Goal: Transaction & Acquisition: Purchase product/service

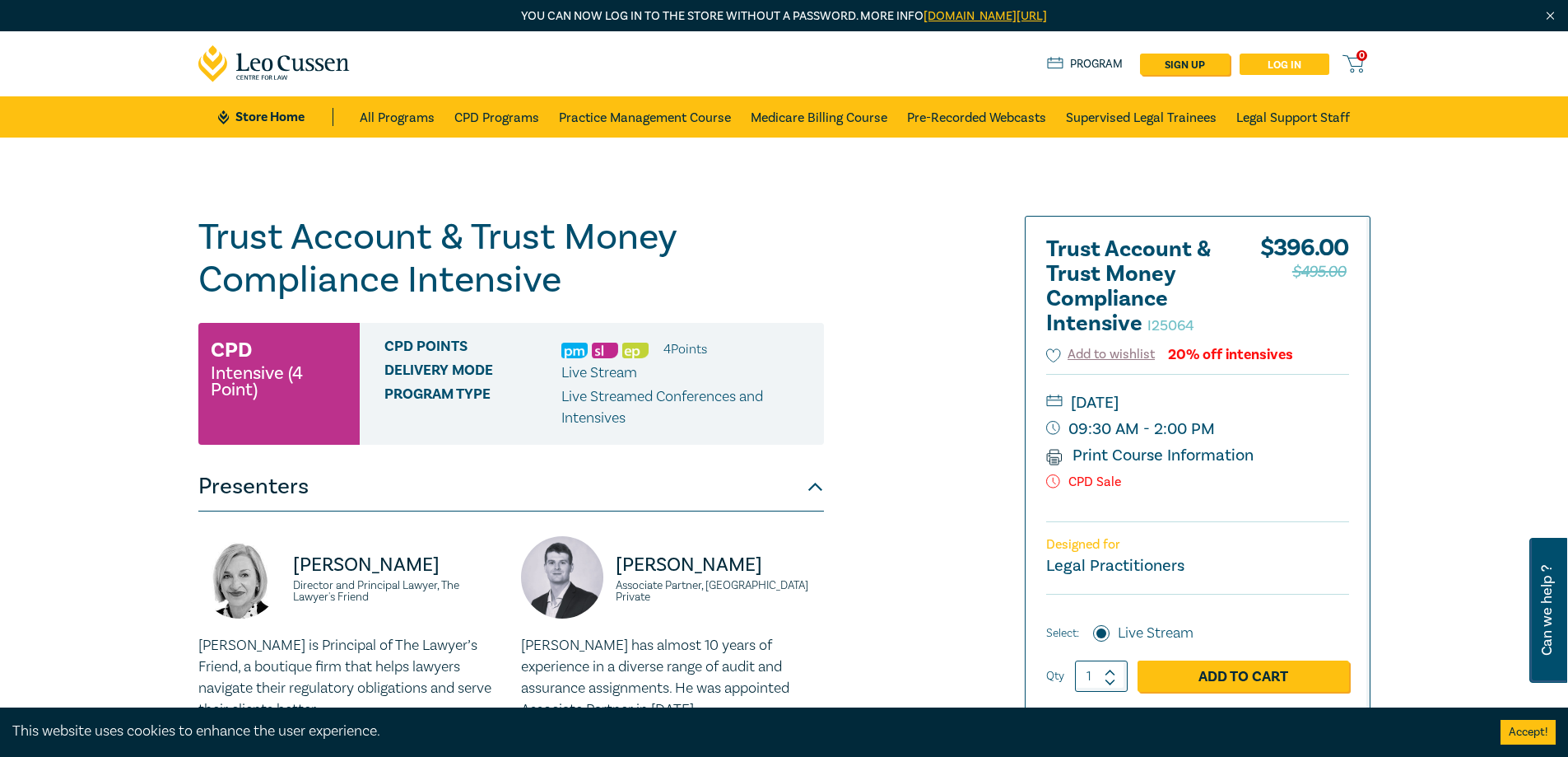
click at [1276, 65] on link "Log in" at bounding box center [1284, 64] width 89 height 22
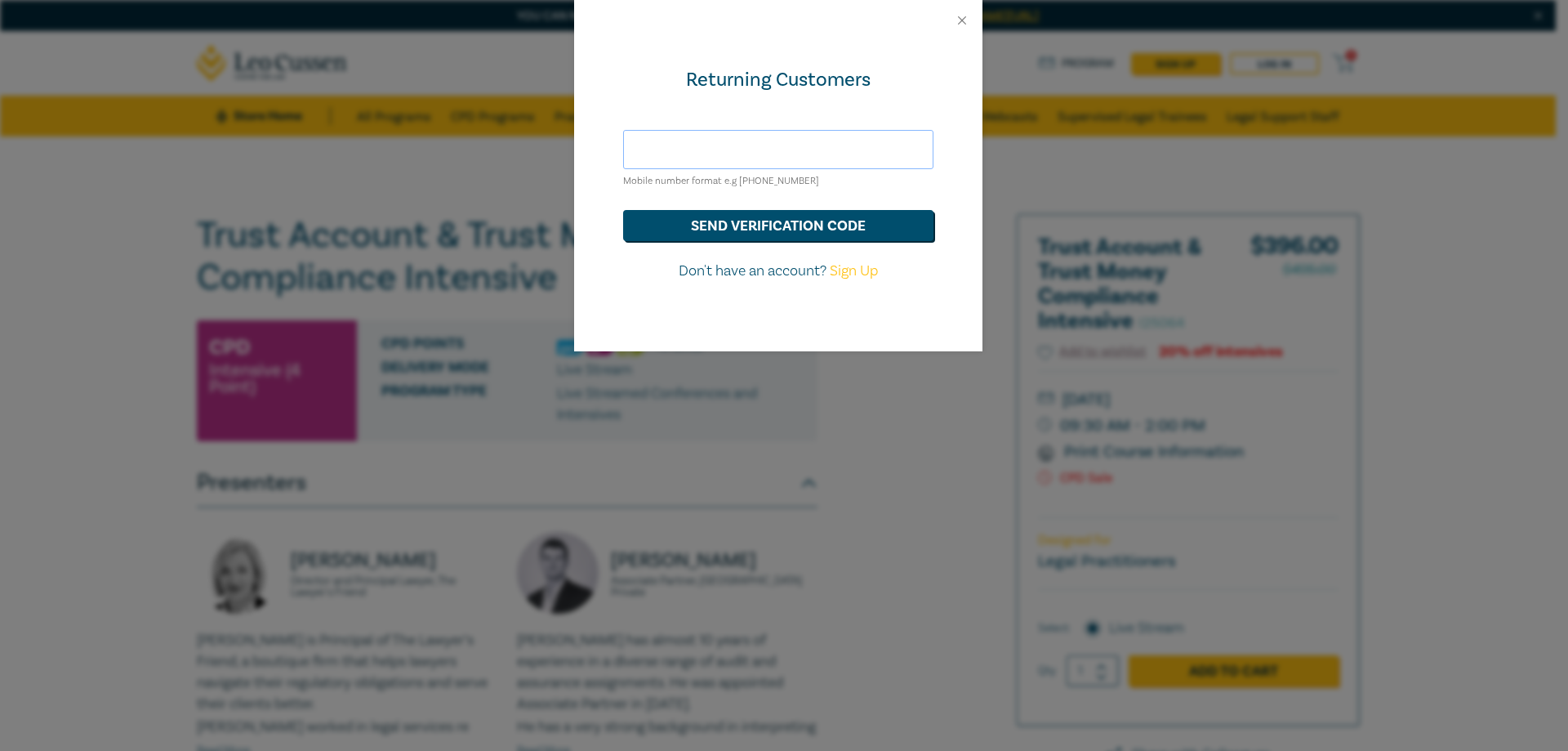
click at [770, 144] on input "text" at bounding box center [778, 150] width 311 height 40
click at [715, 442] on div "Returning Customers Mobile number format e.g +61 000000000 send verification co…" at bounding box center [784, 376] width 1568 height 751
click at [757, 152] on input "text" at bounding box center [778, 150] width 311 height 40
drag, startPoint x: 666, startPoint y: 149, endPoint x: 596, endPoint y: 146, distance: 70.1
click at [596, 146] on div "Returning Customers mail@brownandproudfoot.com Mobile number format e.g +61 000…" at bounding box center [778, 196] width 408 height 311
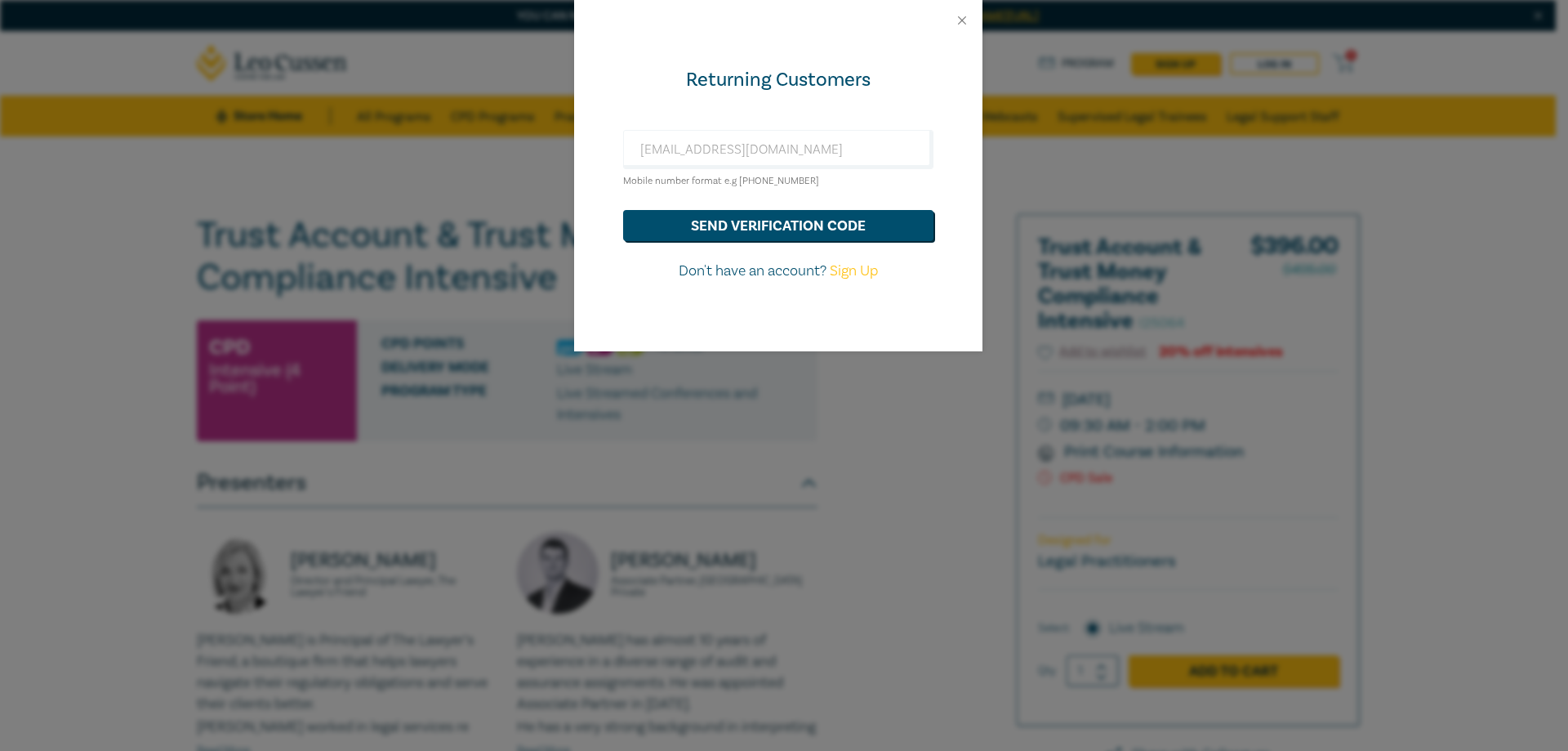
click at [615, 96] on div "Returning Customers mail@brownandproudfoot.com Mobile number format e.g +61 000…" at bounding box center [778, 196] width 408 height 311
click at [707, 158] on input "mail@brownandproudfoot.com" at bounding box center [778, 150] width 311 height 40
drag, startPoint x: 669, startPoint y: 150, endPoint x: 579, endPoint y: 144, distance: 90.2
click at [579, 144] on div "Returning Customers mail@brownandproudfoot.com Mobile number format e.g +61 000…" at bounding box center [778, 196] width 408 height 311
drag, startPoint x: 854, startPoint y: 147, endPoint x: 567, endPoint y: 147, distance: 287.0
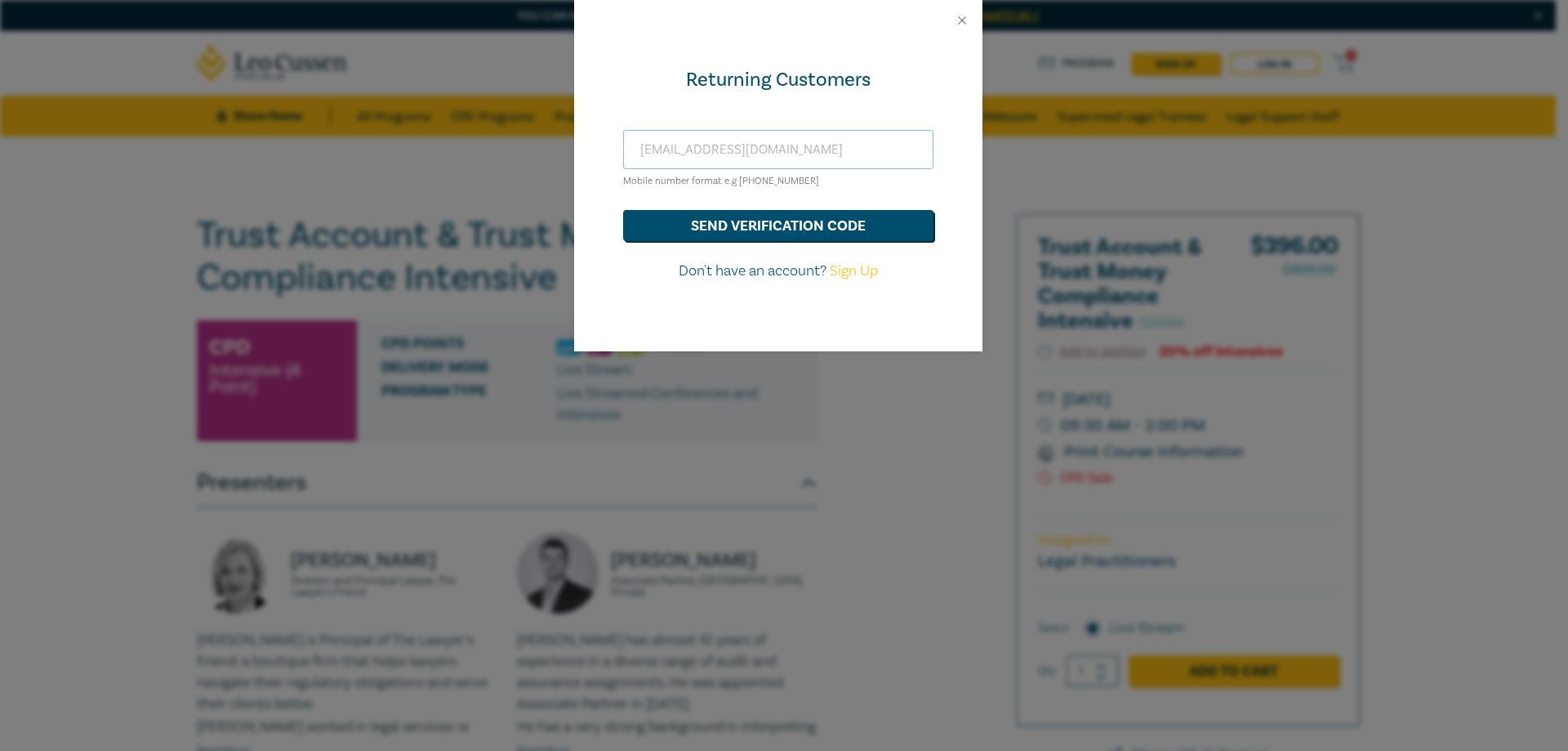
click at [567, 147] on div "Returning Customers anitaward@brownandproudfoot.com Mobile number format e.g +6…" at bounding box center [784, 376] width 1568 height 751
click at [702, 155] on input "[EMAIL_ADDRESS][DOMAIN_NAME]" at bounding box center [778, 150] width 311 height 40
type input "[EMAIL_ADDRESS][DOMAIN_NAME]"
click at [751, 220] on button "send verification code" at bounding box center [778, 226] width 311 height 31
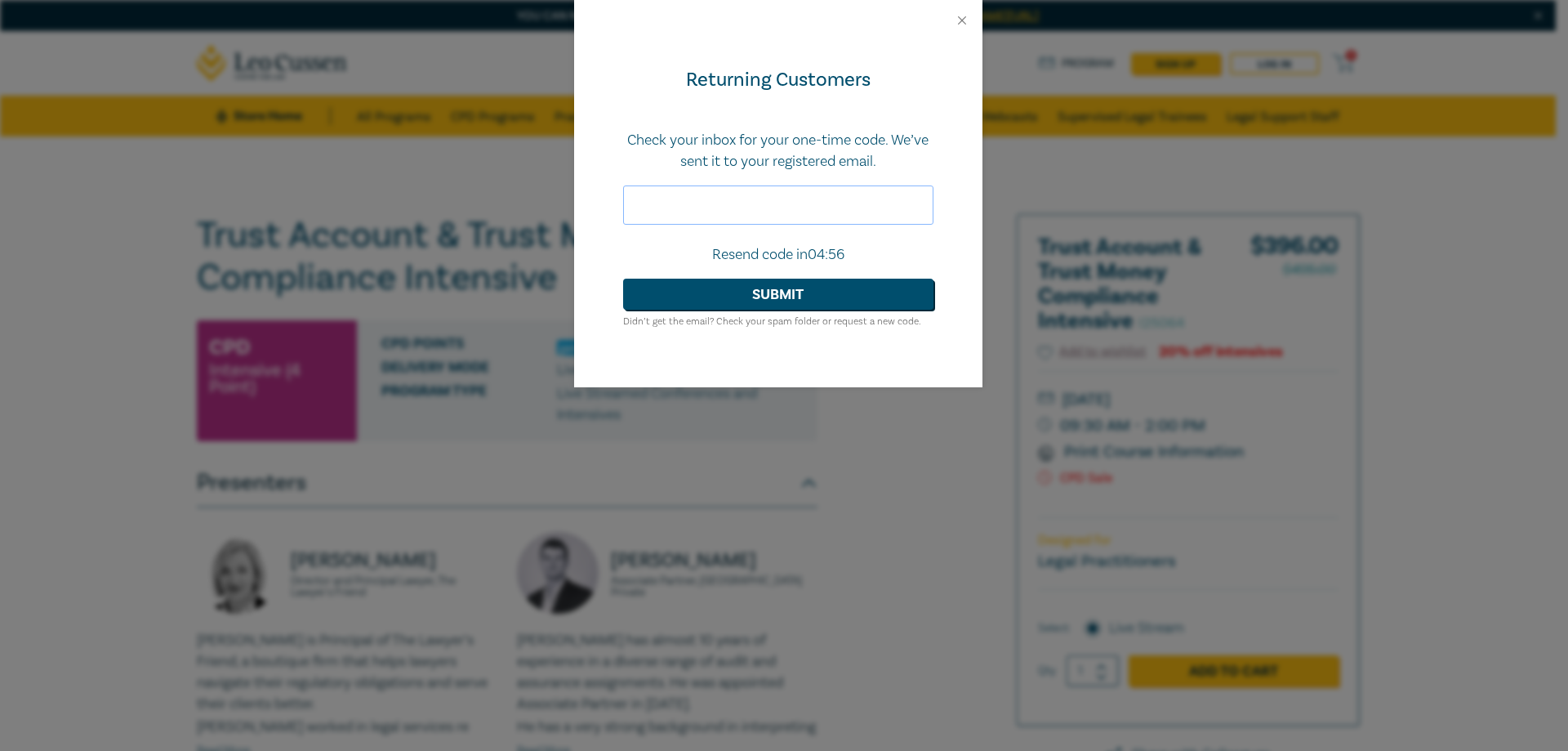
click at [840, 222] on input "text" at bounding box center [778, 205] width 311 height 40
click at [786, 209] on input "text" at bounding box center [778, 205] width 311 height 40
click at [797, 217] on input "text" at bounding box center [778, 205] width 311 height 40
paste input "166383"
type input "166383"
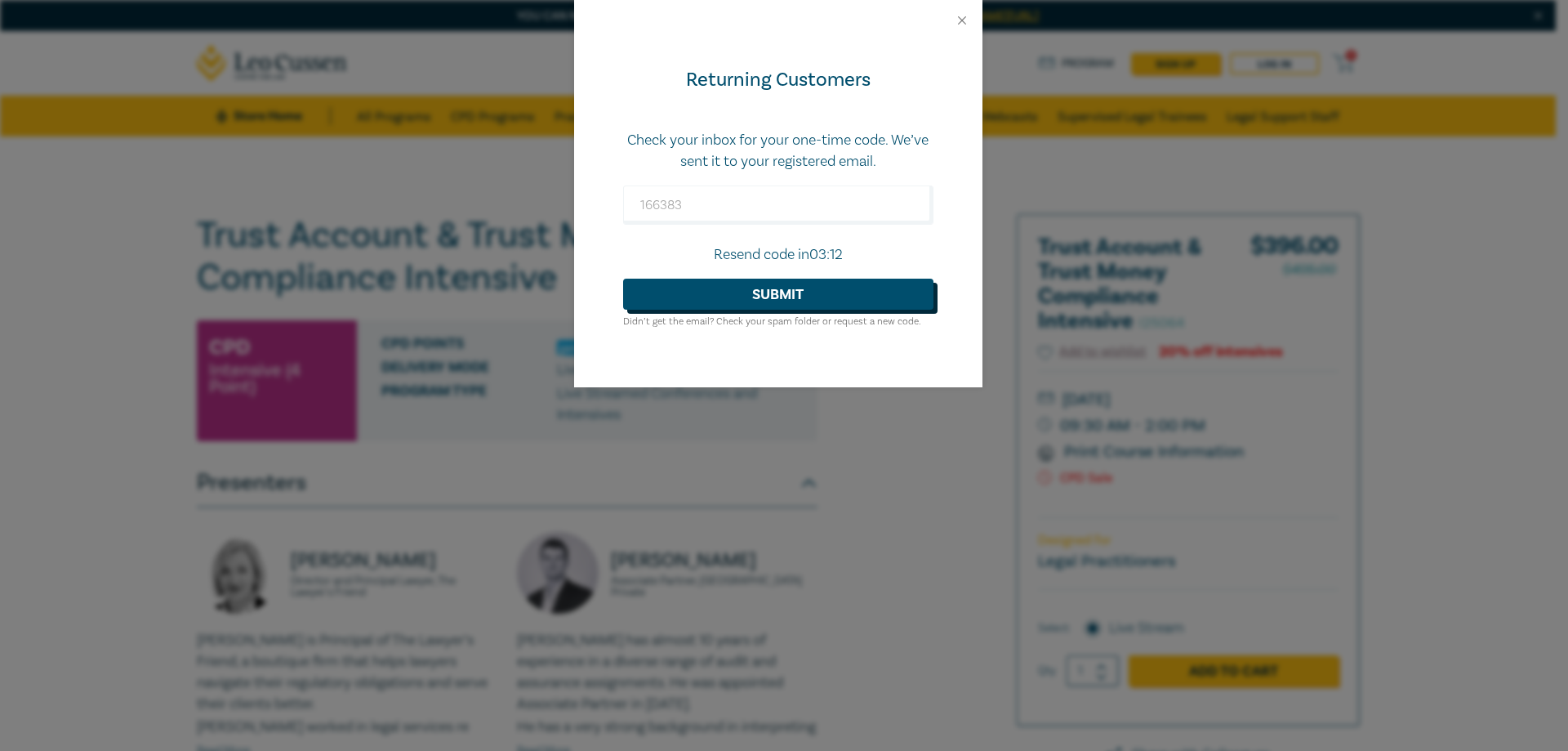
click at [808, 282] on button "Submit" at bounding box center [778, 295] width 311 height 31
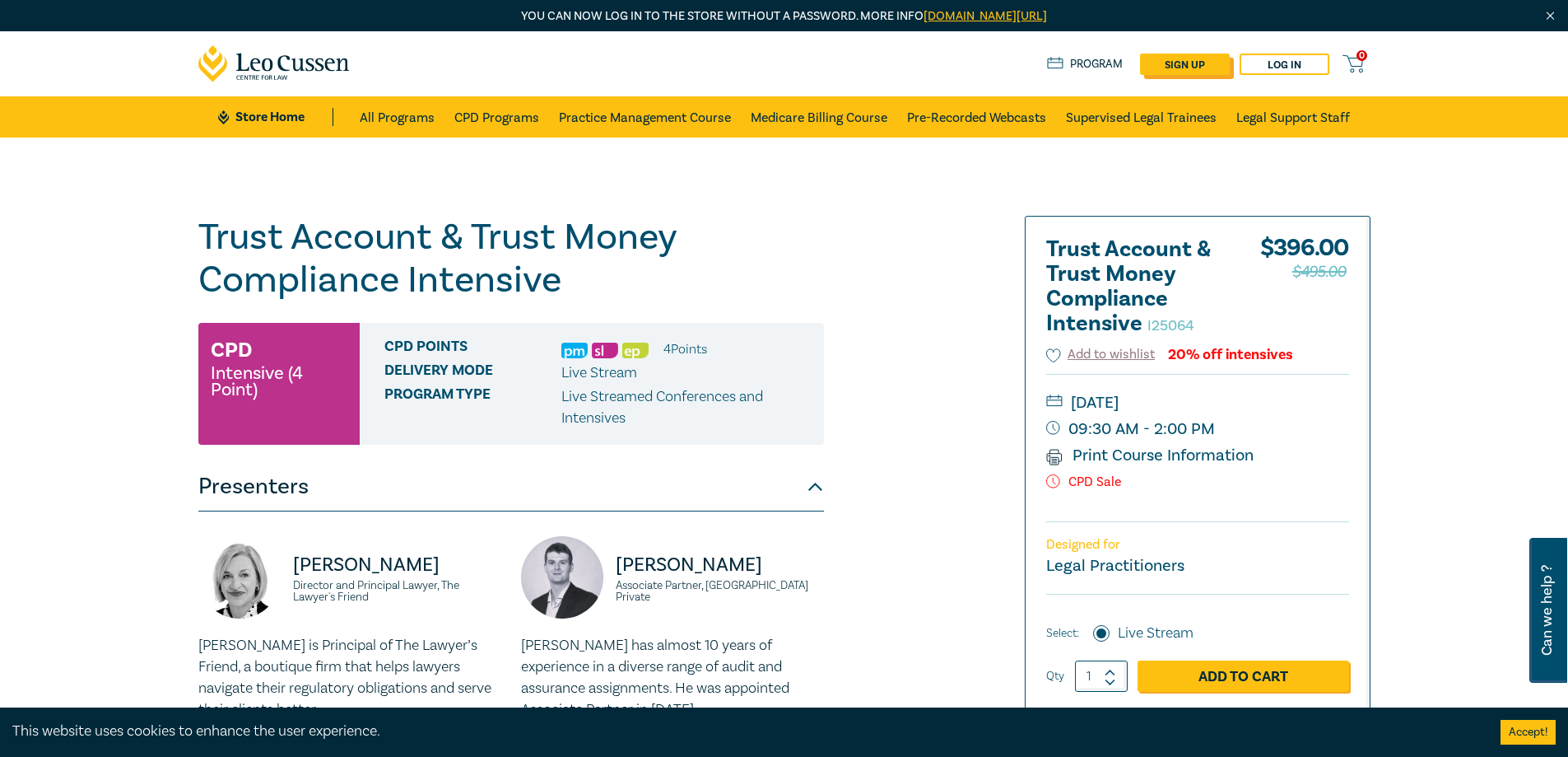
click at [1185, 63] on link "sign up" at bounding box center [1184, 64] width 89 height 22
select select "AU"
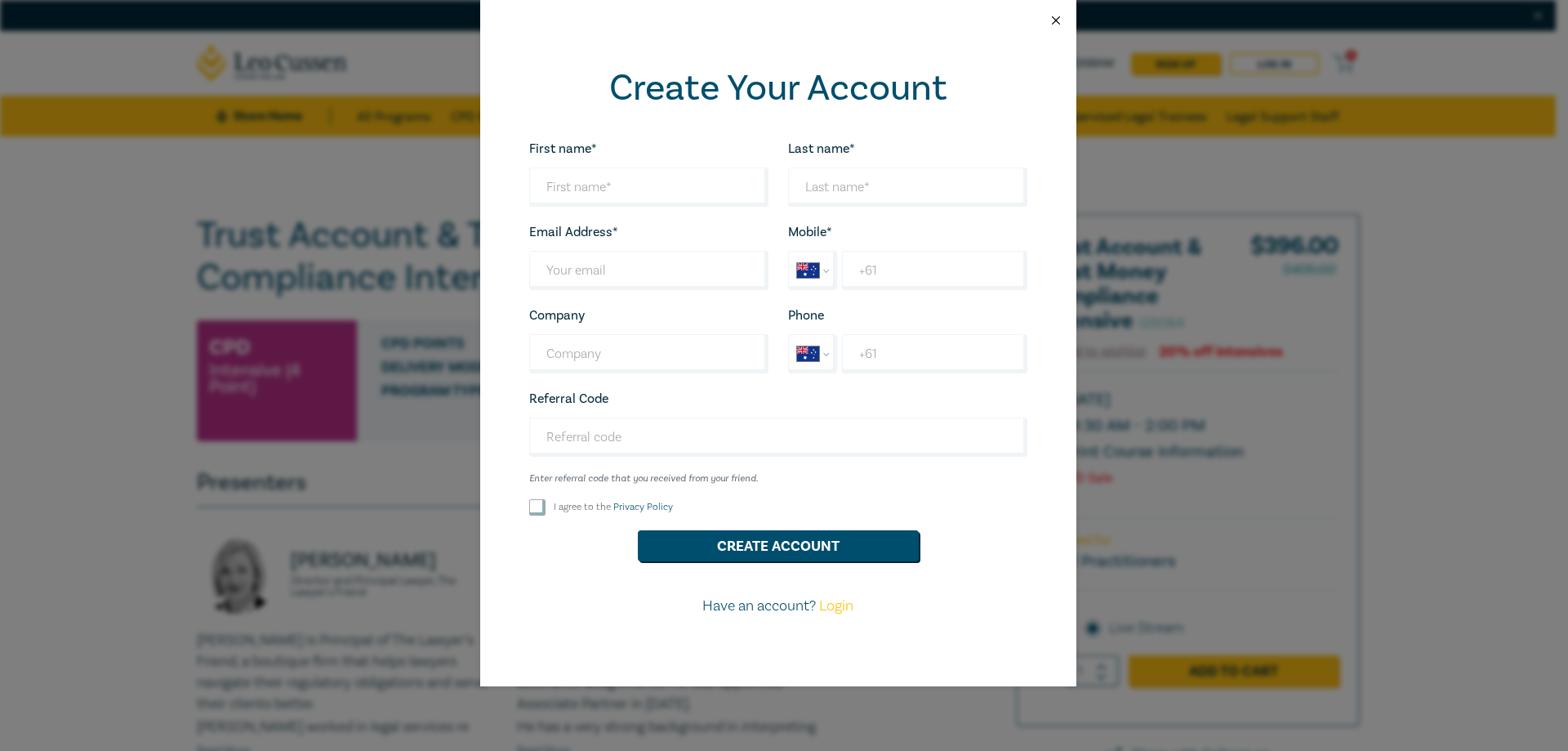
click at [1055, 18] on button "Close" at bounding box center [1056, 20] width 15 height 15
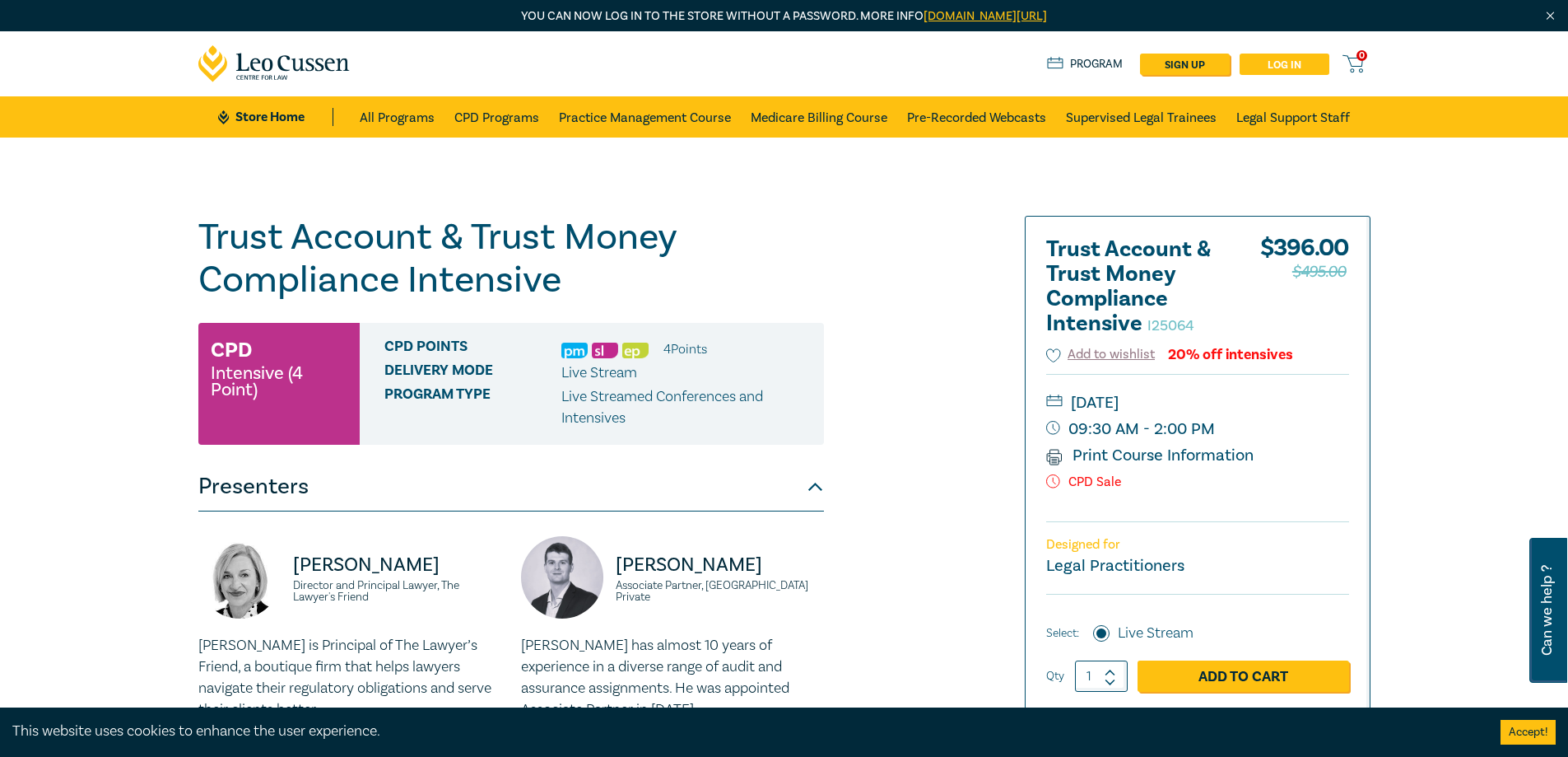
click at [1300, 58] on link "Log in" at bounding box center [1284, 64] width 89 height 22
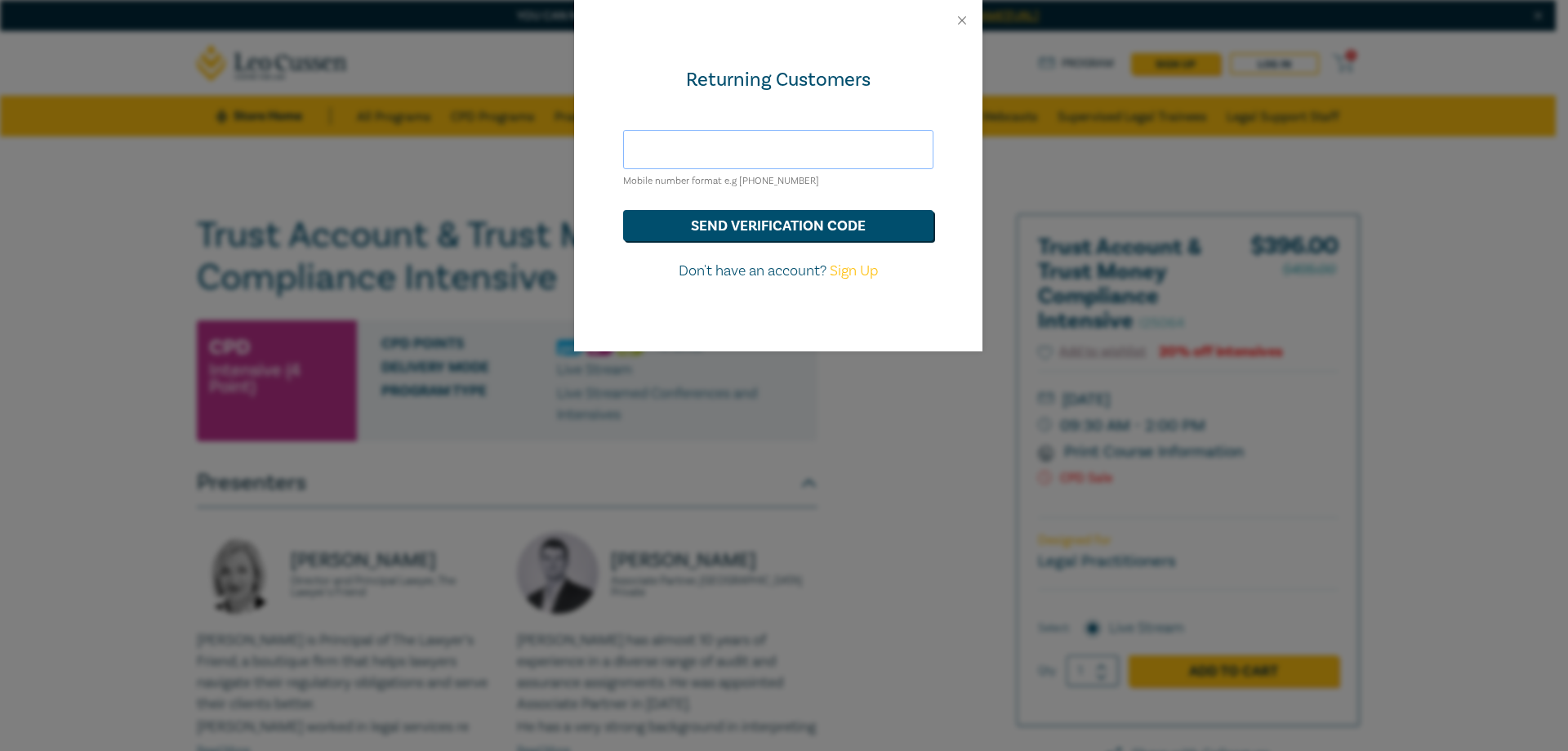
click at [679, 158] on input "text" at bounding box center [778, 150] width 311 height 40
type input "mail@brownandproudfoot.com"
click at [839, 224] on button "send verification code" at bounding box center [778, 226] width 311 height 31
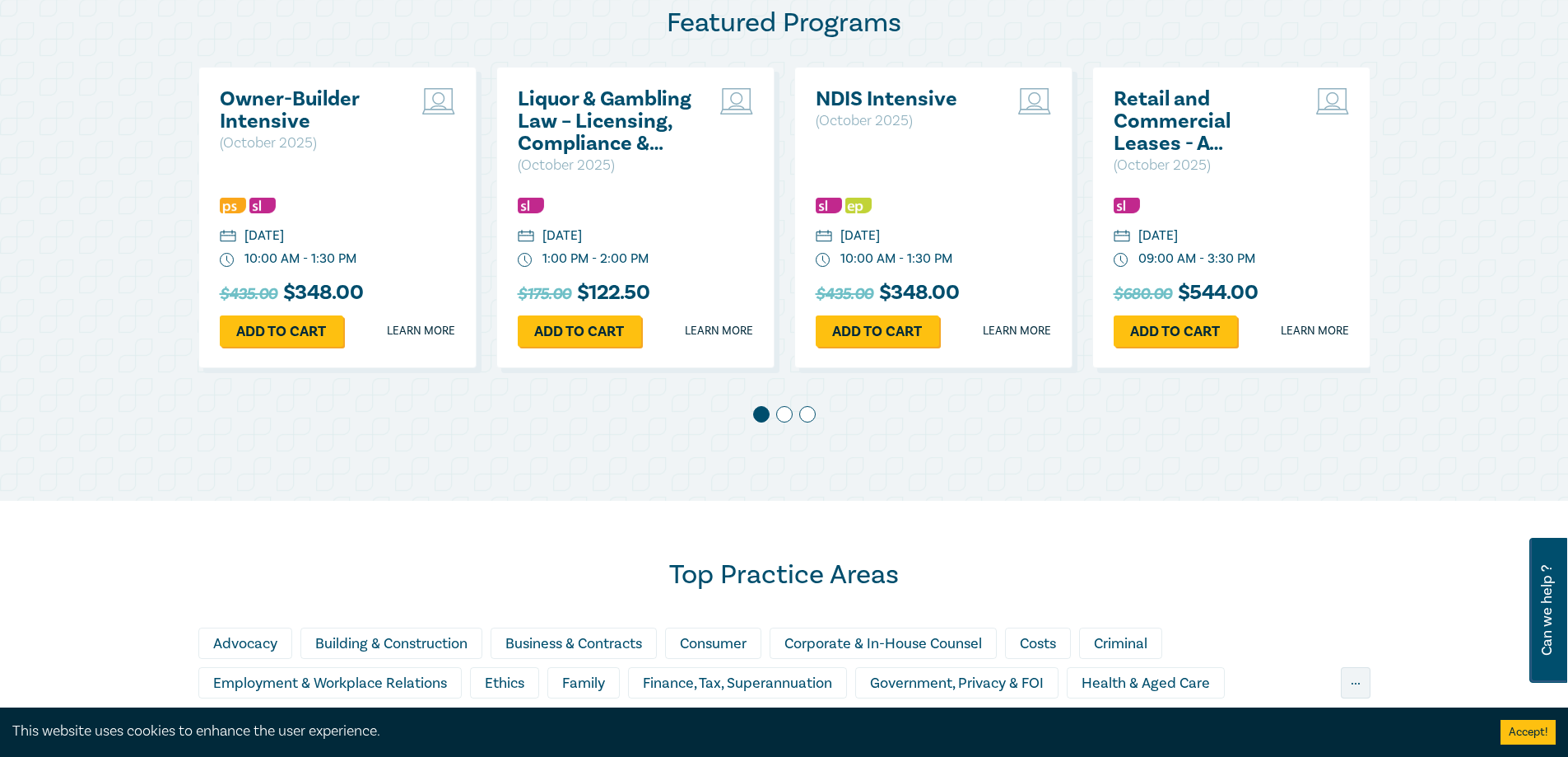
scroll to position [906, 0]
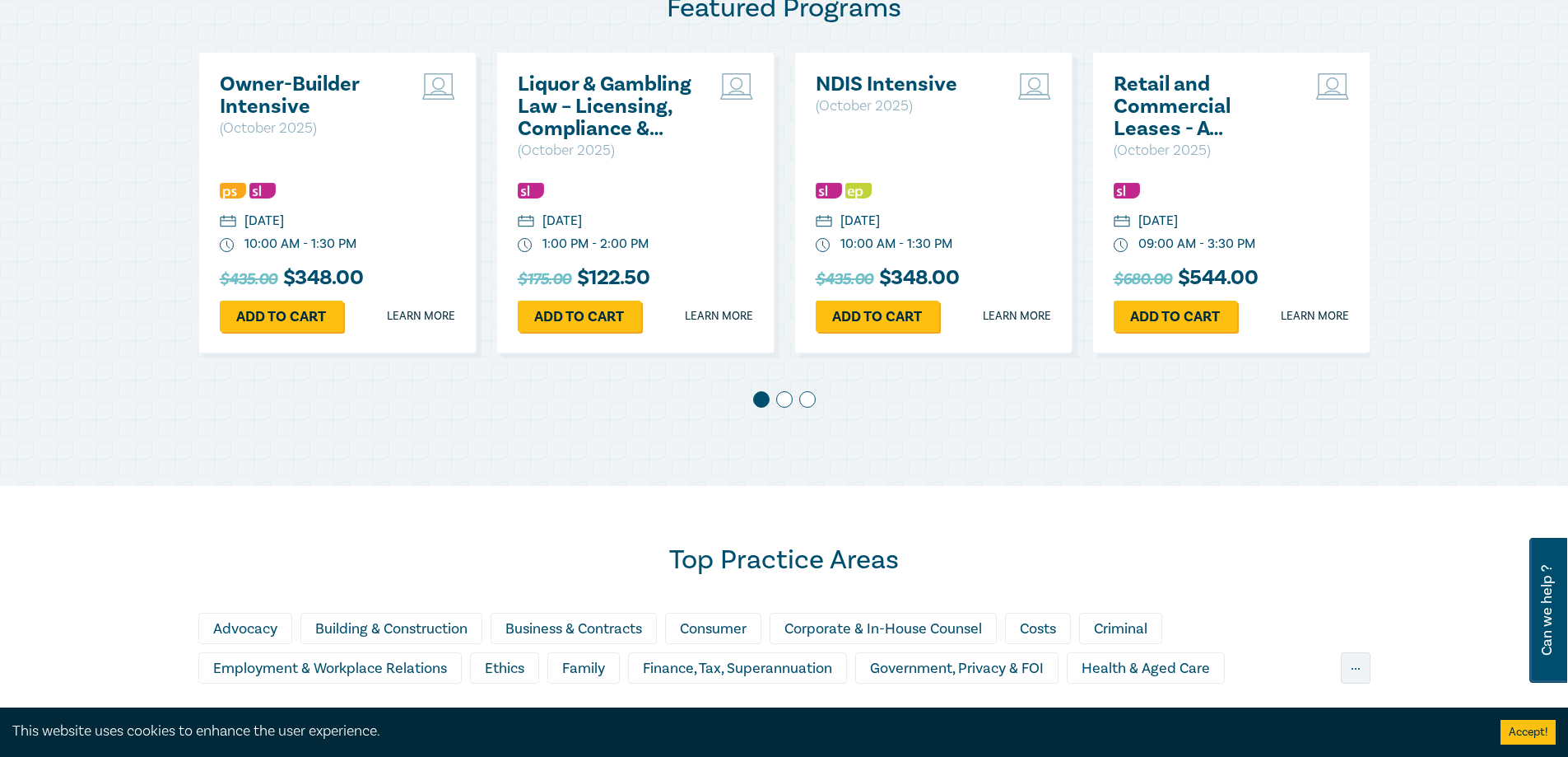
click at [782, 405] on span at bounding box center [784, 399] width 16 height 16
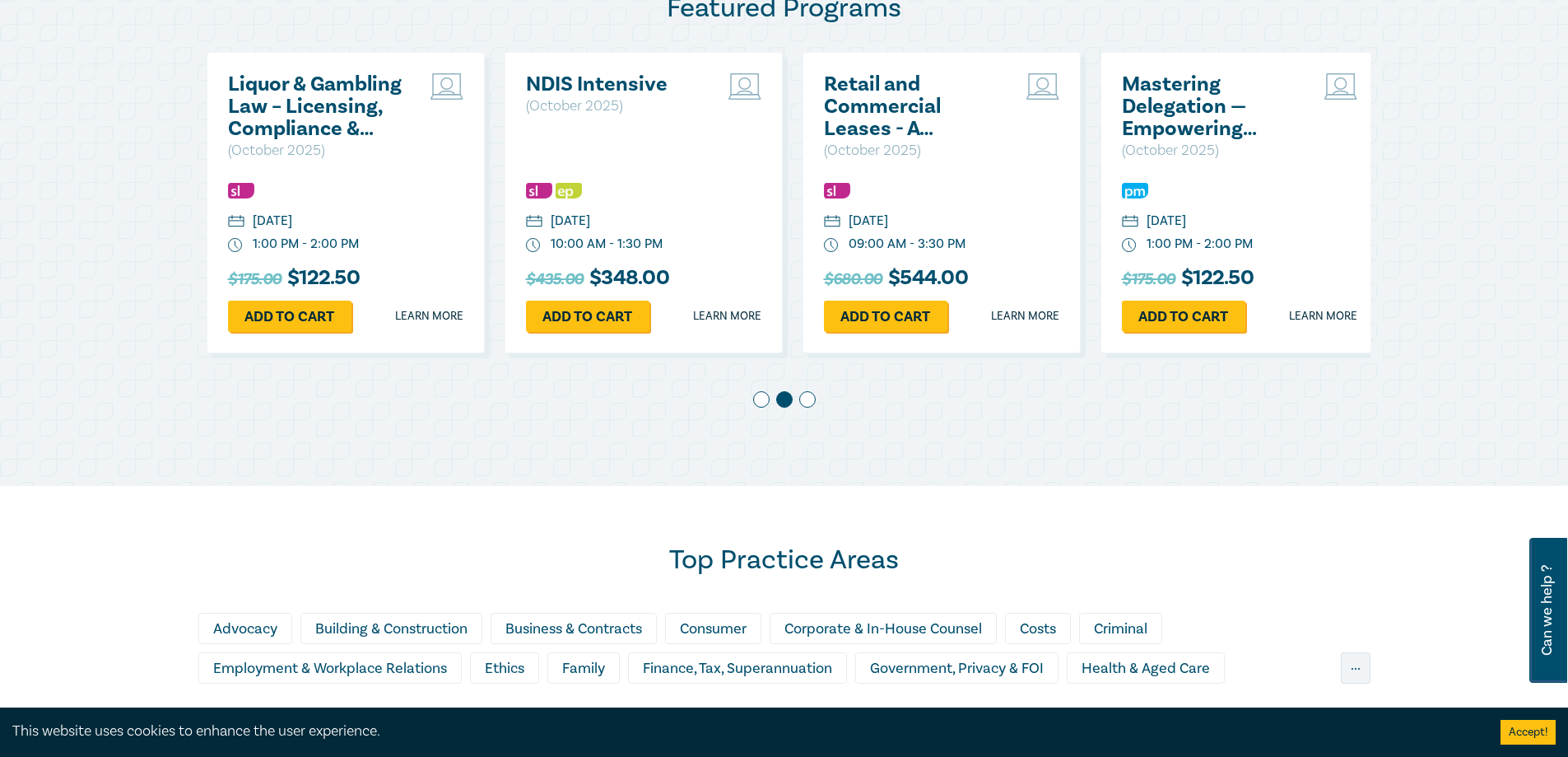
scroll to position [0, 298]
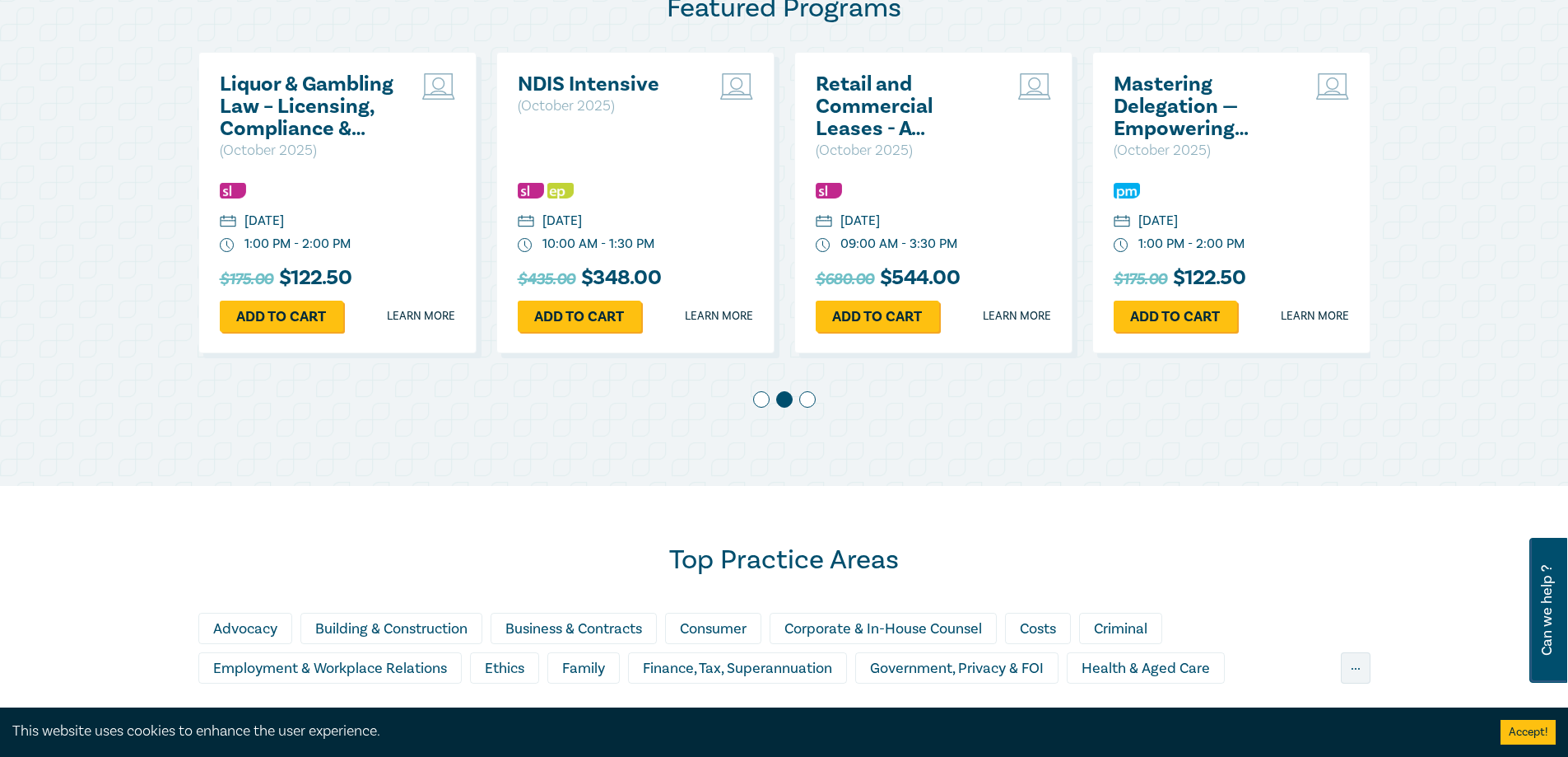
click at [800, 405] on div at bounding box center [784, 403] width 1172 height 23
click at [816, 405] on div at bounding box center [784, 403] width 1172 height 23
click at [806, 405] on span at bounding box center [807, 399] width 16 height 16
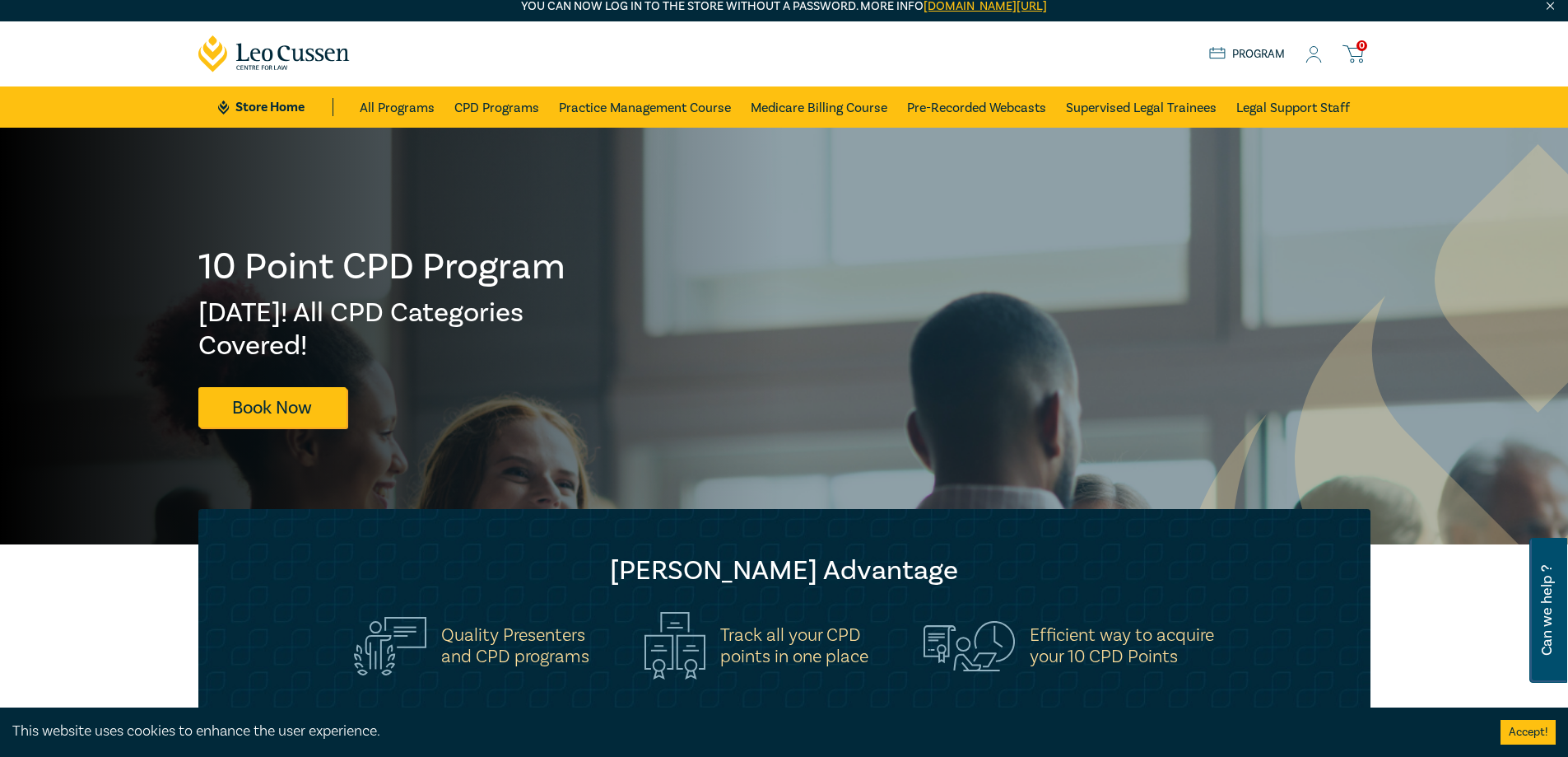
scroll to position [0, 0]
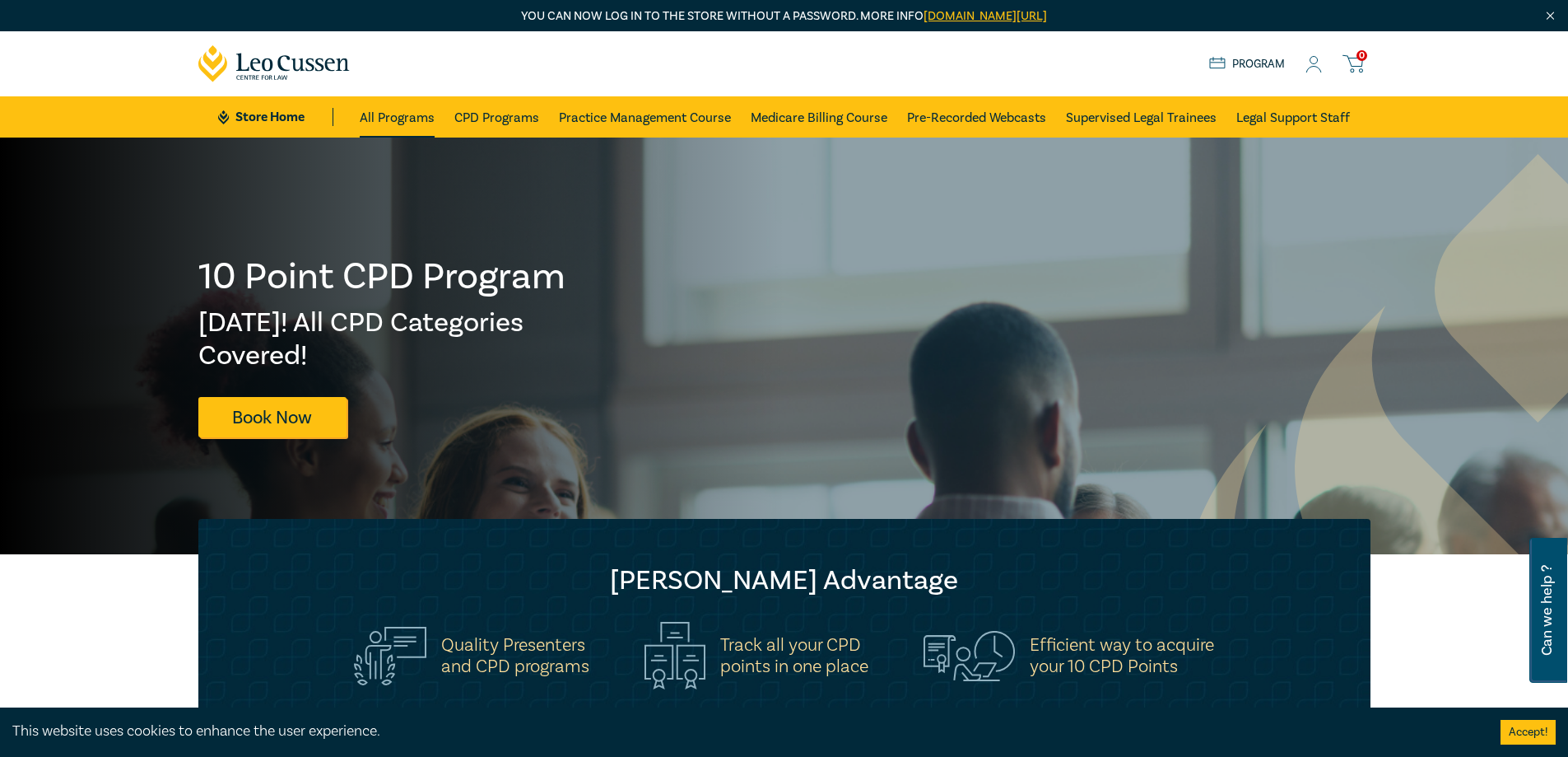
click at [391, 120] on link "All Programs" at bounding box center [397, 116] width 75 height 41
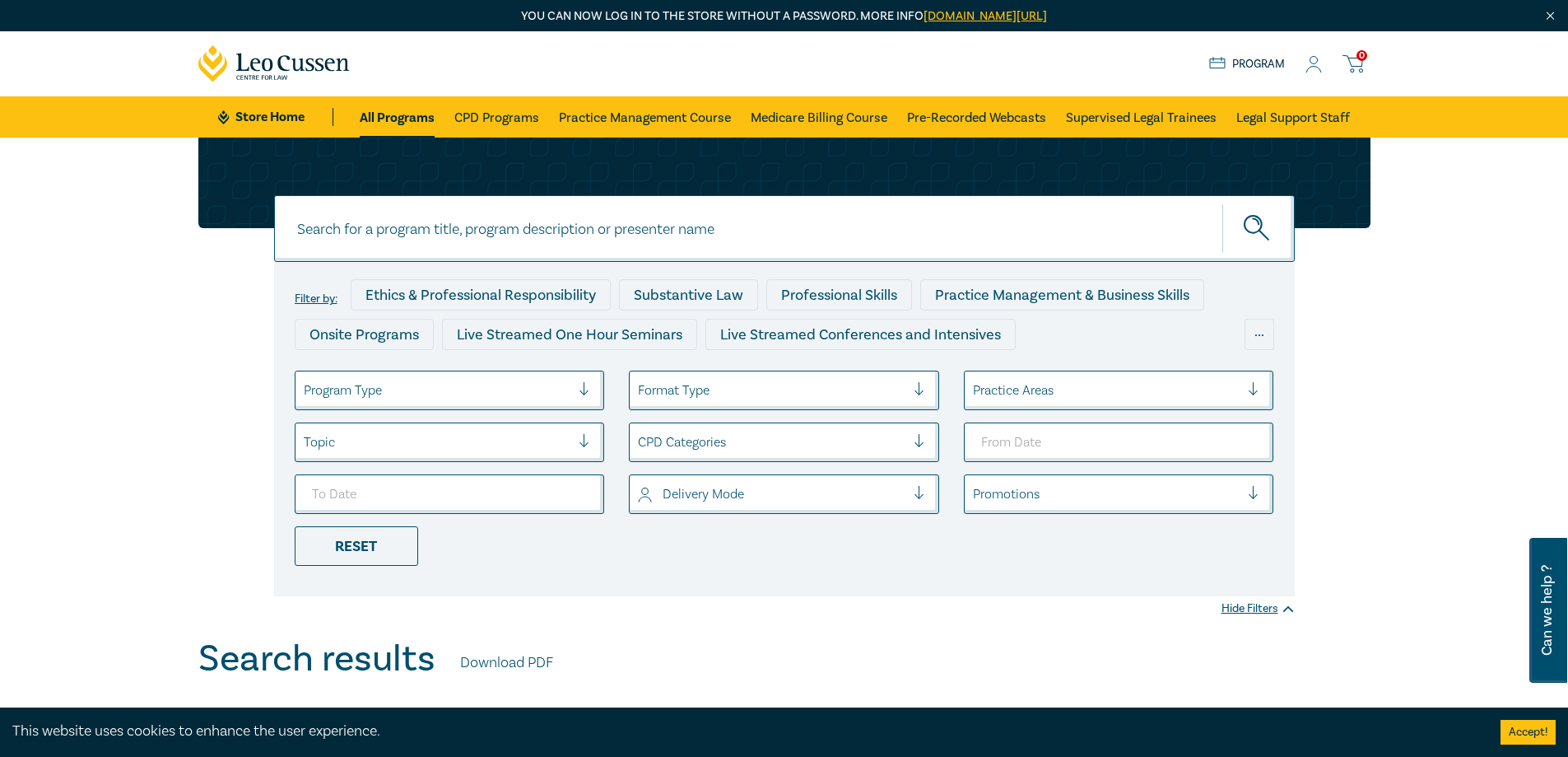
scroll to position [82, 0]
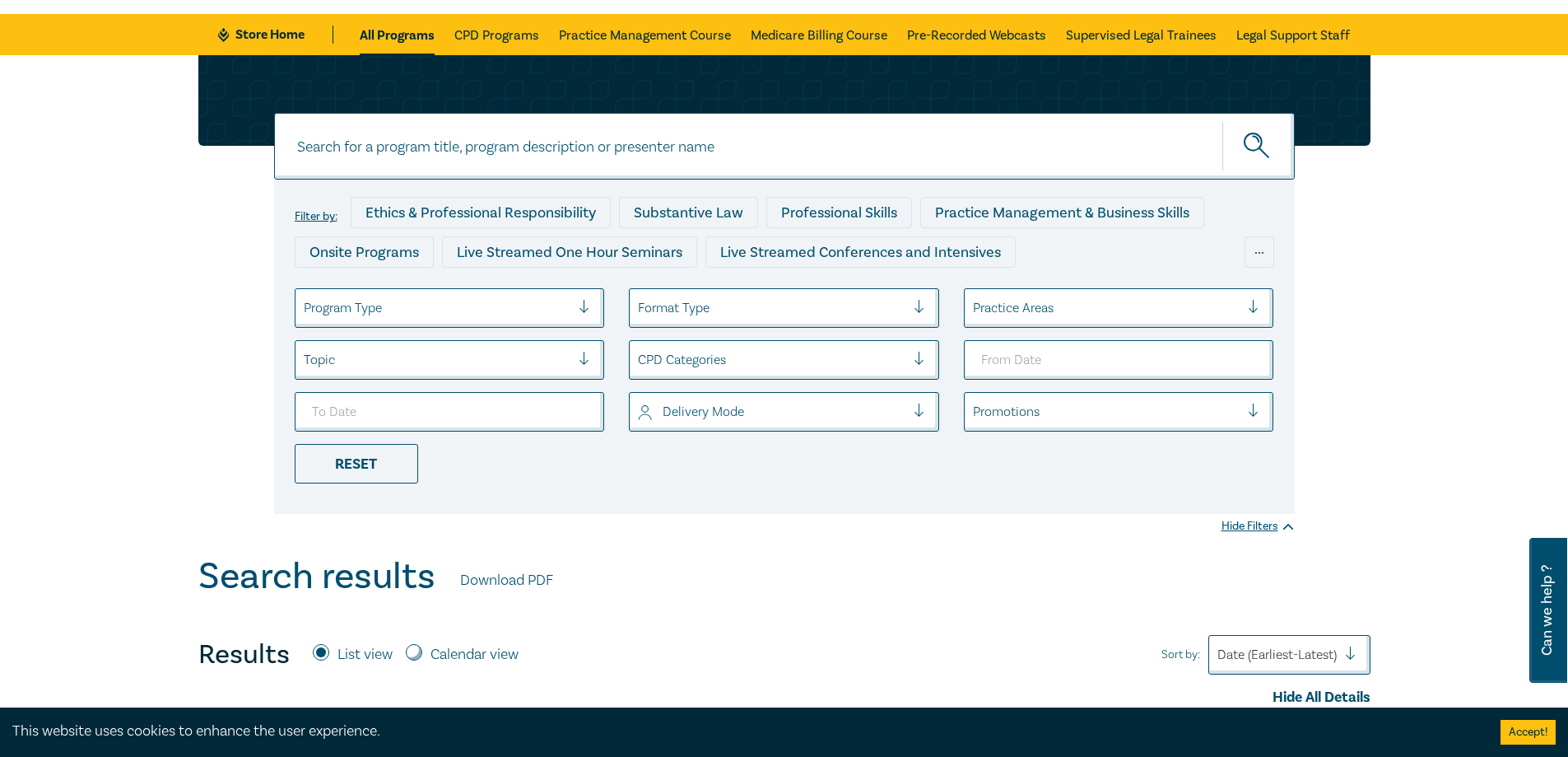
click at [442, 365] on div at bounding box center [437, 359] width 267 height 22
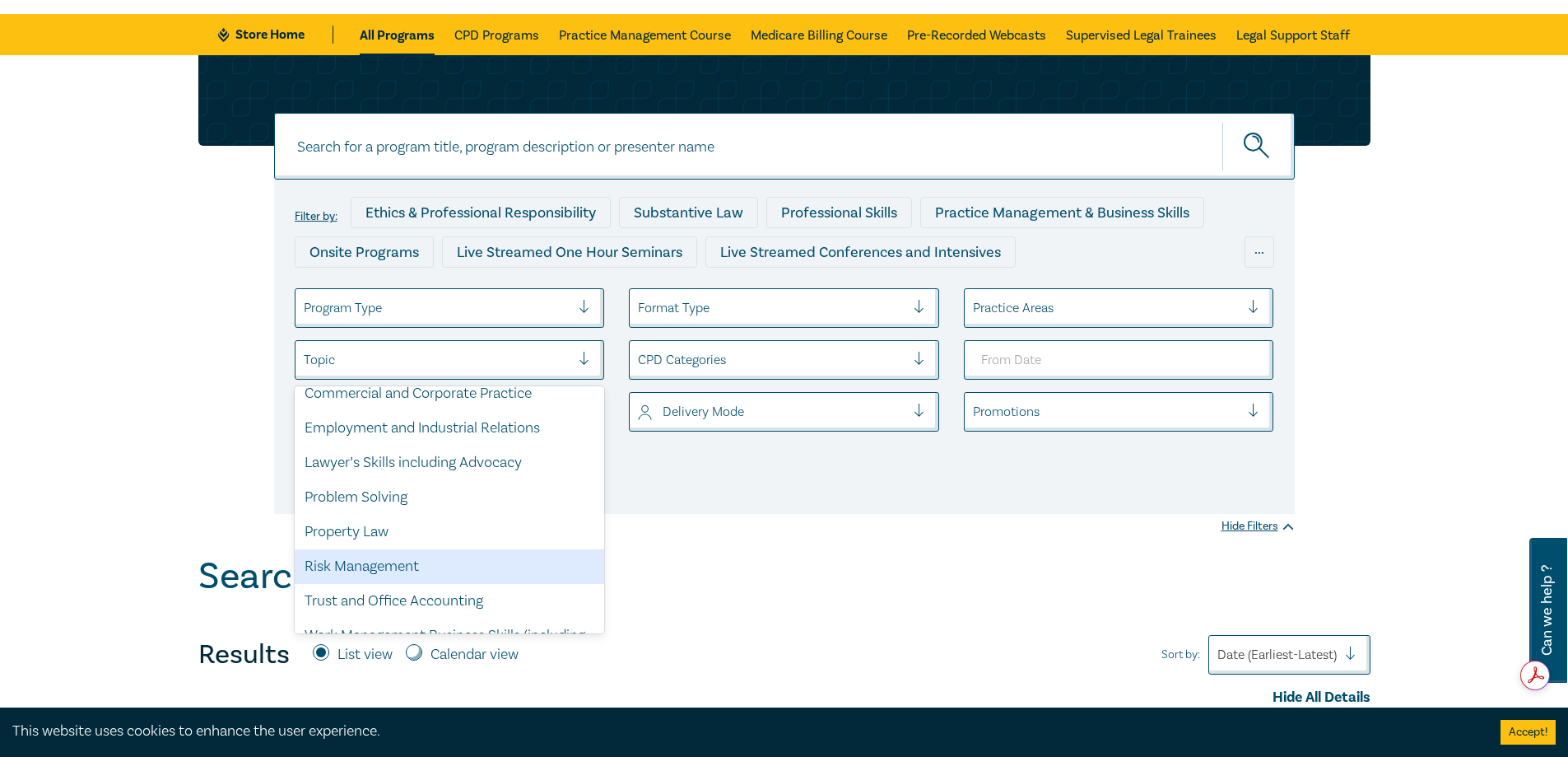
scroll to position [126, 0]
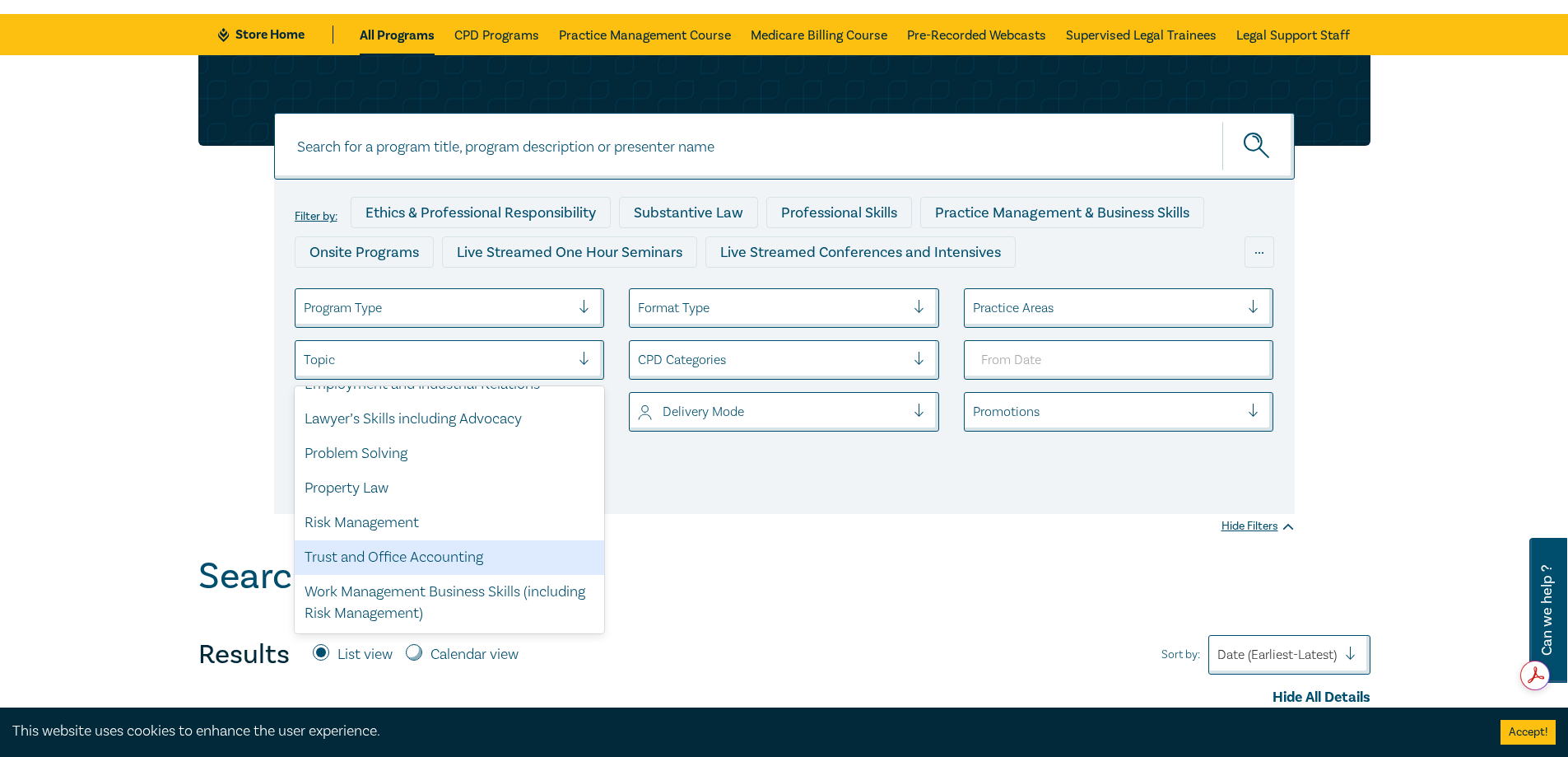
click at [431, 563] on div "Trust and Office Accounting" at bounding box center [450, 557] width 311 height 35
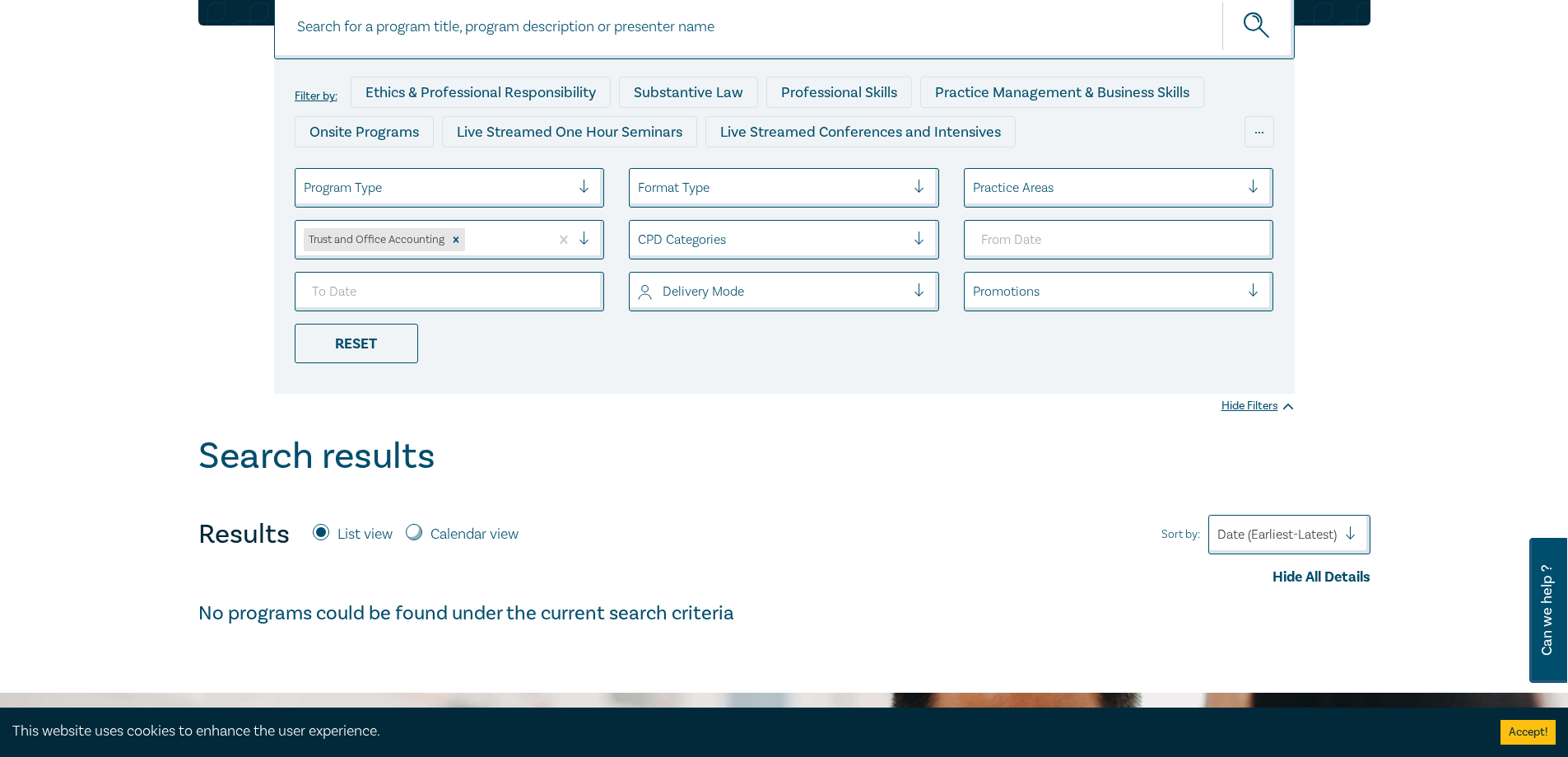
scroll to position [165, 0]
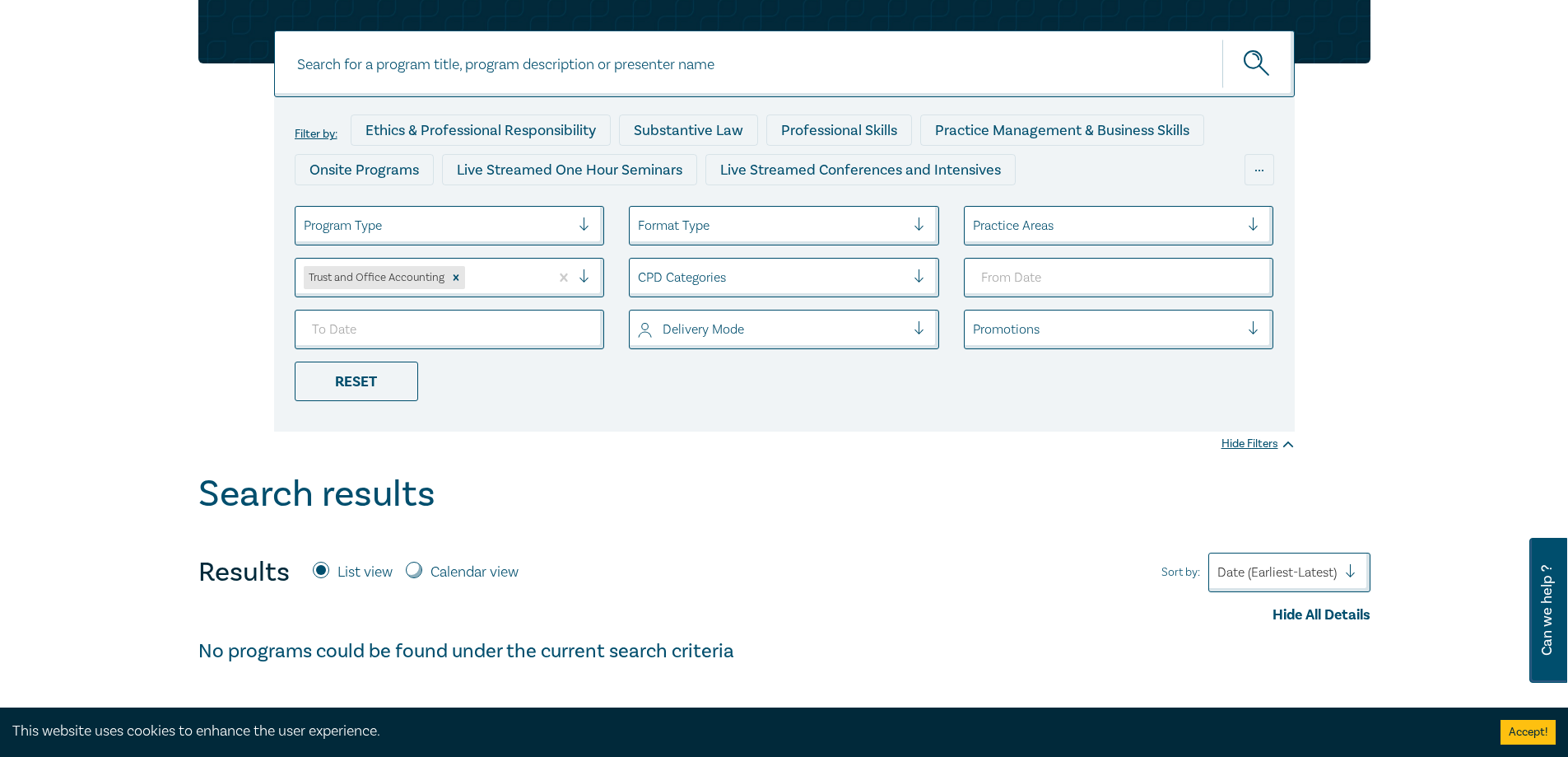
click at [679, 80] on input at bounding box center [784, 63] width 1020 height 67
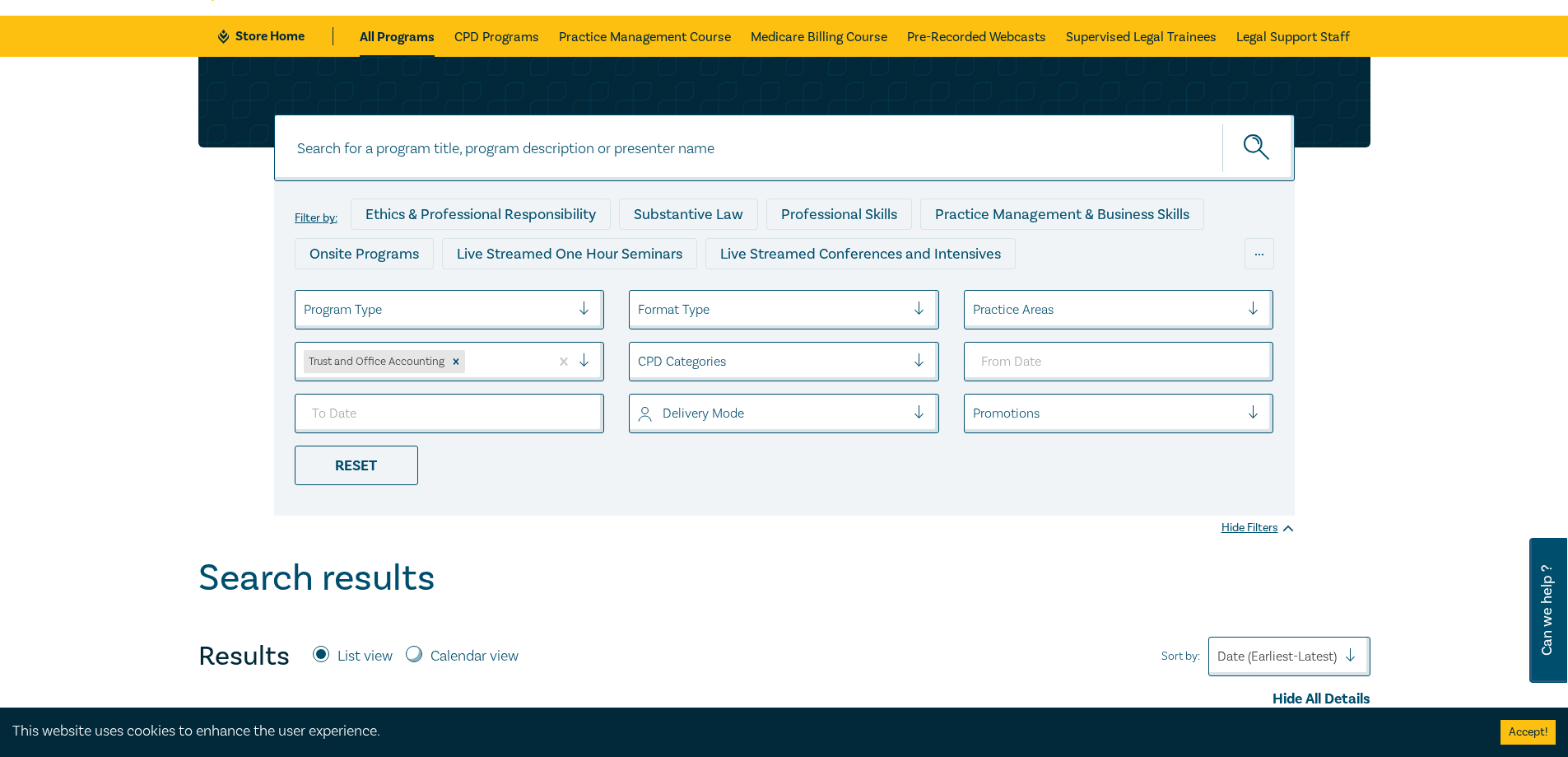
scroll to position [0, 0]
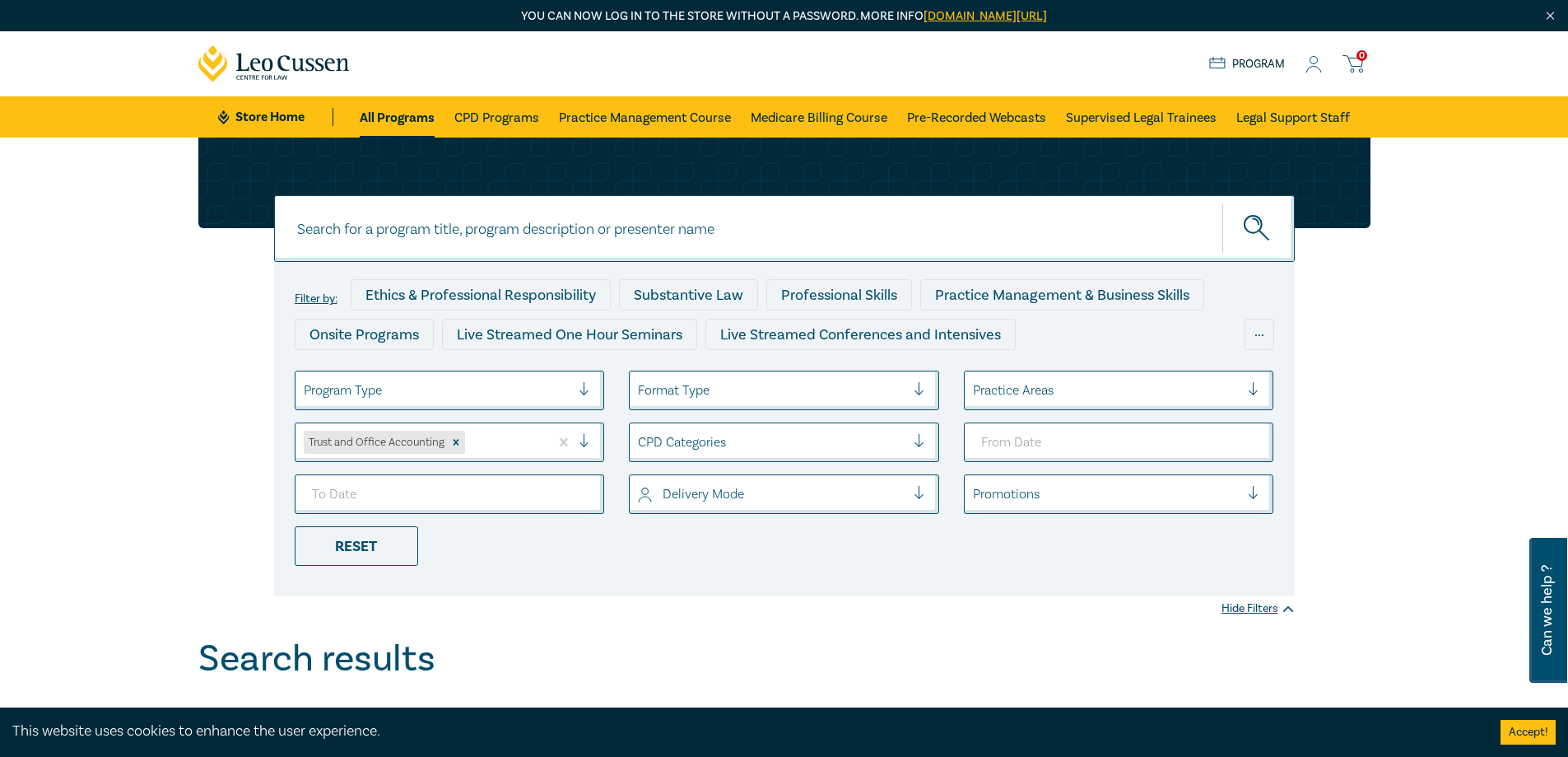
click at [359, 117] on ul "Store Home All Programs CPD Programs Practice Management Course Medicare Billin…" at bounding box center [784, 116] width 1132 height 41
click at [371, 117] on link "All Programs" at bounding box center [397, 116] width 75 height 41
click at [524, 106] on link "CPD Programs" at bounding box center [497, 116] width 85 height 41
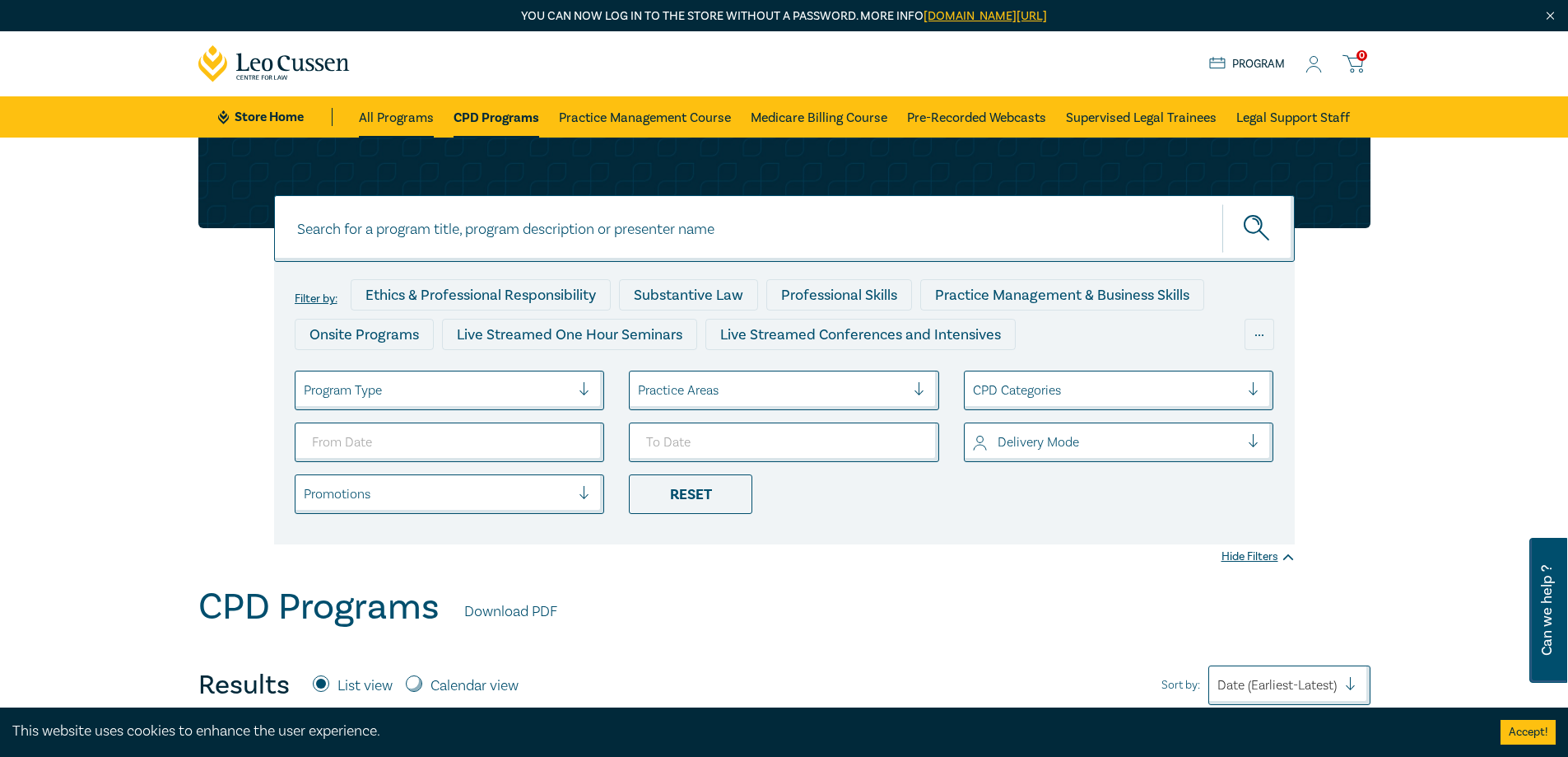
click at [396, 130] on link "All Programs" at bounding box center [397, 116] width 75 height 41
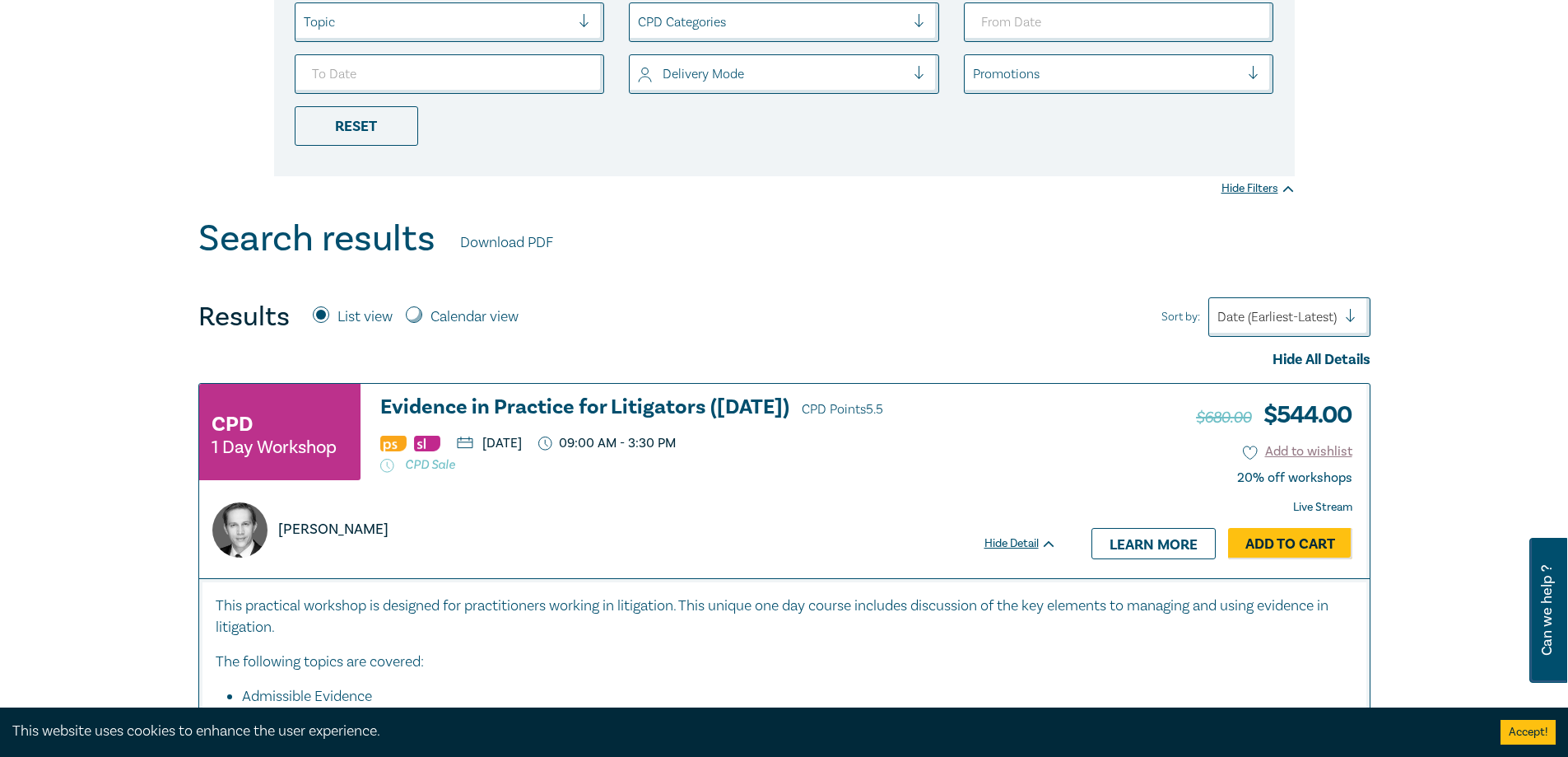
scroll to position [411, 0]
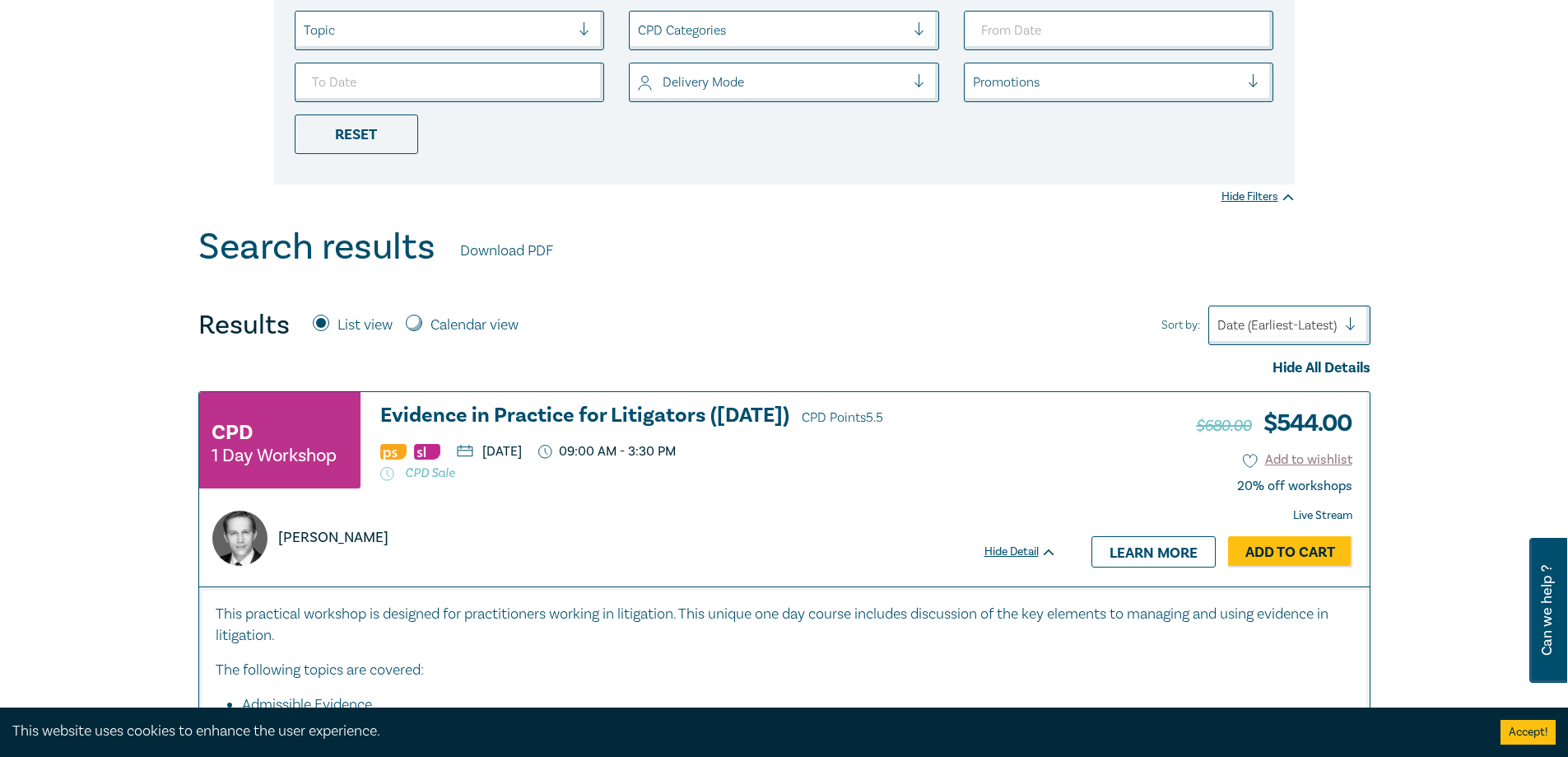
click at [1303, 331] on div at bounding box center [1277, 325] width 120 height 22
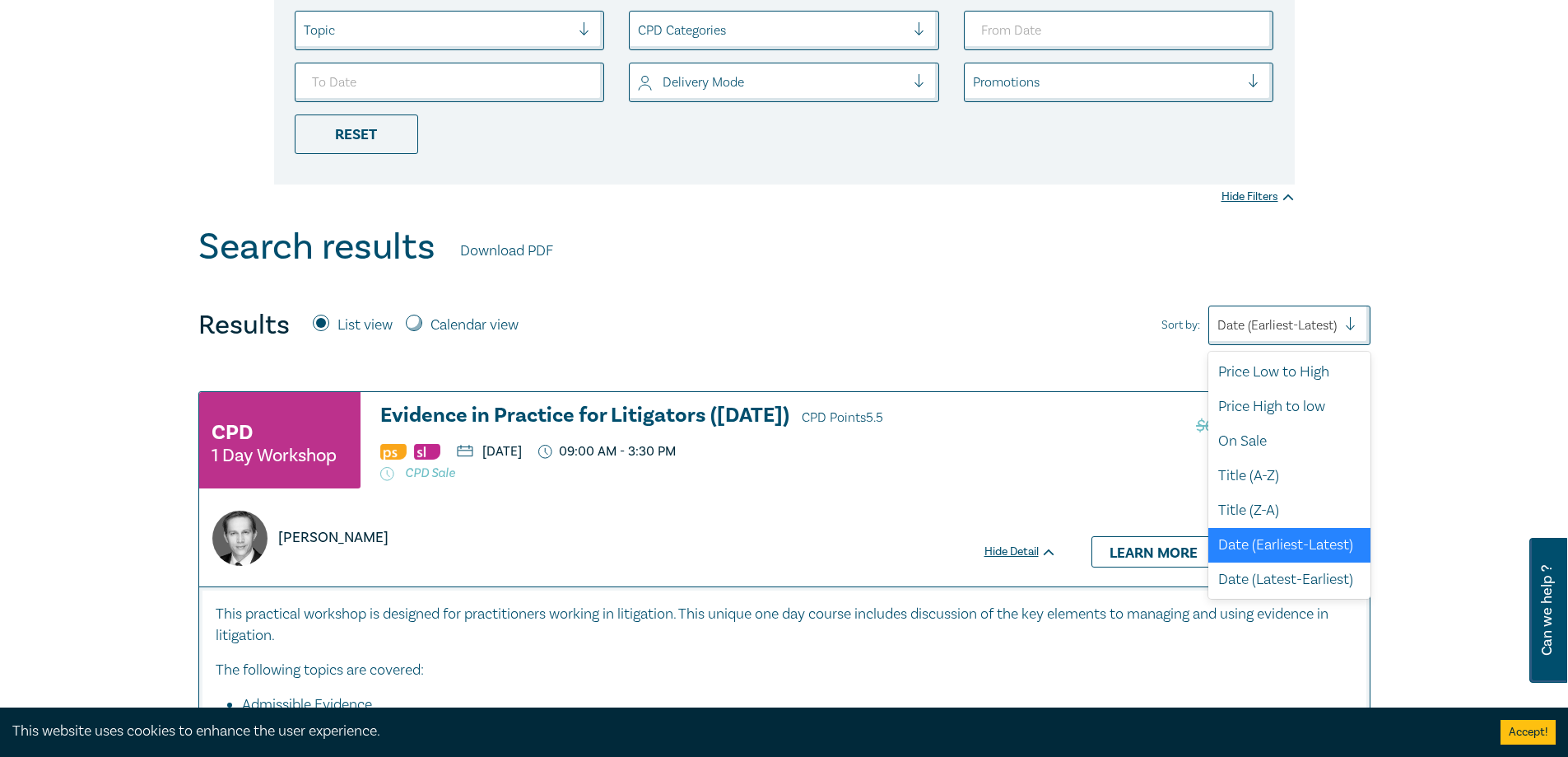
scroll to position [4, 0]
click at [1303, 372] on div "Price Low to High" at bounding box center [1289, 372] width 162 height 35
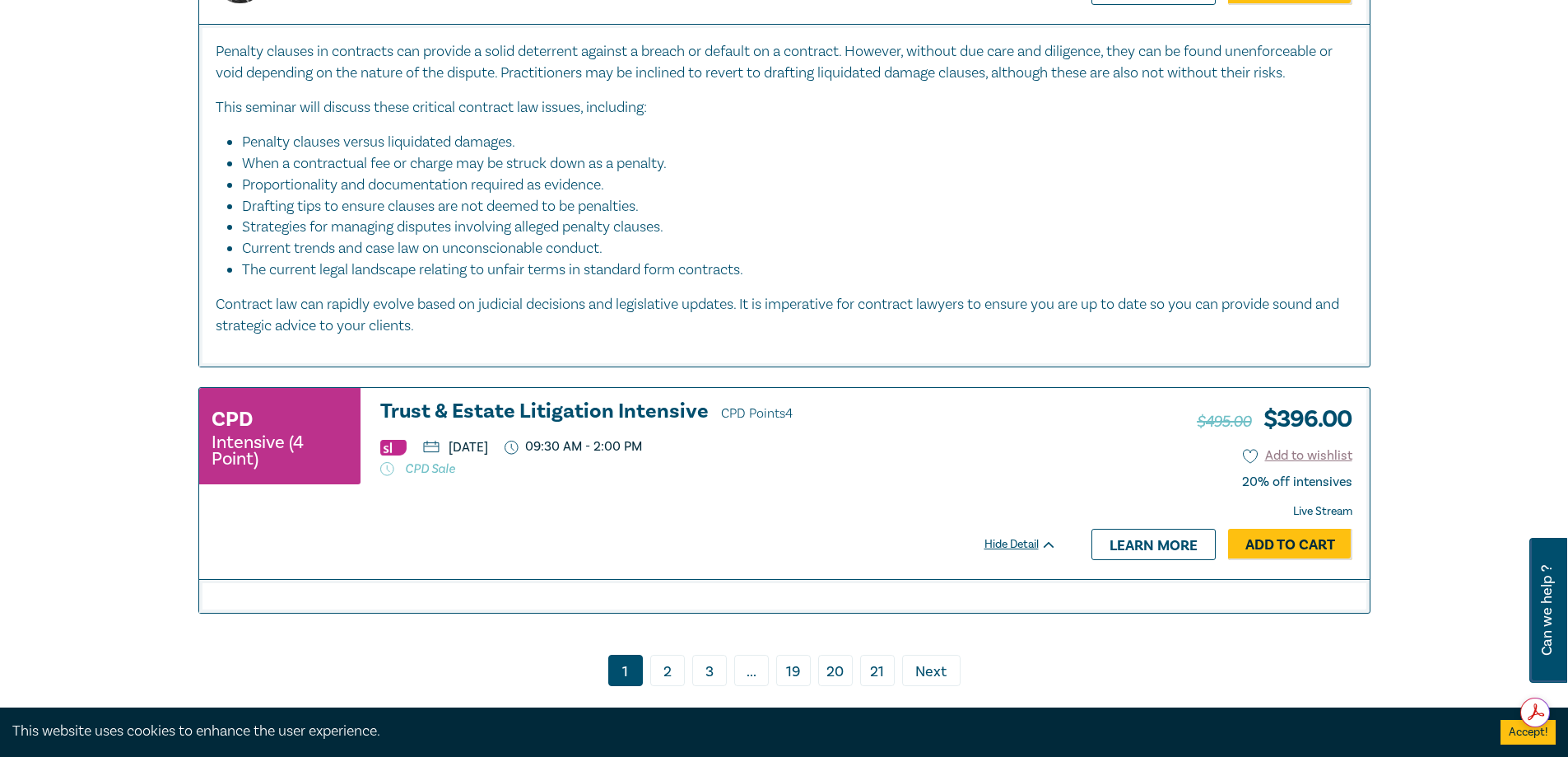
scroll to position [0, 0]
click at [655, 666] on link "2" at bounding box center [667, 670] width 35 height 31
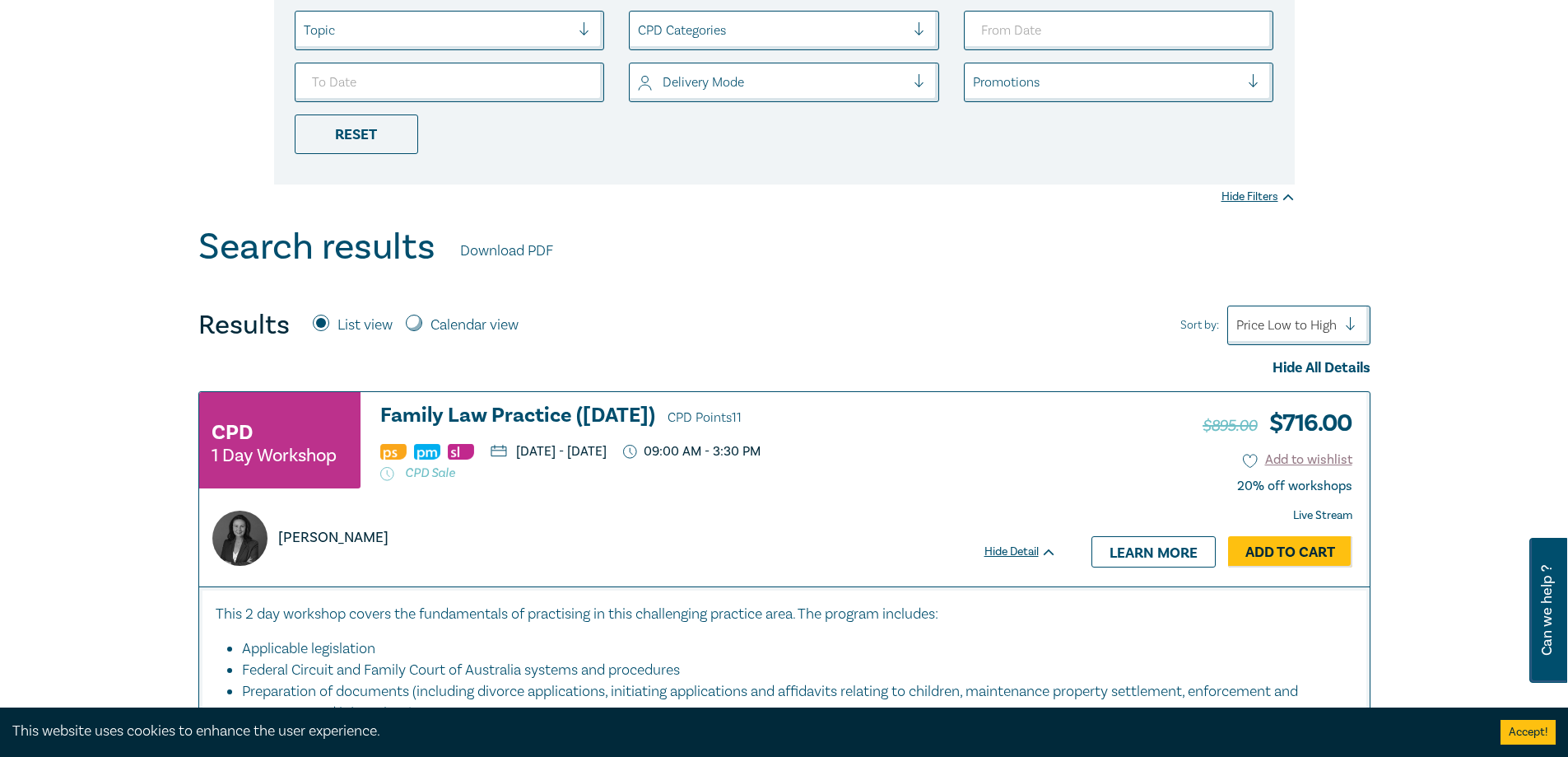
scroll to position [165, 0]
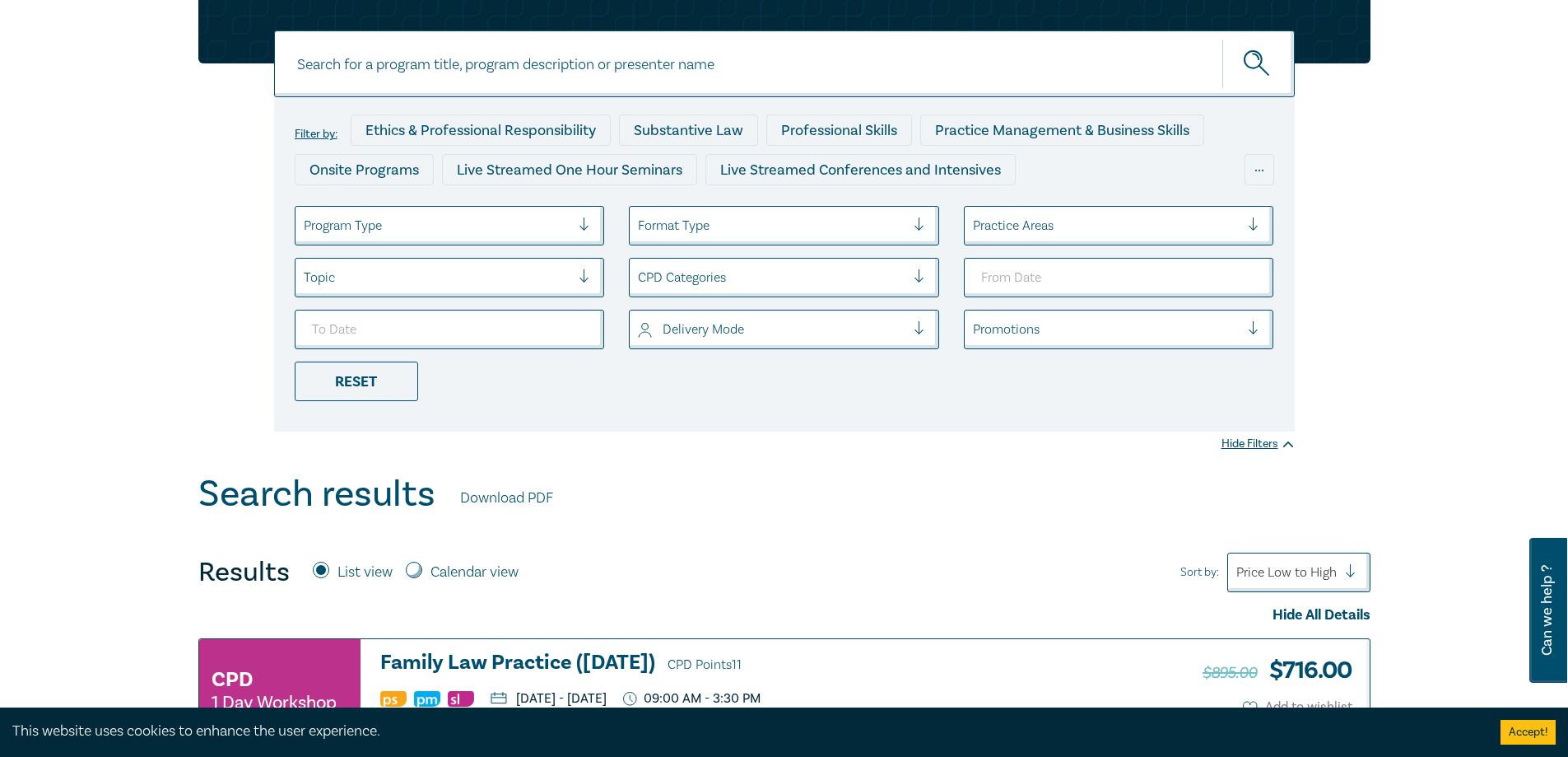
click at [443, 279] on div at bounding box center [437, 277] width 267 height 22
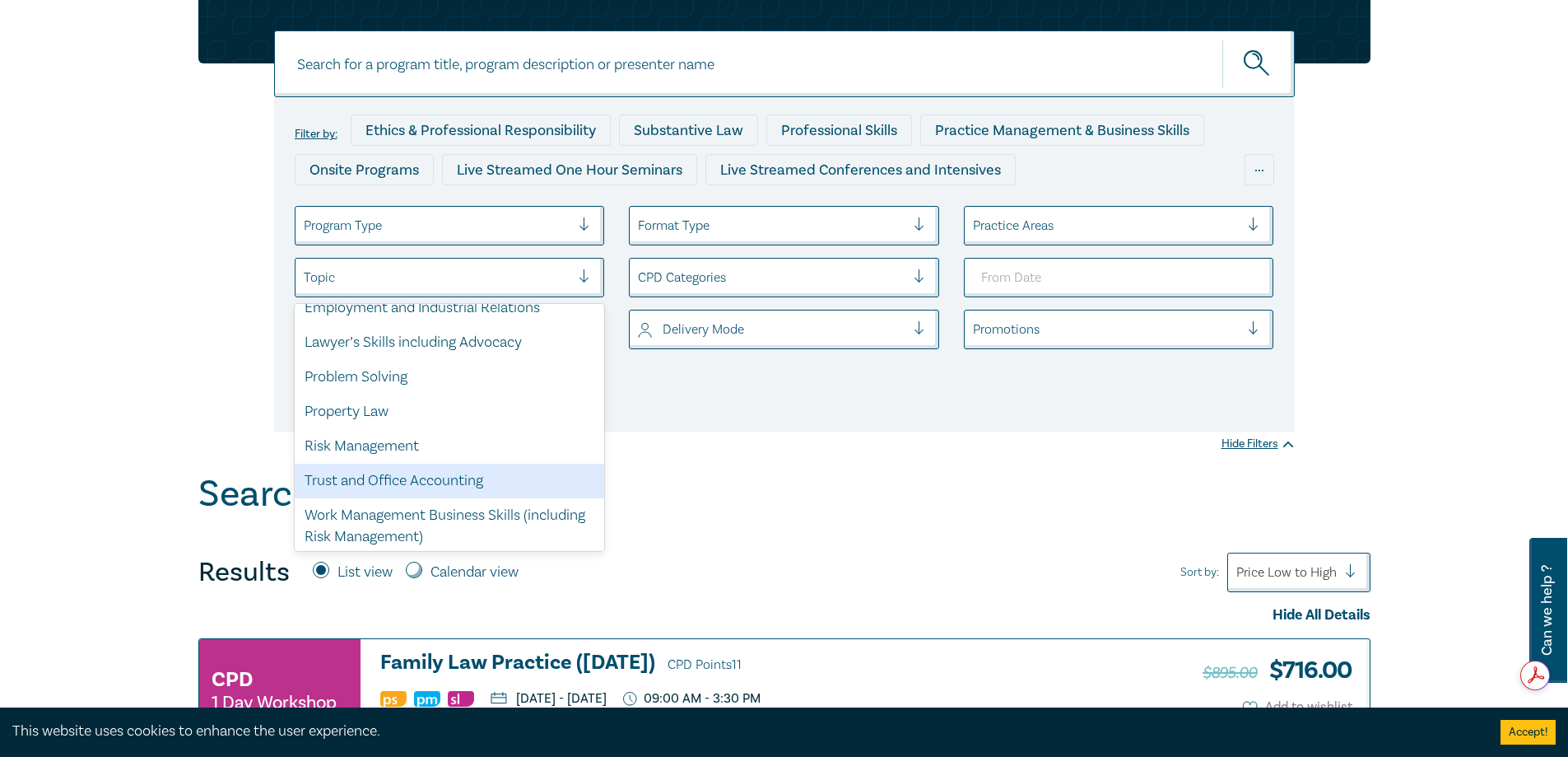
scroll to position [126, 0]
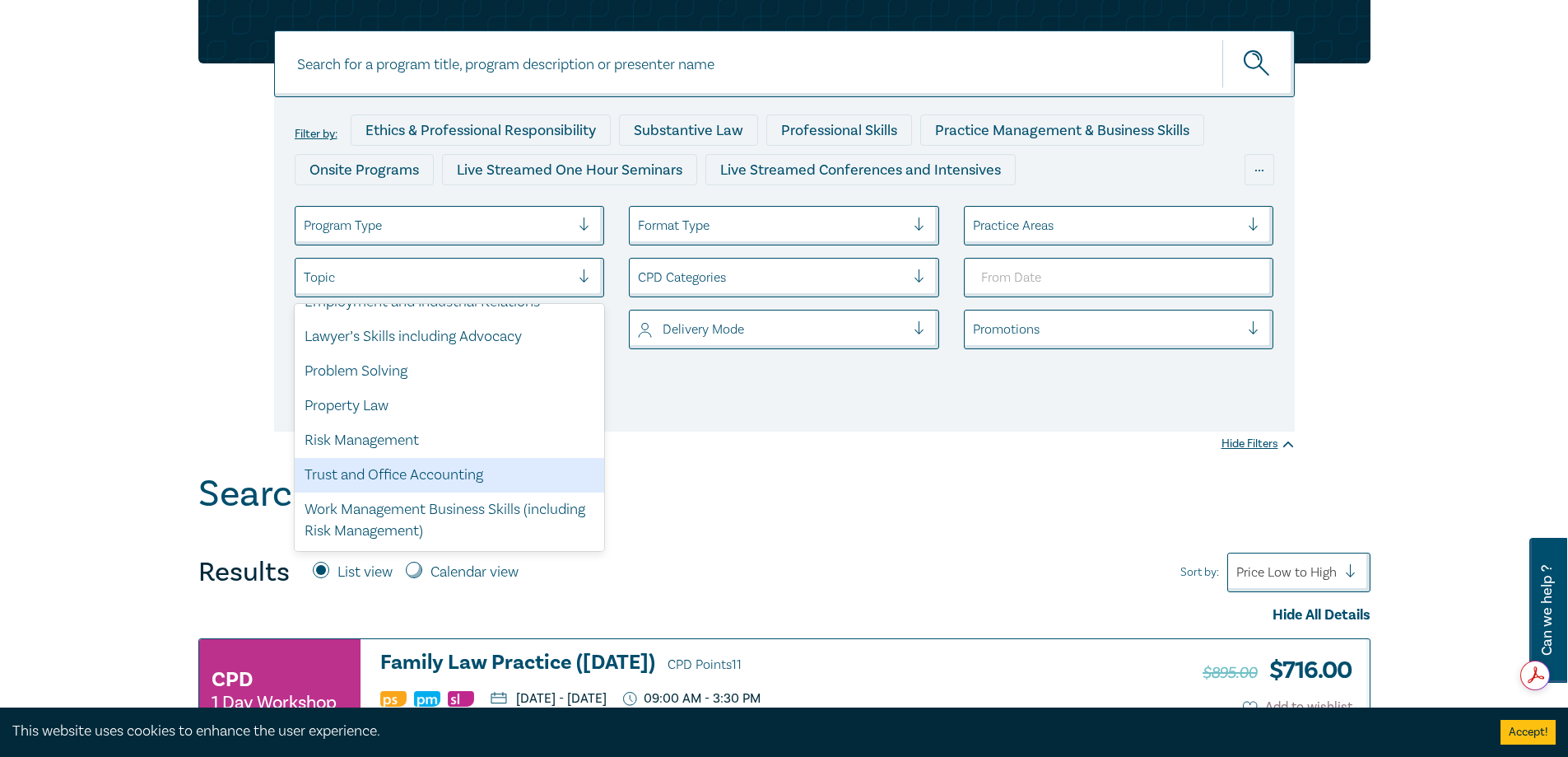
click at [393, 484] on div "Trust and Office Accounting" at bounding box center [450, 475] width 311 height 35
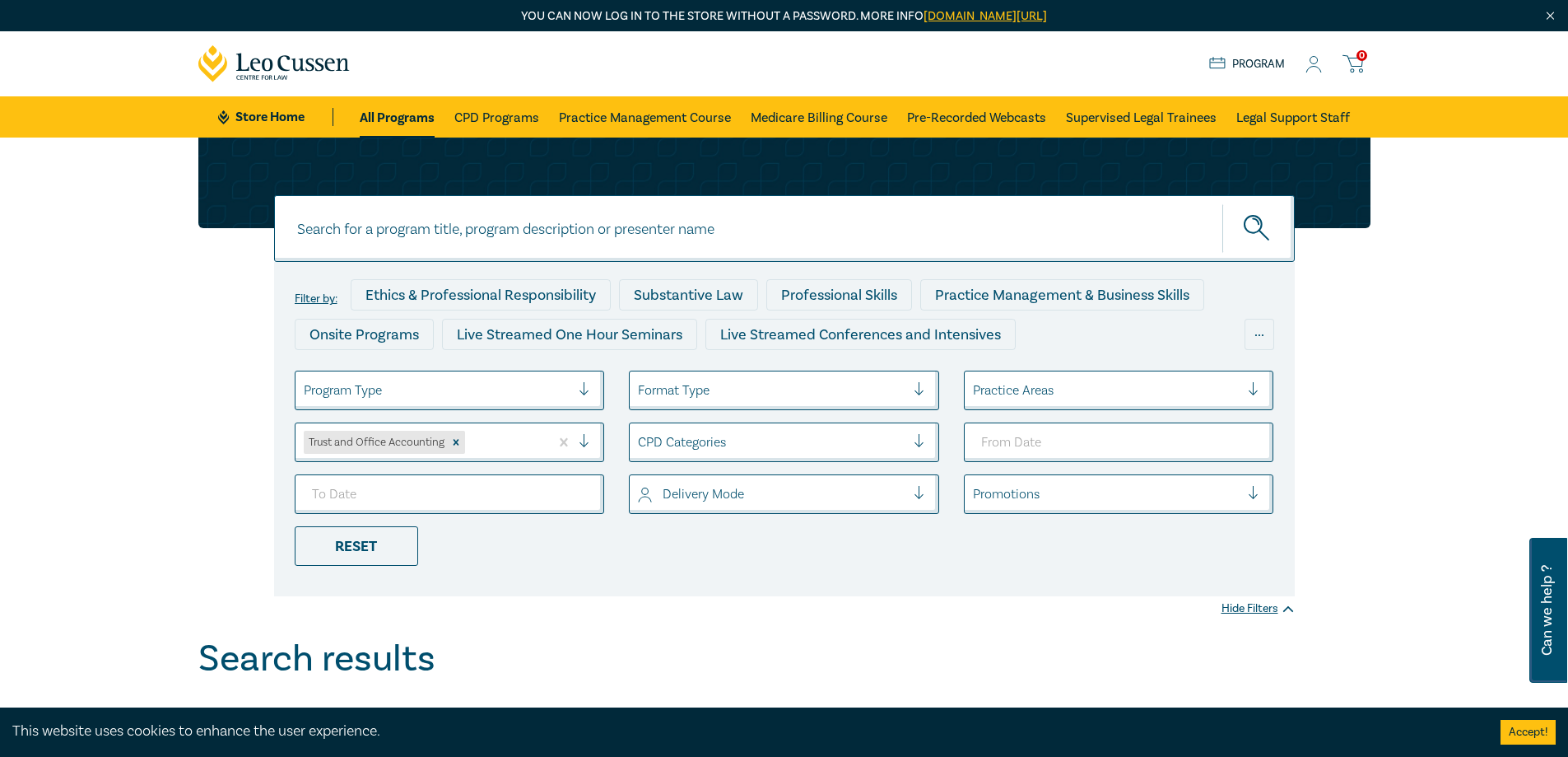
click at [554, 398] on div at bounding box center [437, 390] width 267 height 22
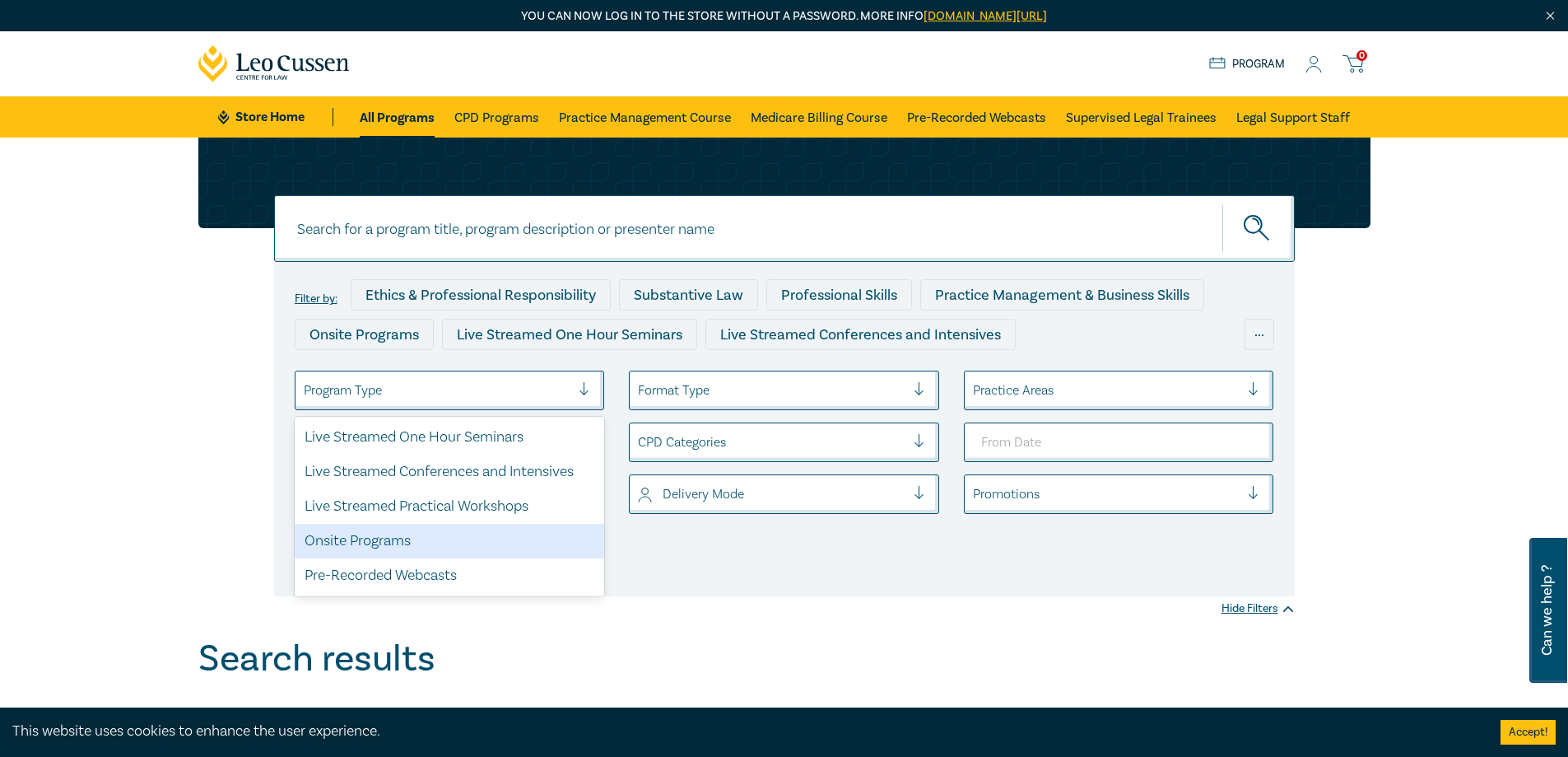
click at [725, 581] on div "Filter by: Ethics & Professional Responsibility Substantive Law Professional Sk…" at bounding box center [784, 429] width 1020 height 334
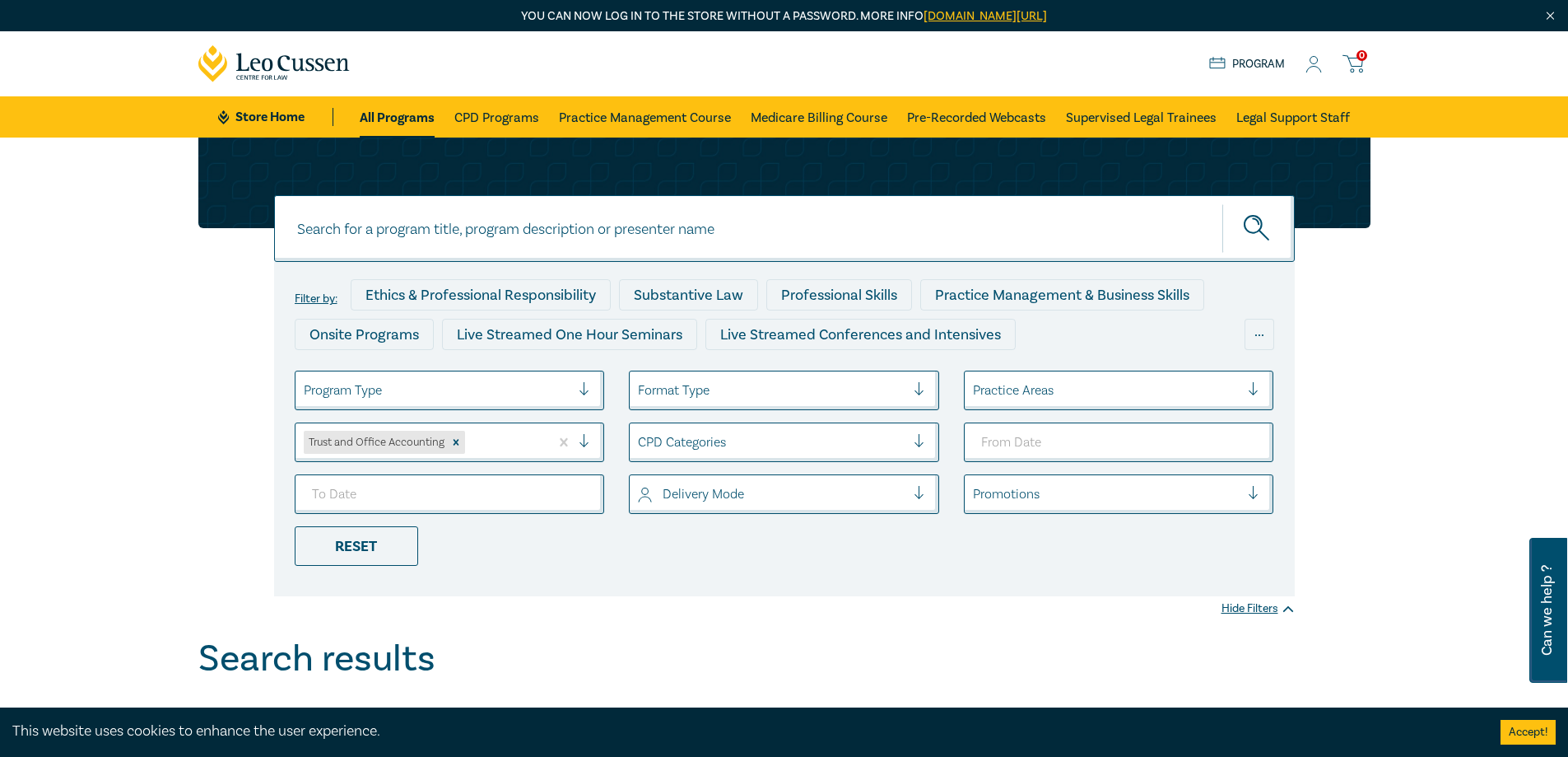
click at [706, 497] on div at bounding box center [771, 494] width 267 height 22
click at [699, 569] on div "Live Stream" at bounding box center [784, 576] width 311 height 35
click at [727, 455] on div "CPD Categories" at bounding box center [771, 442] width 284 height 28
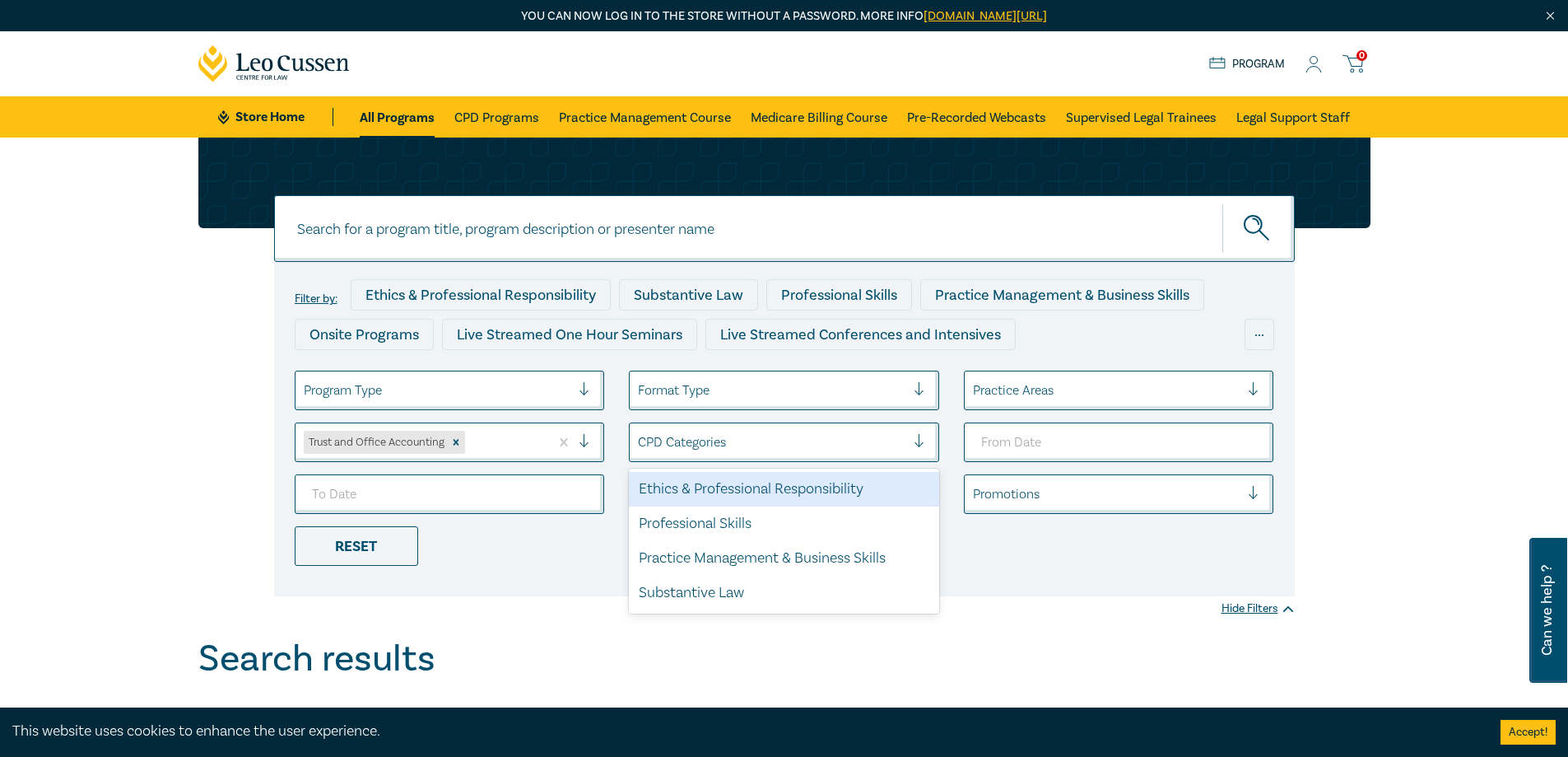
click at [731, 381] on div at bounding box center [771, 390] width 267 height 22
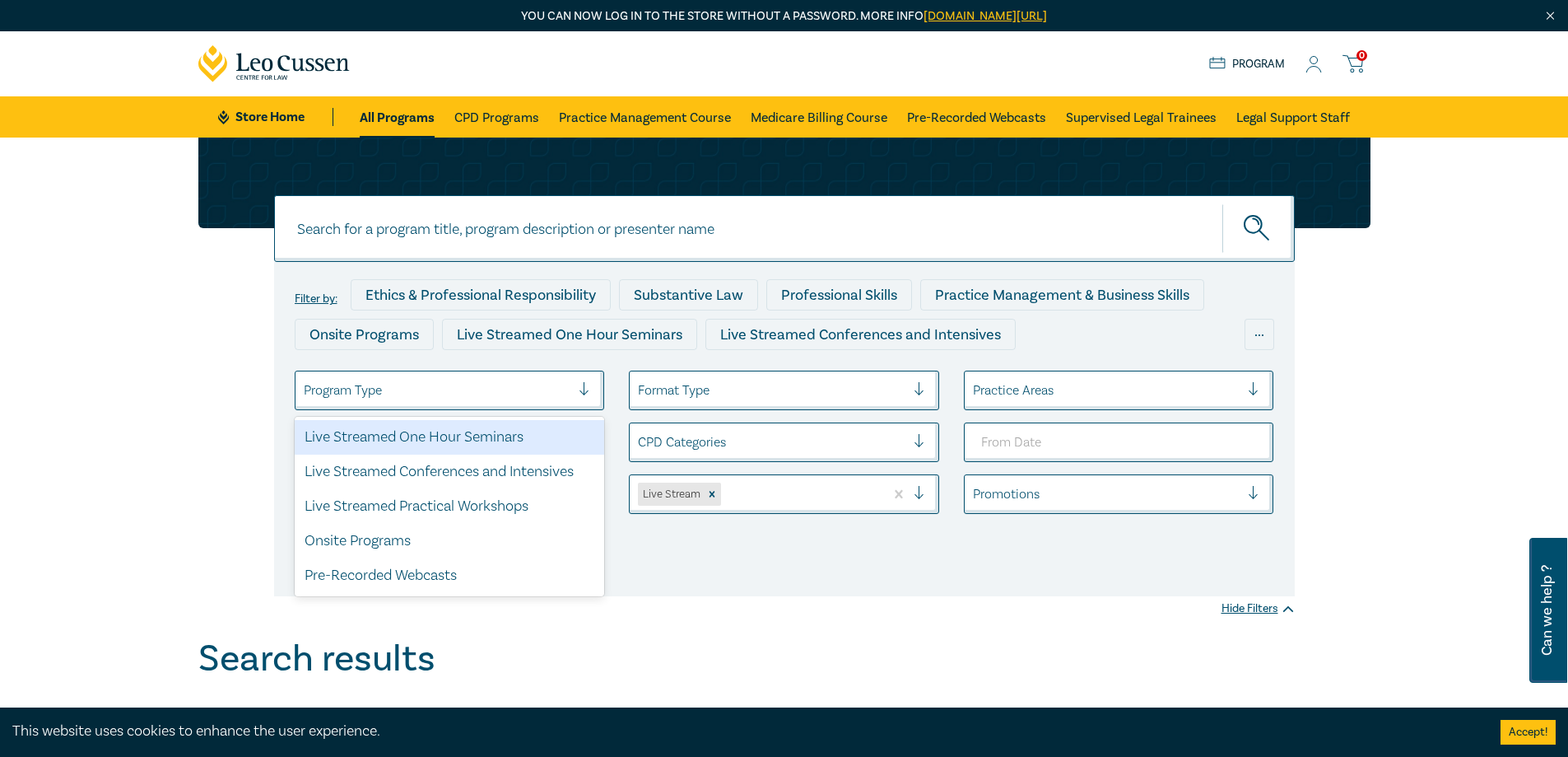
click at [548, 385] on div at bounding box center [437, 390] width 267 height 22
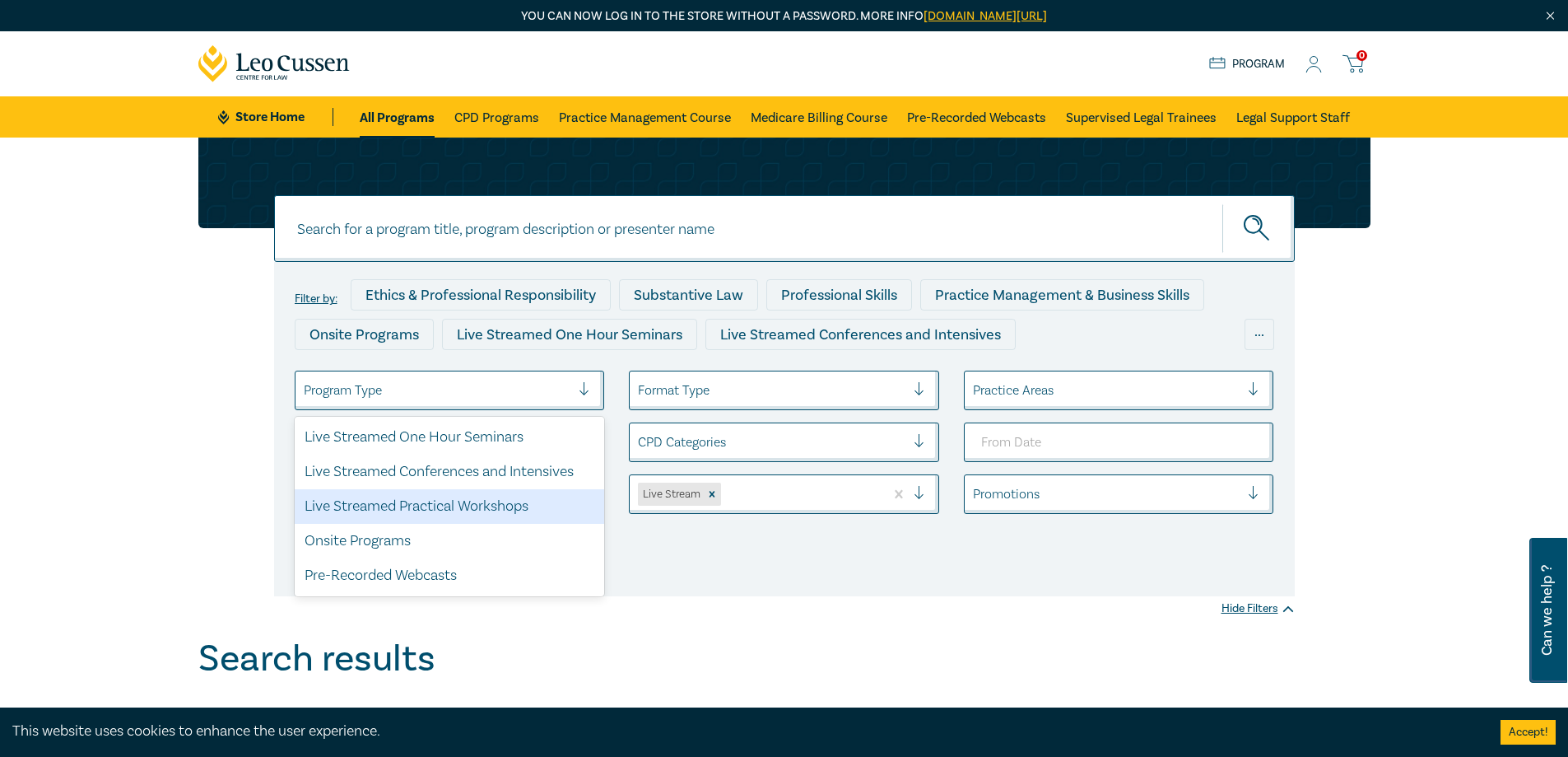
drag, startPoint x: 449, startPoint y: 498, endPoint x: 517, endPoint y: 536, distance: 77.9
click at [450, 498] on div "Live Streamed Practical Workshops" at bounding box center [450, 507] width 311 height 35
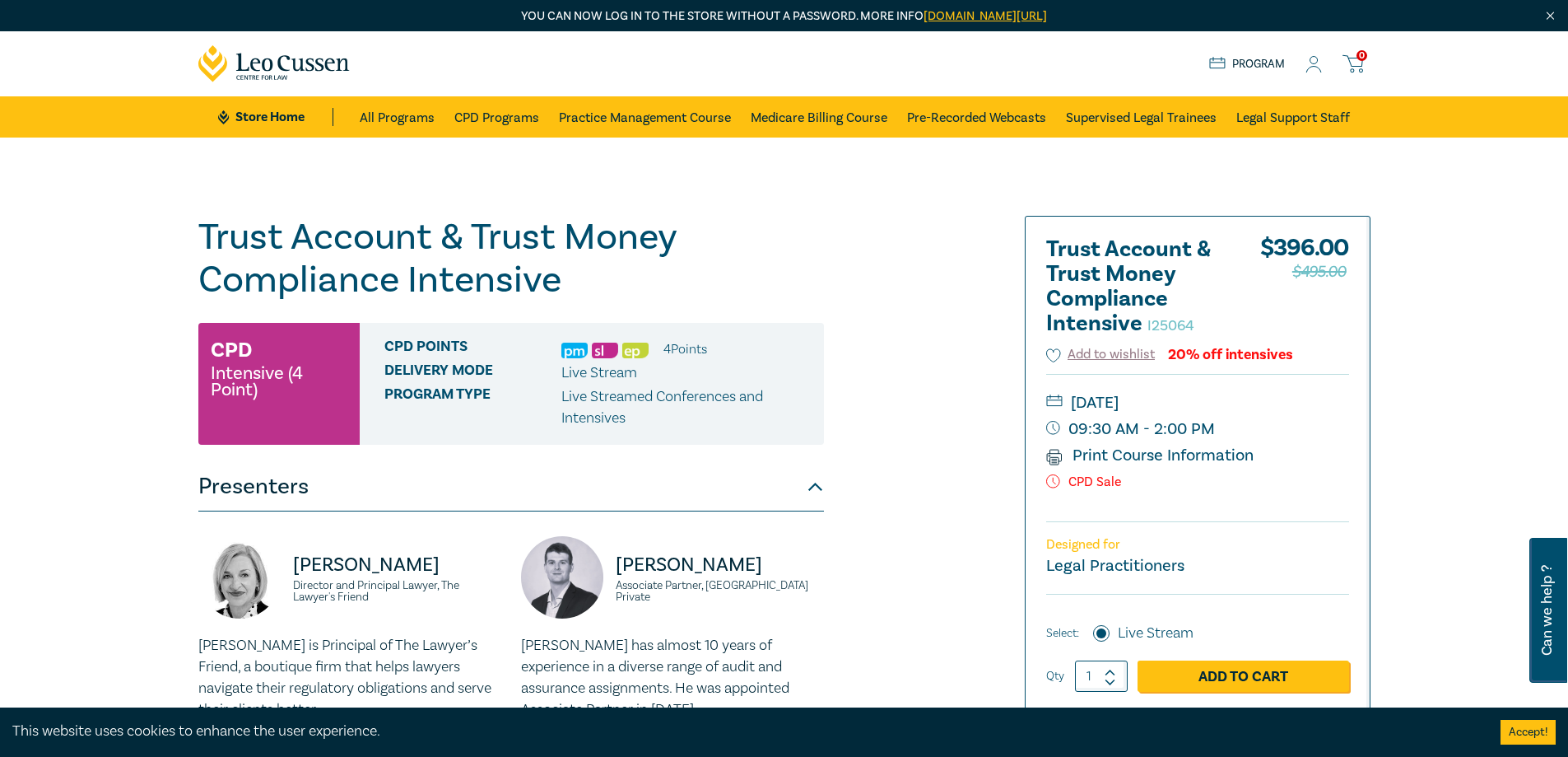
click at [1314, 57] on icon at bounding box center [1314, 65] width 16 height 17
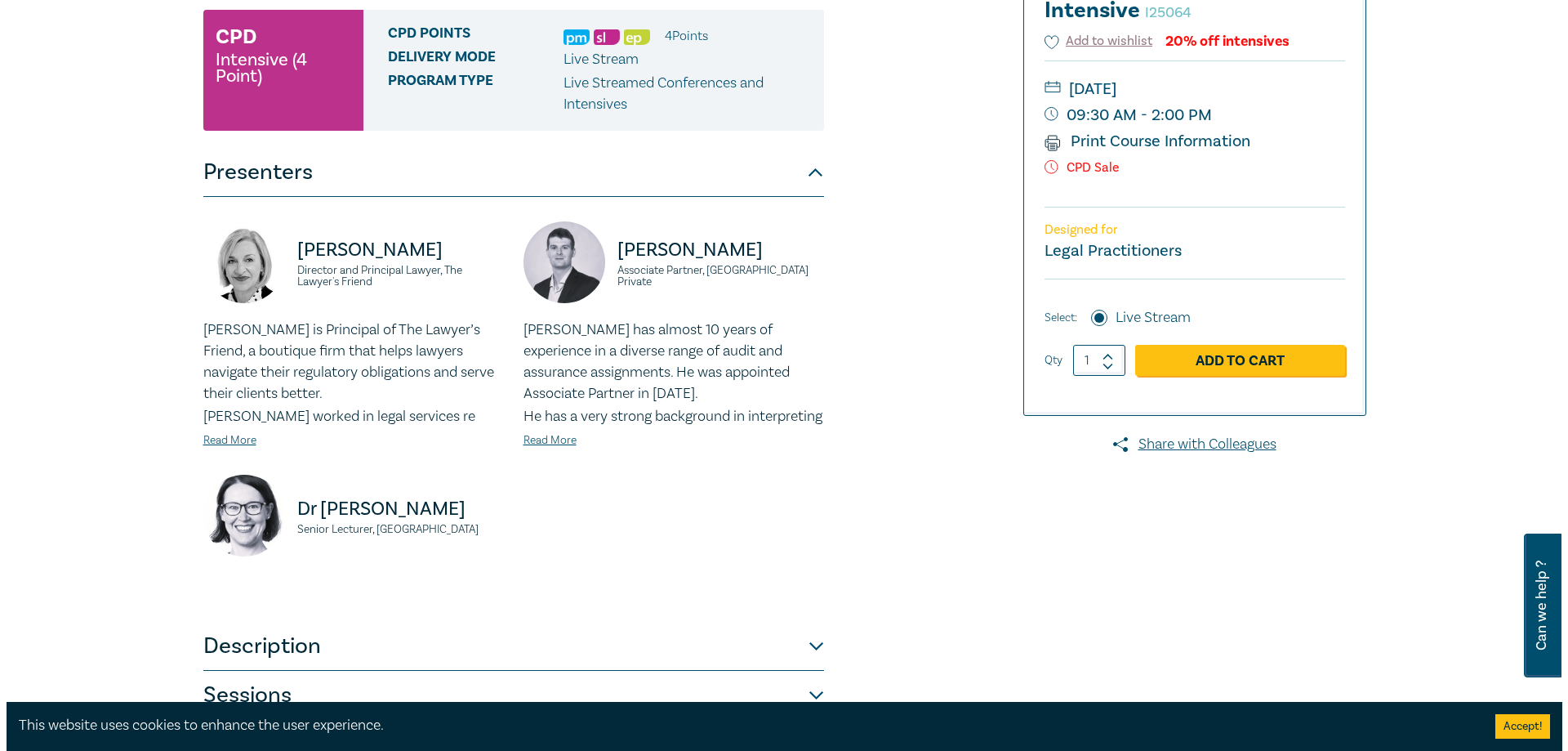
scroll to position [326, 0]
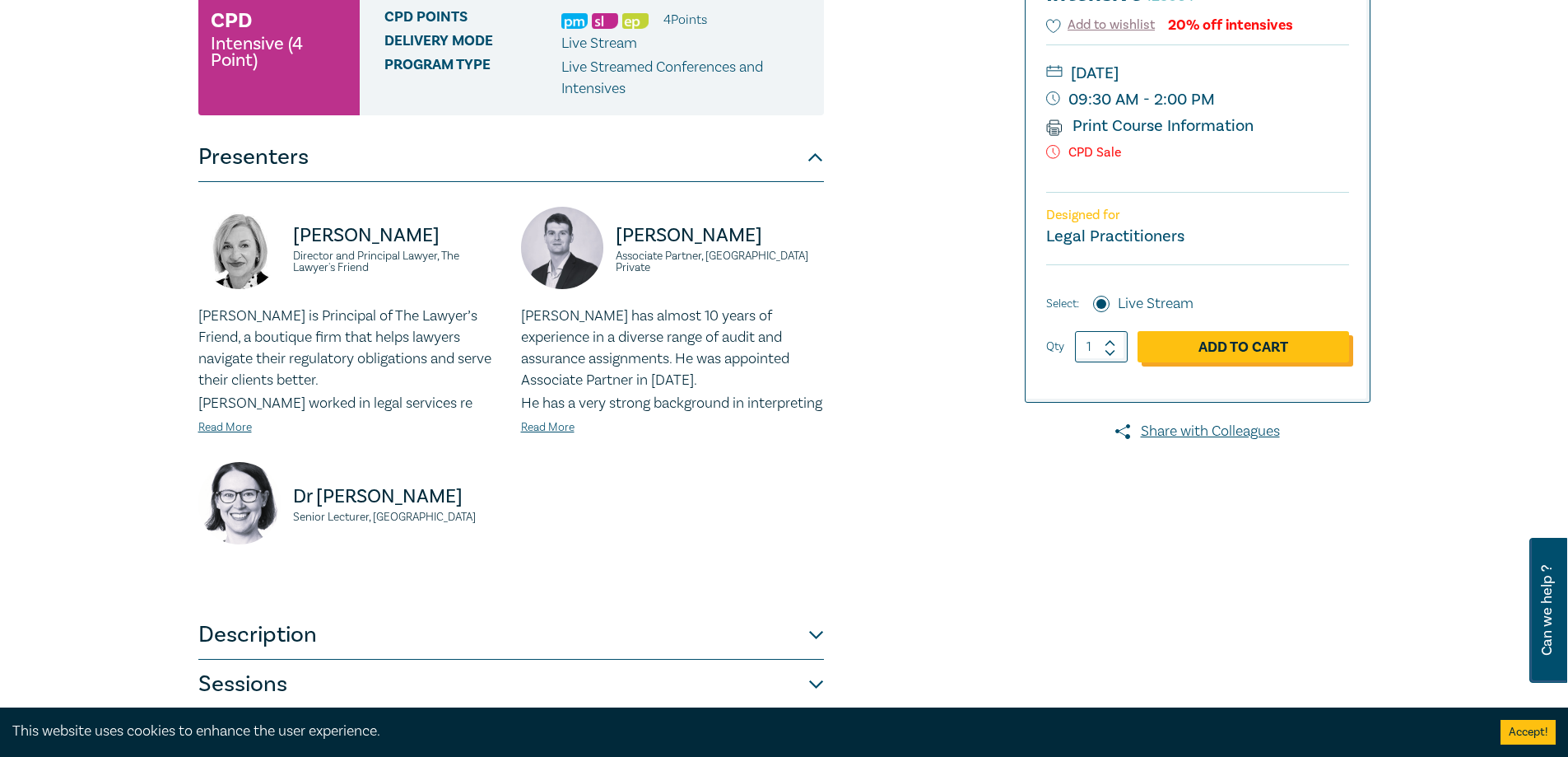
click at [1207, 346] on link "Add to Cart" at bounding box center [1243, 346] width 212 height 31
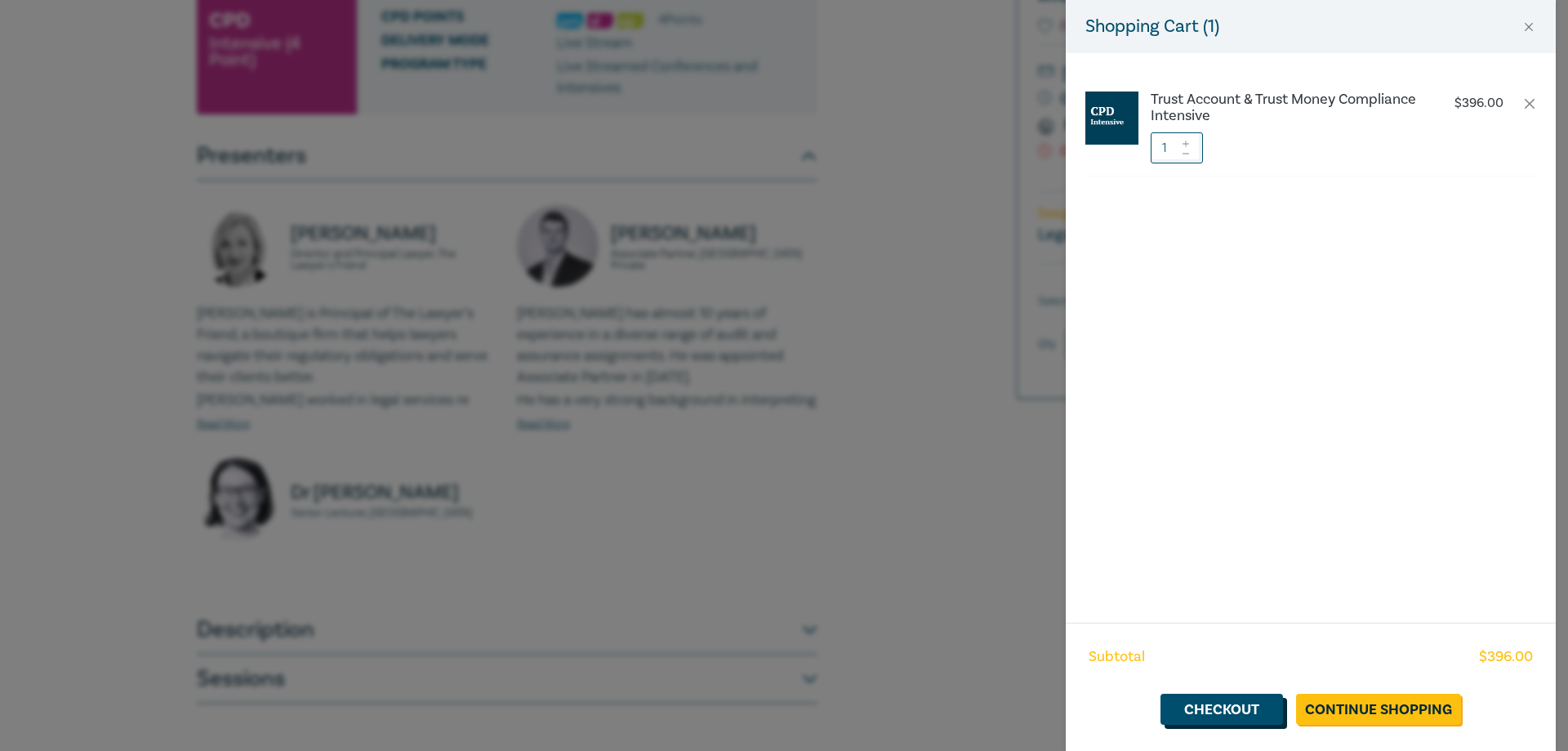
click at [1221, 709] on link "Checkout" at bounding box center [1222, 709] width 122 height 31
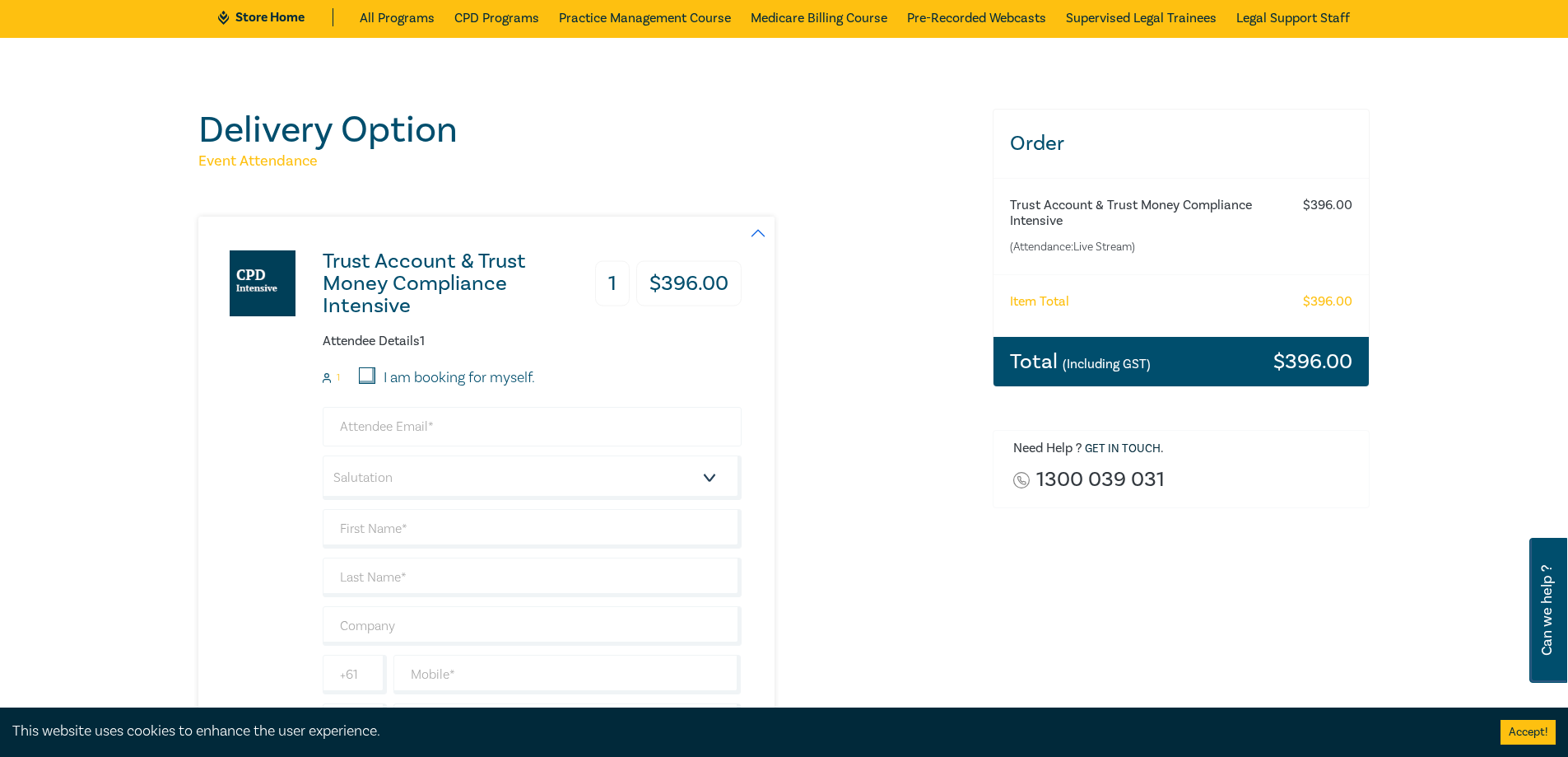
scroll to position [247, 0]
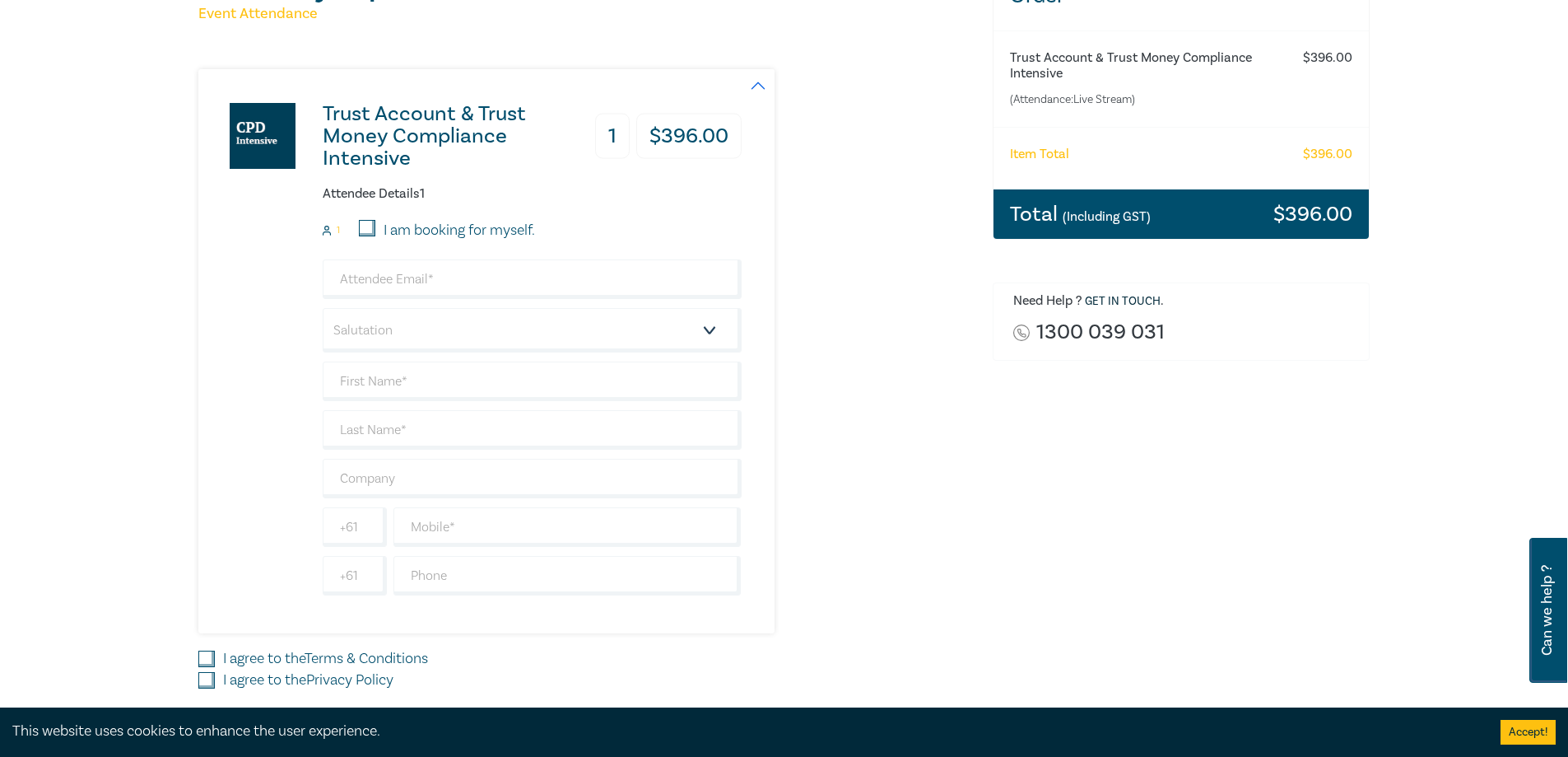
click at [364, 229] on input "I am booking for myself." at bounding box center [367, 227] width 16 height 16
checkbox input "true"
type input "[EMAIL_ADDRESS][DOMAIN_NAME]"
type input "[PERSON_NAME]"
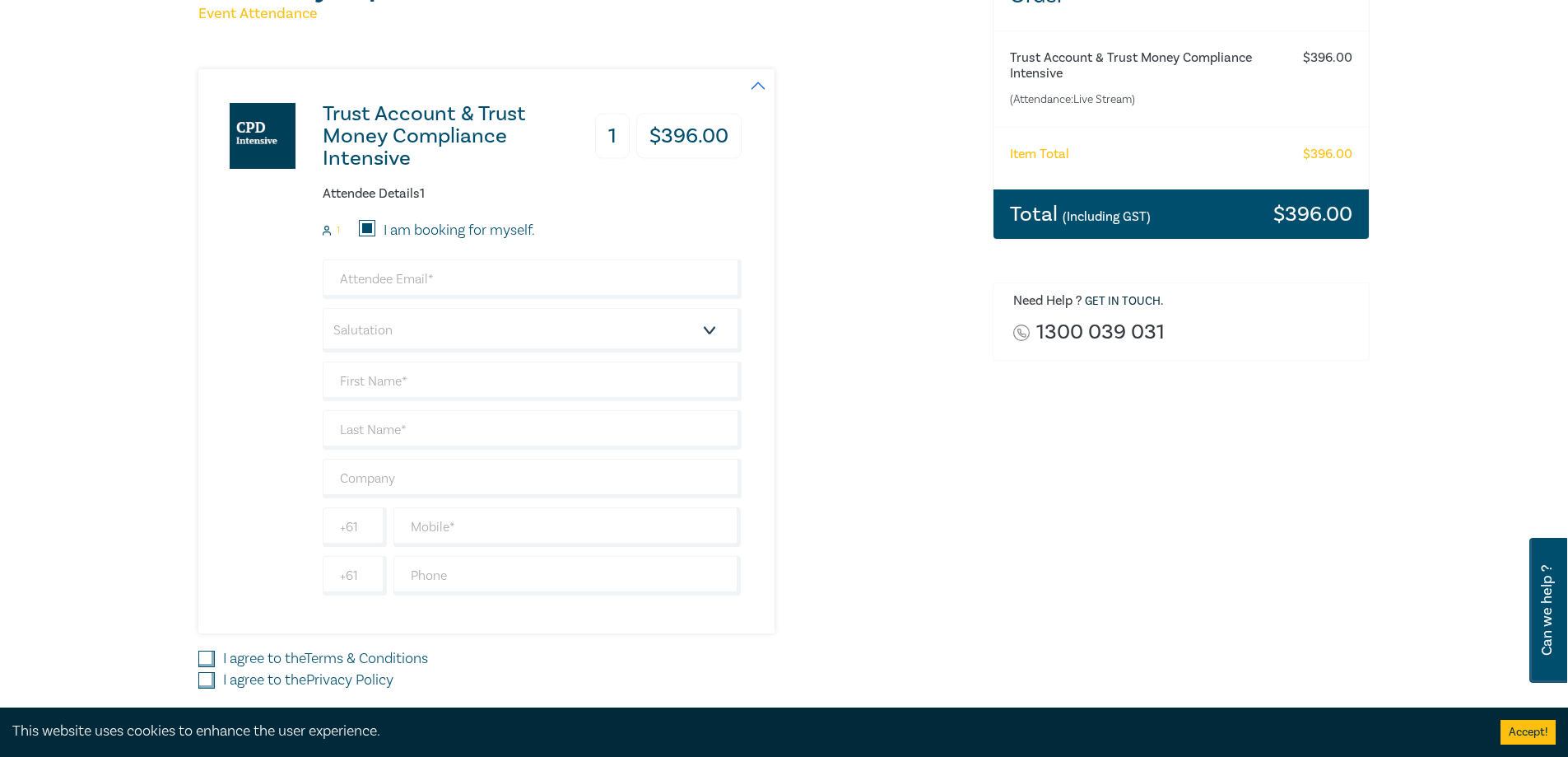
type input "418313634"
click at [369, 225] on input "I am booking for myself." at bounding box center [367, 227] width 16 height 16
checkbox input "false"
click at [369, 225] on input "I am booking for myself." at bounding box center [367, 227] width 16 height 16
checkbox input "true"
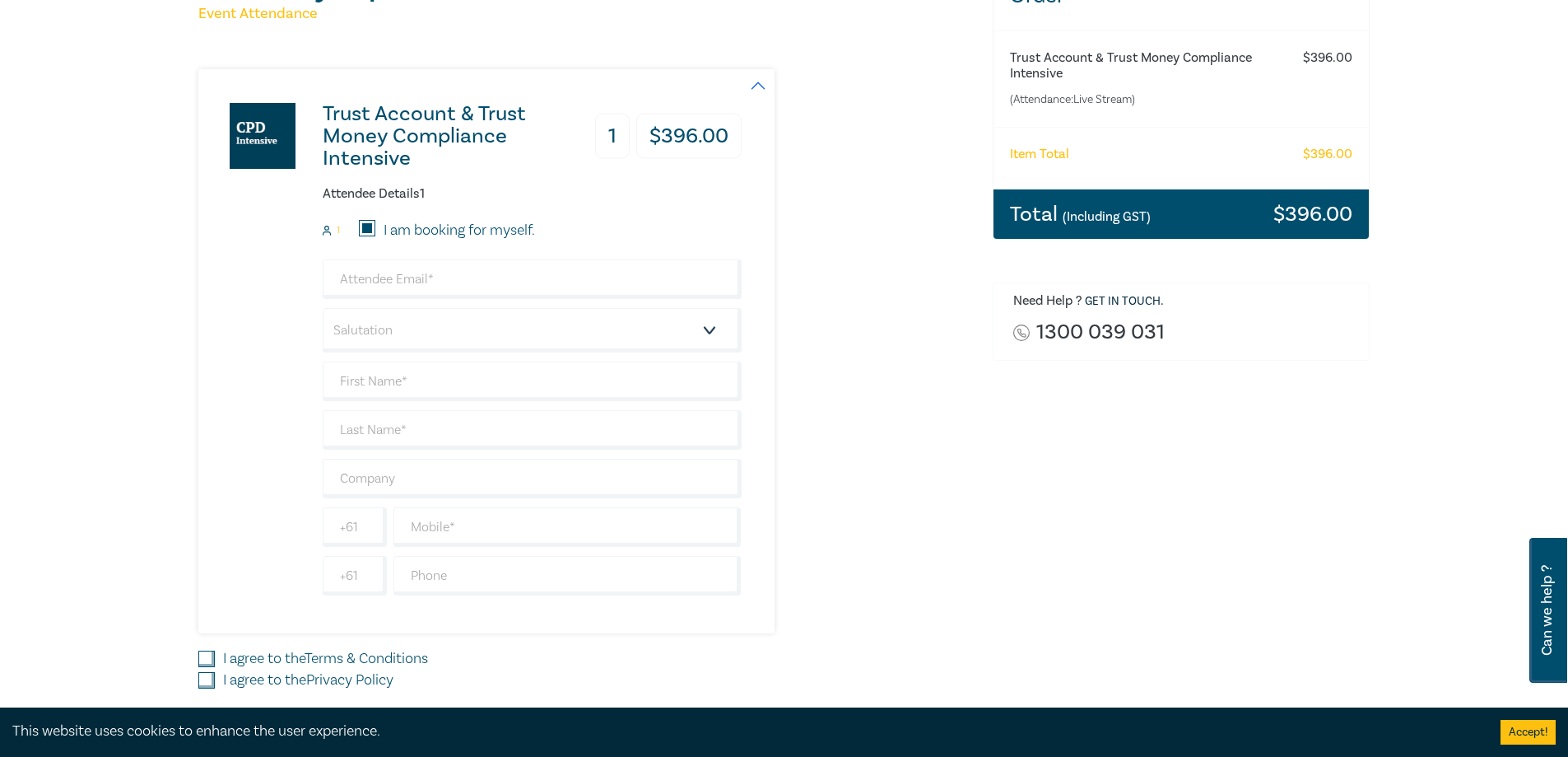
type input "[EMAIL_ADDRESS][DOMAIN_NAME]"
type input "[PERSON_NAME]"
type input "+61"
type input "418313634"
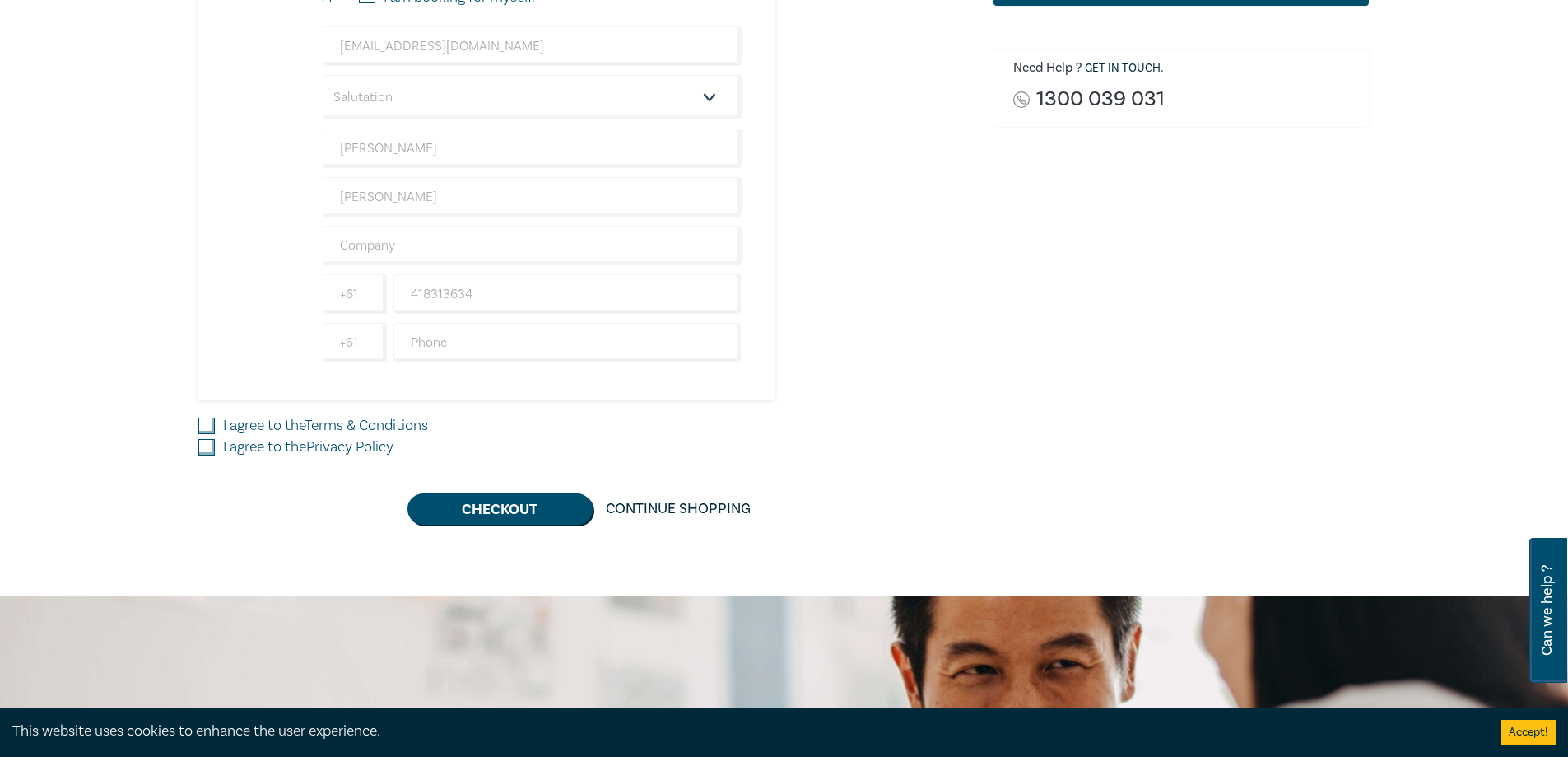
scroll to position [494, 0]
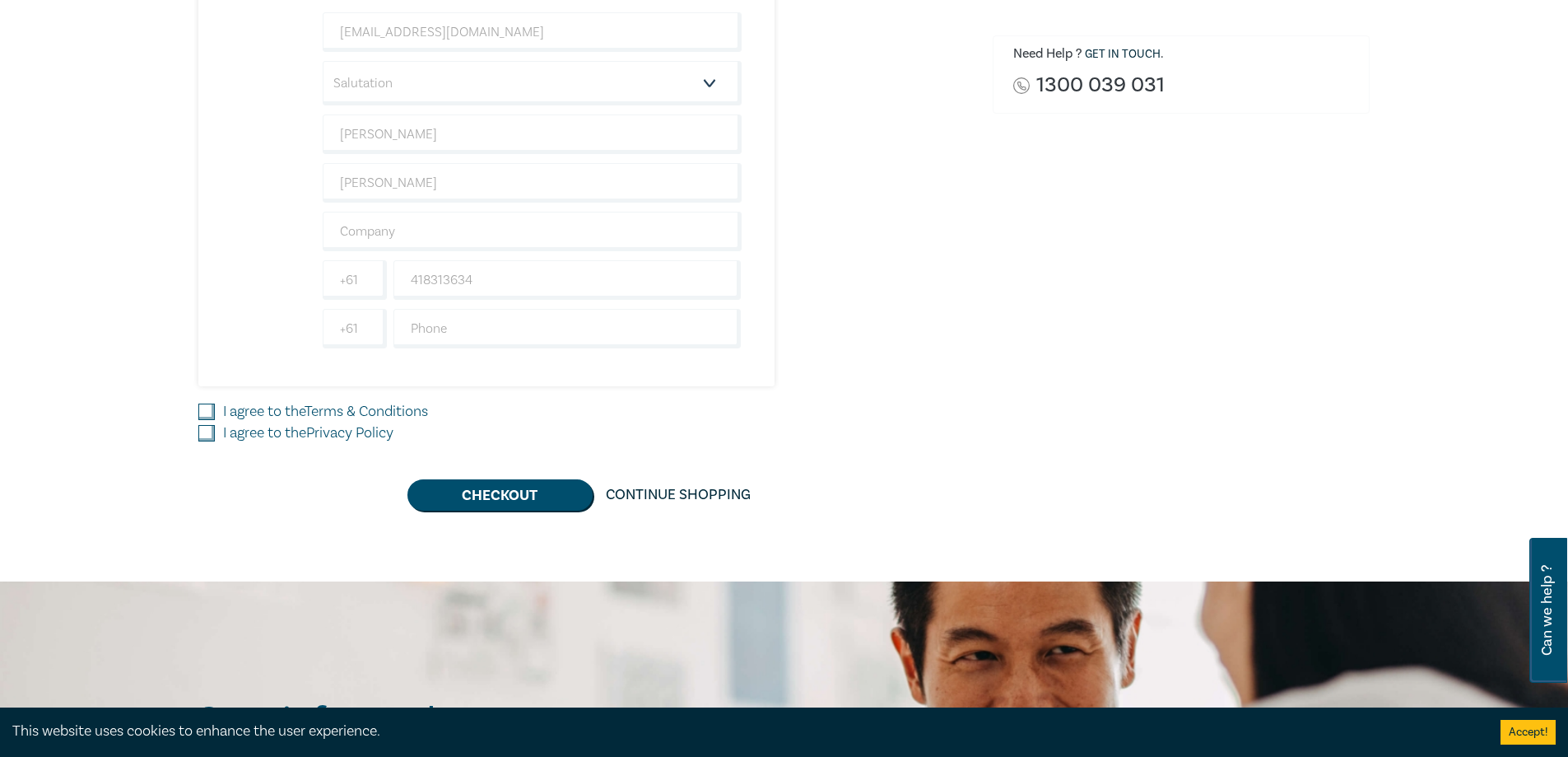
click at [280, 408] on label "I agree to the Terms & Conditions" at bounding box center [325, 411] width 205 height 22
click at [215, 408] on input "I agree to the Terms & Conditions" at bounding box center [207, 411] width 16 height 16
checkbox input "true"
click at [269, 431] on label "I agree to the Privacy Policy" at bounding box center [308, 433] width 170 height 22
click at [215, 431] on input "I agree to the Privacy Policy" at bounding box center [207, 433] width 16 height 16
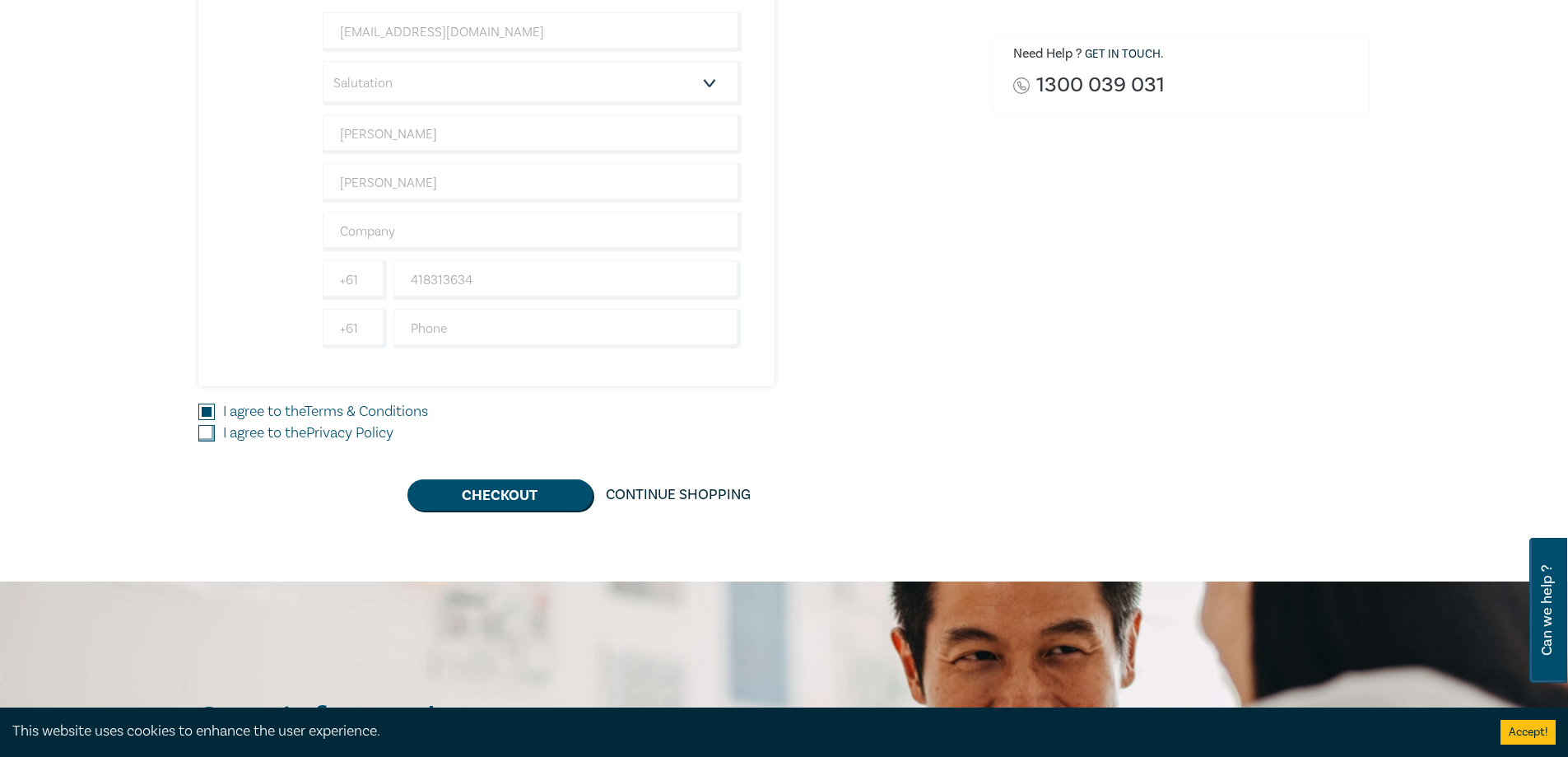
checkbox input "true"
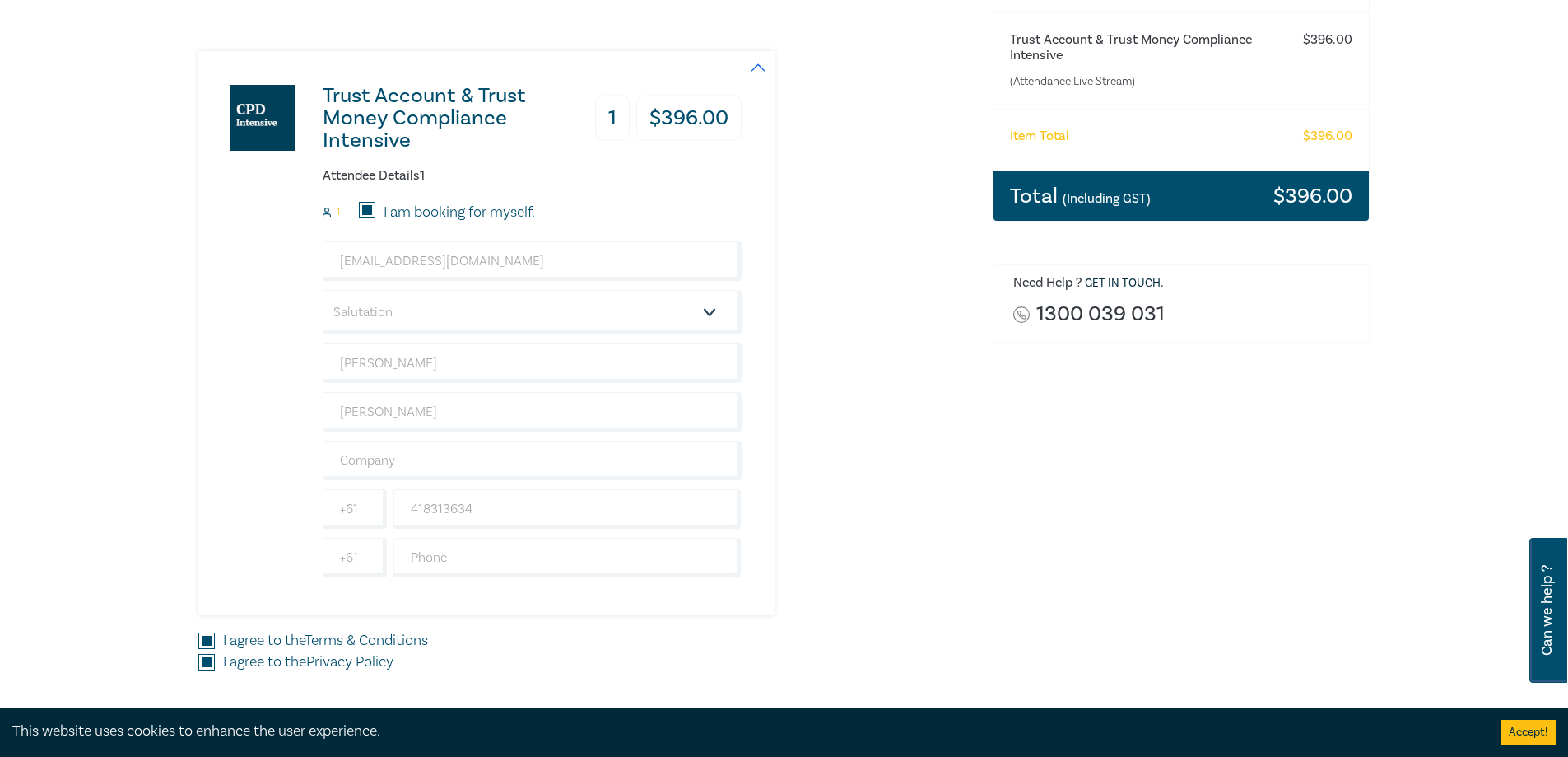
scroll to position [247, 0]
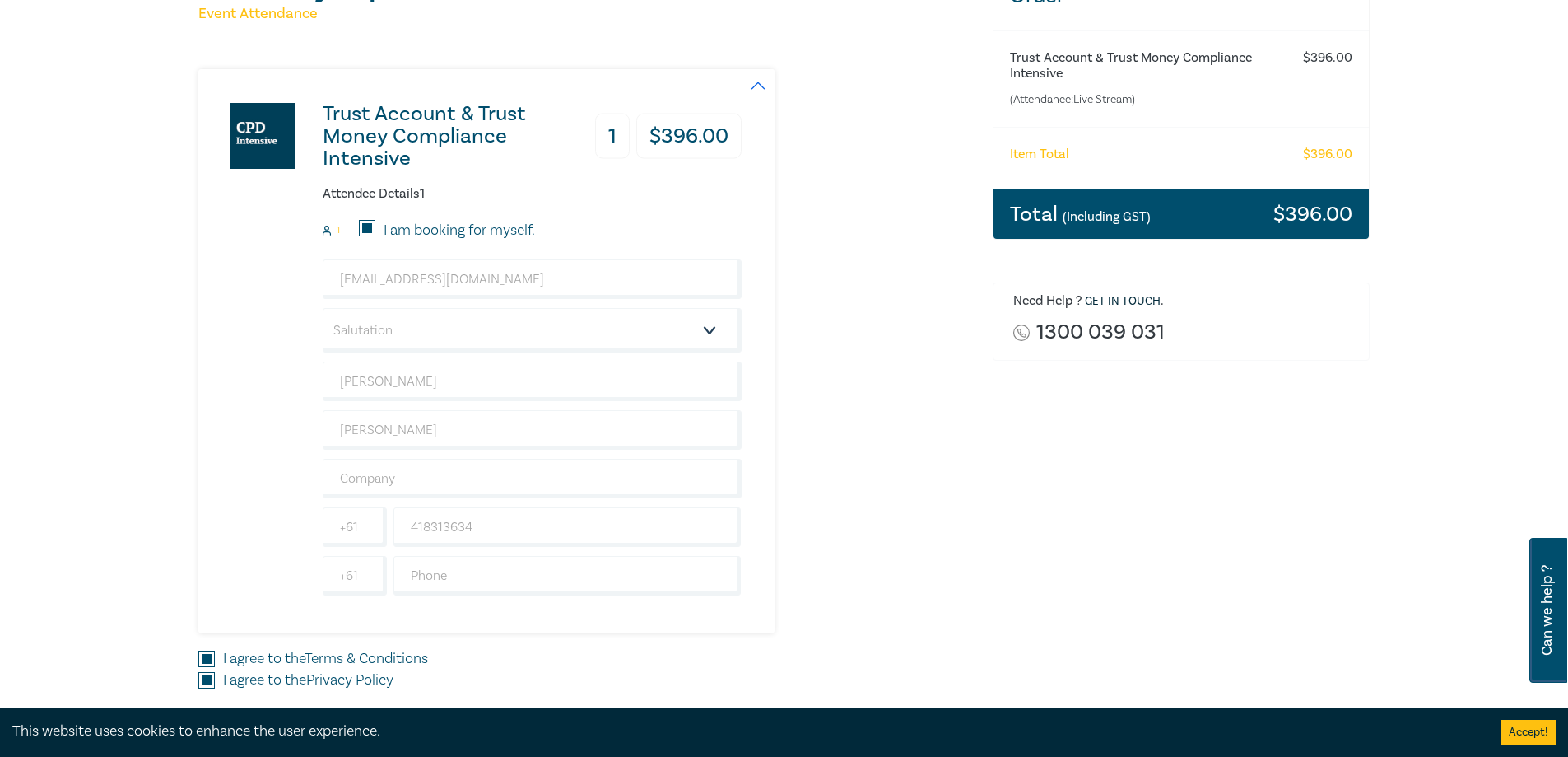
click at [425, 451] on div "[EMAIL_ADDRESS][DOMAIN_NAME] Salutation Mr. Mrs. Ms. Miss Dr. Prof. Other [PERS…" at bounding box center [532, 427] width 419 height 336
click at [424, 471] on input "text" at bounding box center [532, 478] width 419 height 40
type input "Brown & Proudfoot Lawyers"
type input "[EMAIL_ADDRESS][DOMAIN_NAME]"
type input "0353824455"
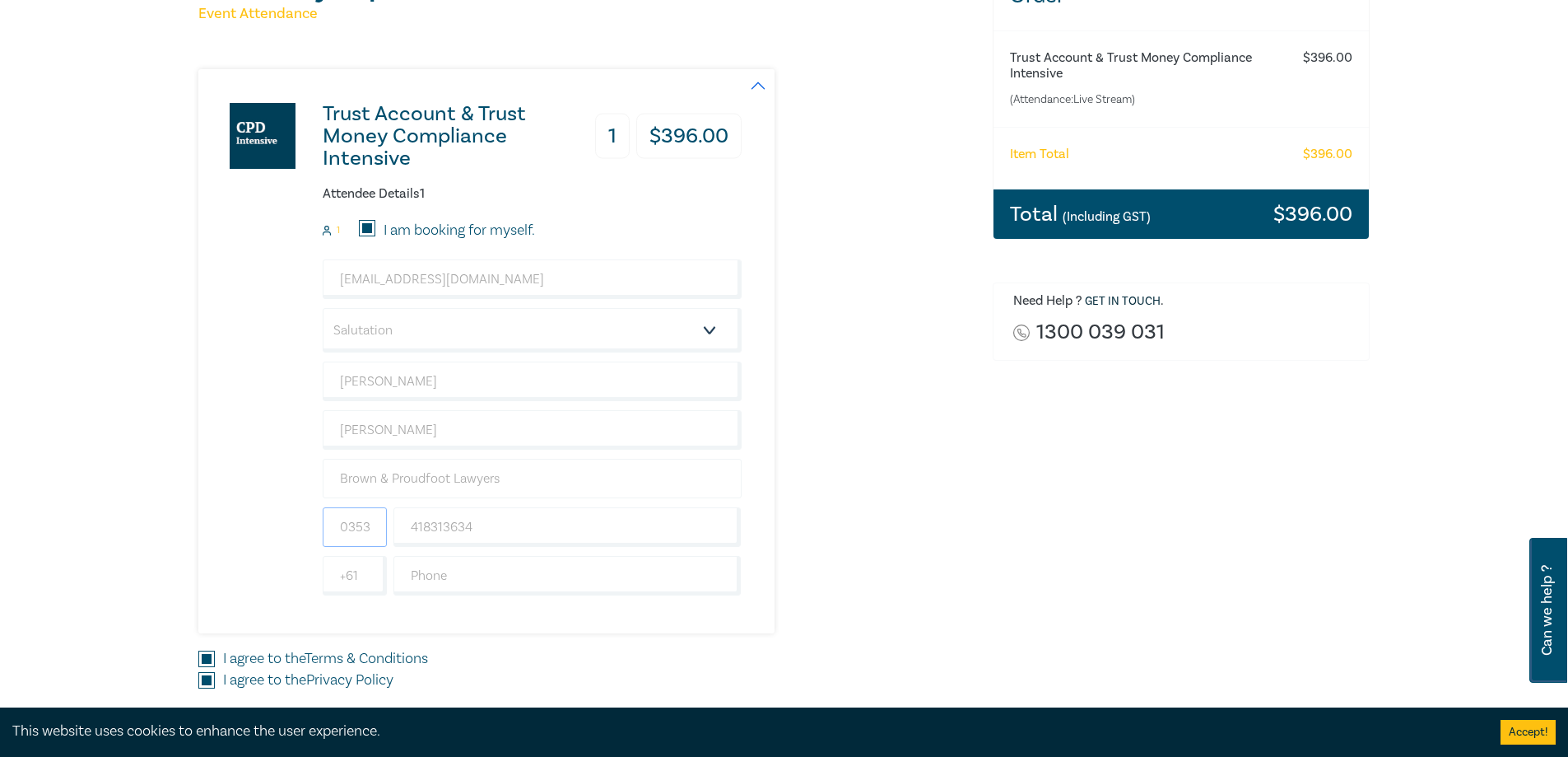
type input "[GEOGRAPHIC_DATA]"
click at [344, 518] on input "0353824455" at bounding box center [355, 527] width 64 height 40
click at [351, 527] on input "0353824455" at bounding box center [355, 527] width 64 height 40
click at [356, 530] on input "0353824455" at bounding box center [355, 527] width 64 height 40
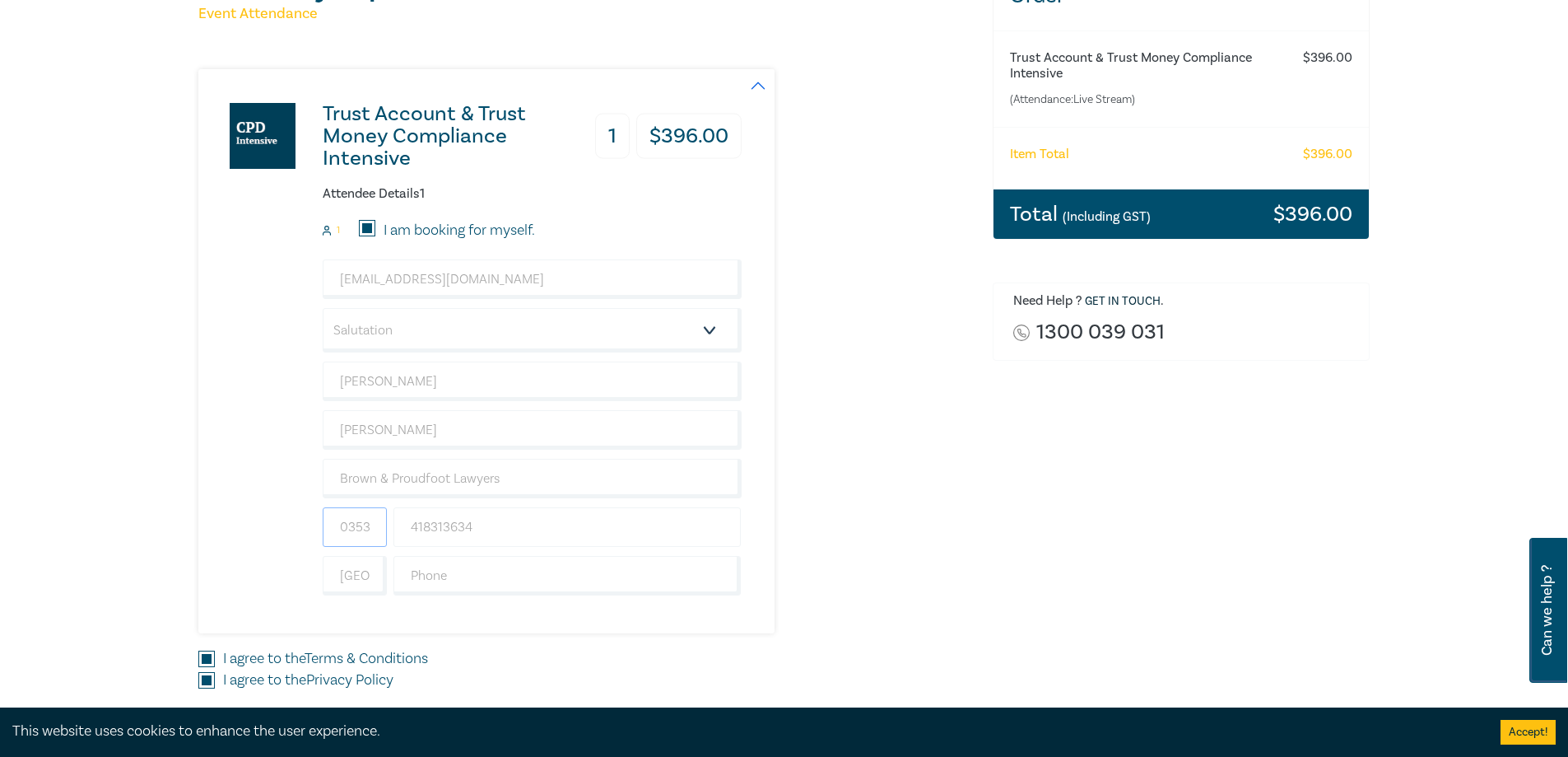
scroll to position [0, 44]
drag, startPoint x: 354, startPoint y: 522, endPoint x: 567, endPoint y: 550, distance: 214.8
click at [567, 550] on div "[EMAIL_ADDRESS][DOMAIN_NAME] Salutation Mr. Mrs. Ms. Miss Dr. Prof. Other [PERS…" at bounding box center [532, 427] width 419 height 336
type input "03"
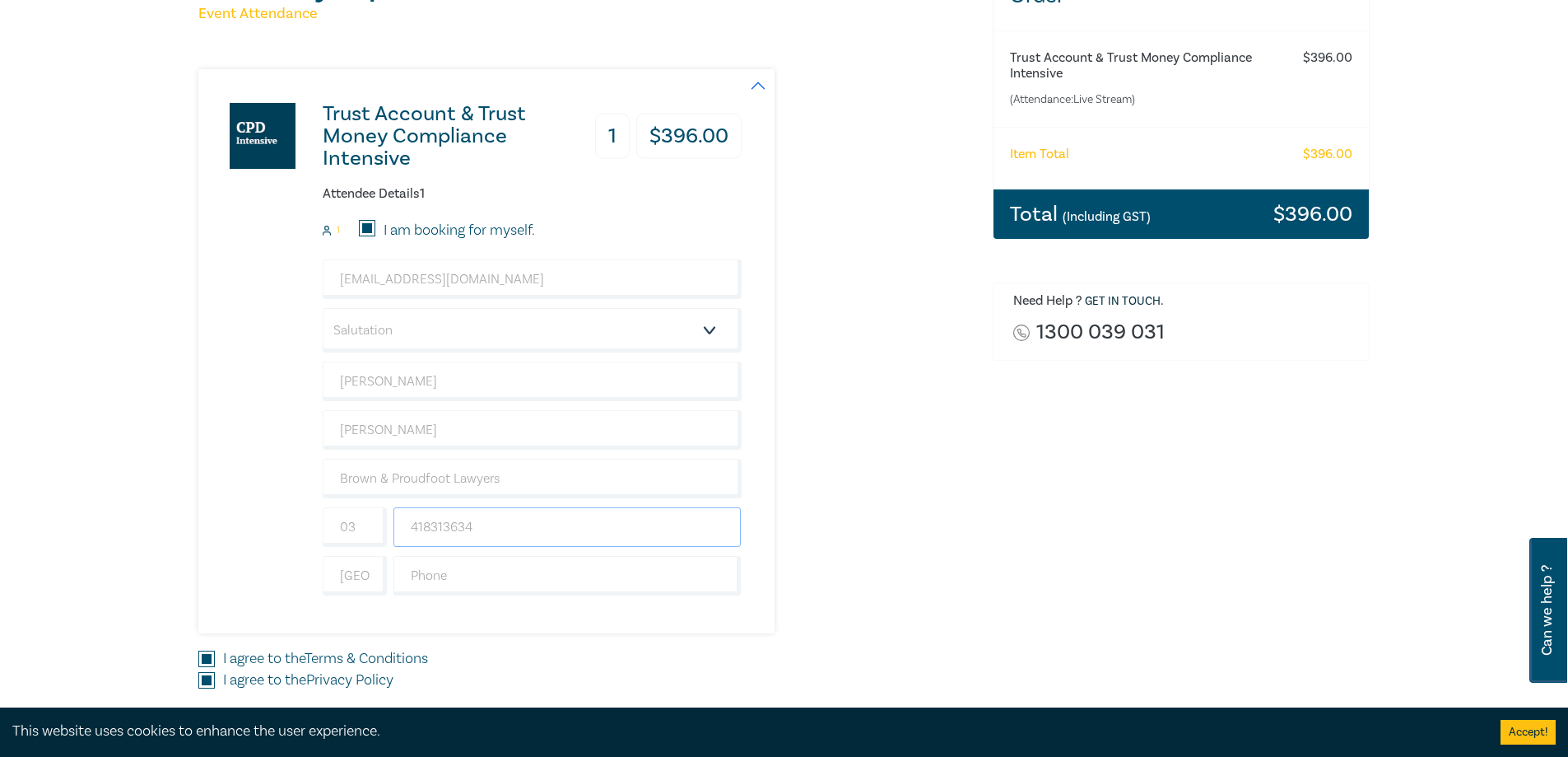
click at [566, 530] on input "418313634" at bounding box center [567, 527] width 348 height 40
paste input "53824455"
type input "53824455"
click at [424, 578] on input "text" at bounding box center [567, 576] width 348 height 40
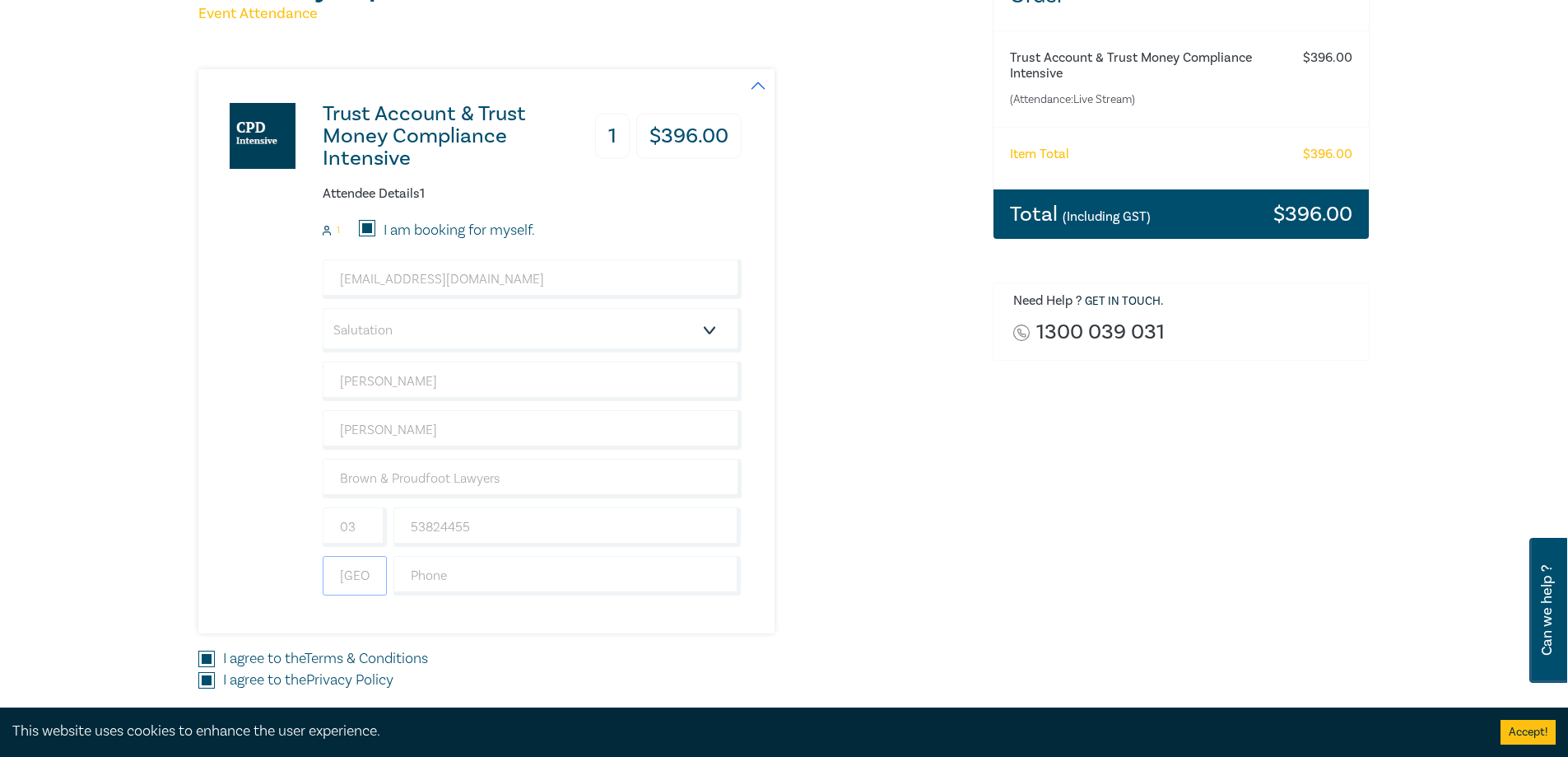
drag, startPoint x: 386, startPoint y: 570, endPoint x: 351, endPoint y: 575, distance: 35.4
click at [386, 570] on input "[GEOGRAPHIC_DATA]" at bounding box center [355, 576] width 64 height 40
click at [351, 575] on input "[GEOGRAPHIC_DATA]" at bounding box center [355, 576] width 64 height 40
click at [424, 576] on input "text" at bounding box center [567, 576] width 348 height 40
click at [809, 521] on div "Trust Account & Trust Money Compliance Intensive 1 $ 396.00 Attendee Details 1 …" at bounding box center [586, 352] width 775 height 564
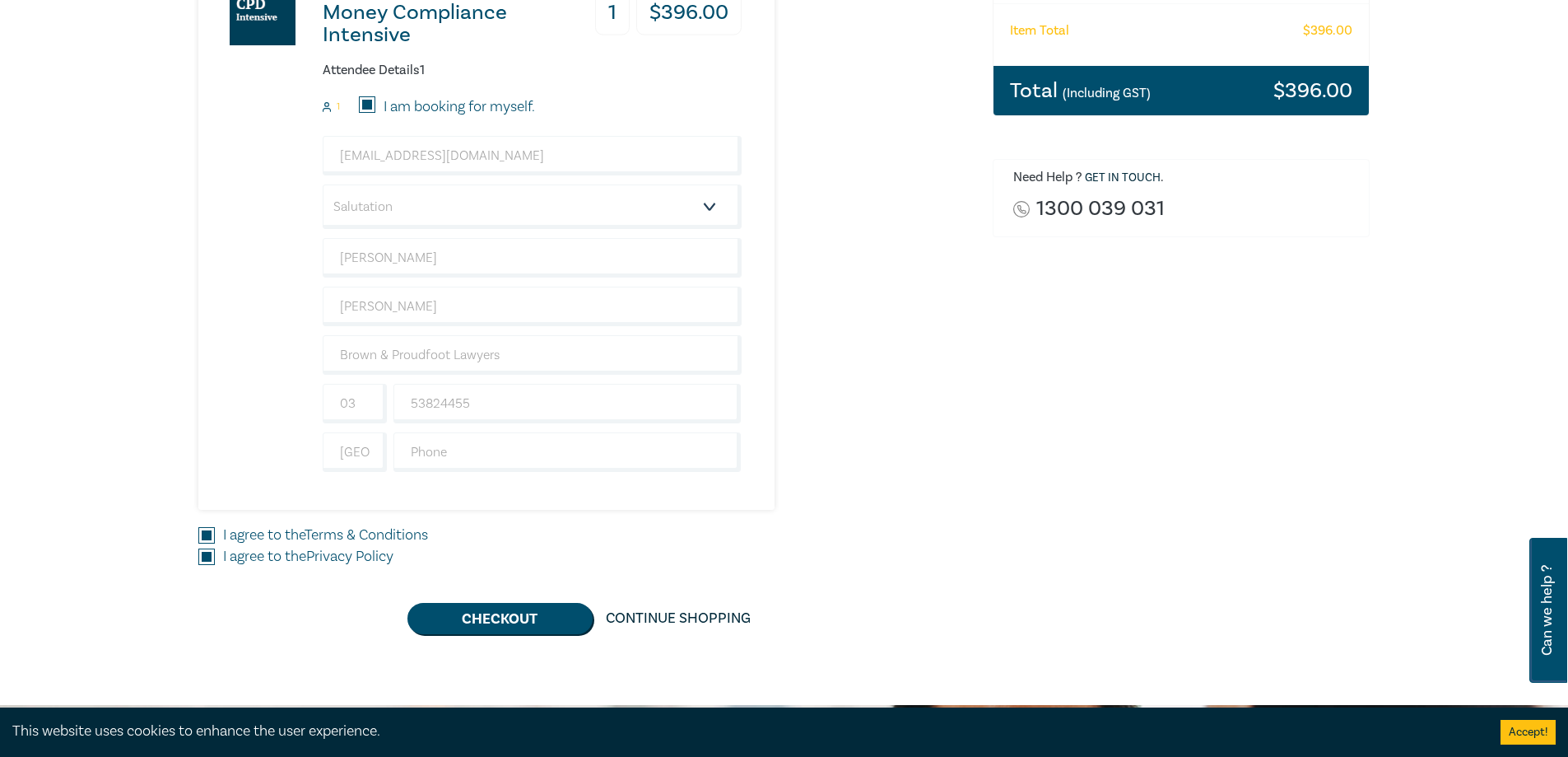
scroll to position [576, 0]
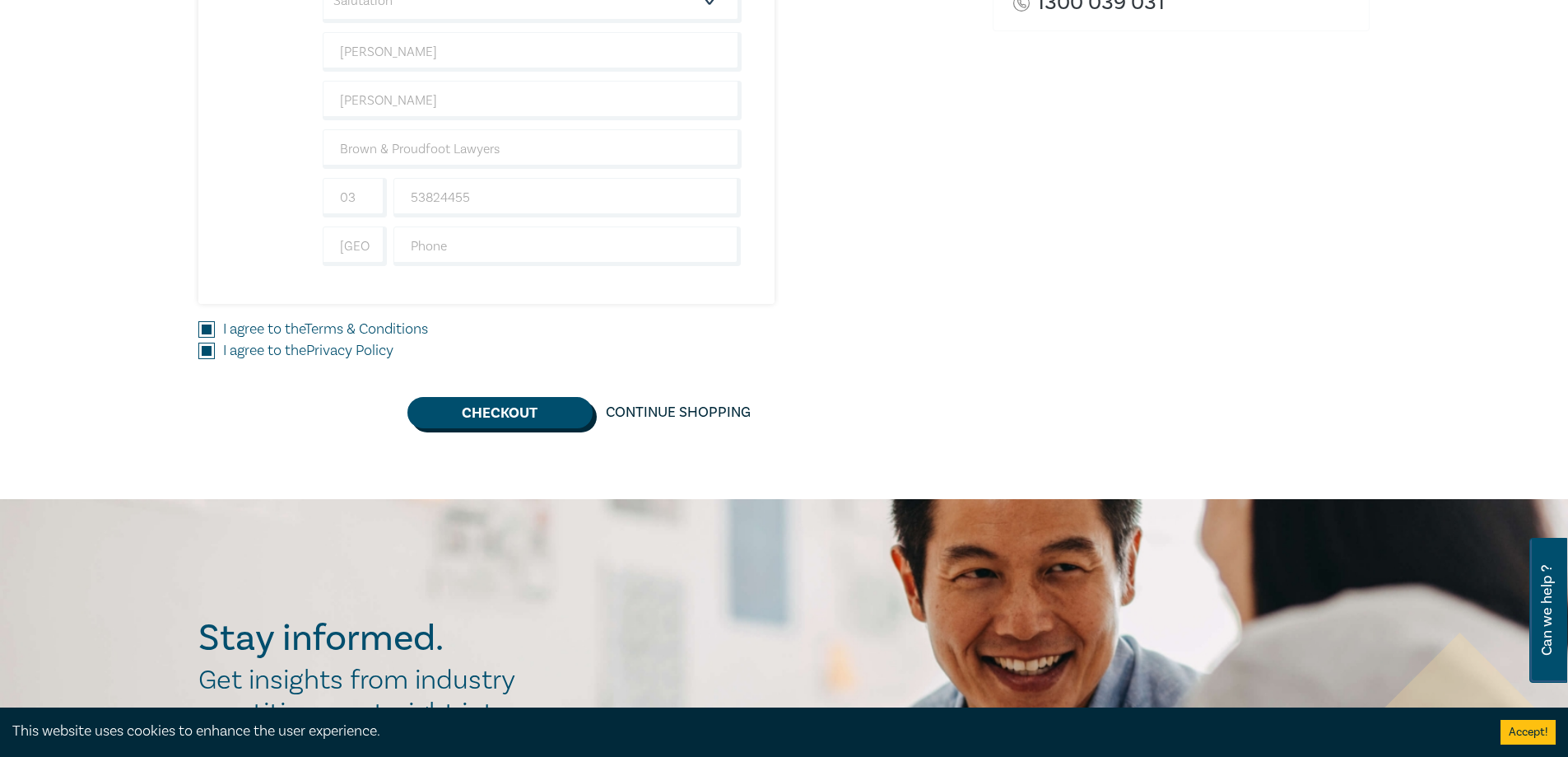
click at [565, 413] on button "Checkout" at bounding box center [500, 412] width 185 height 31
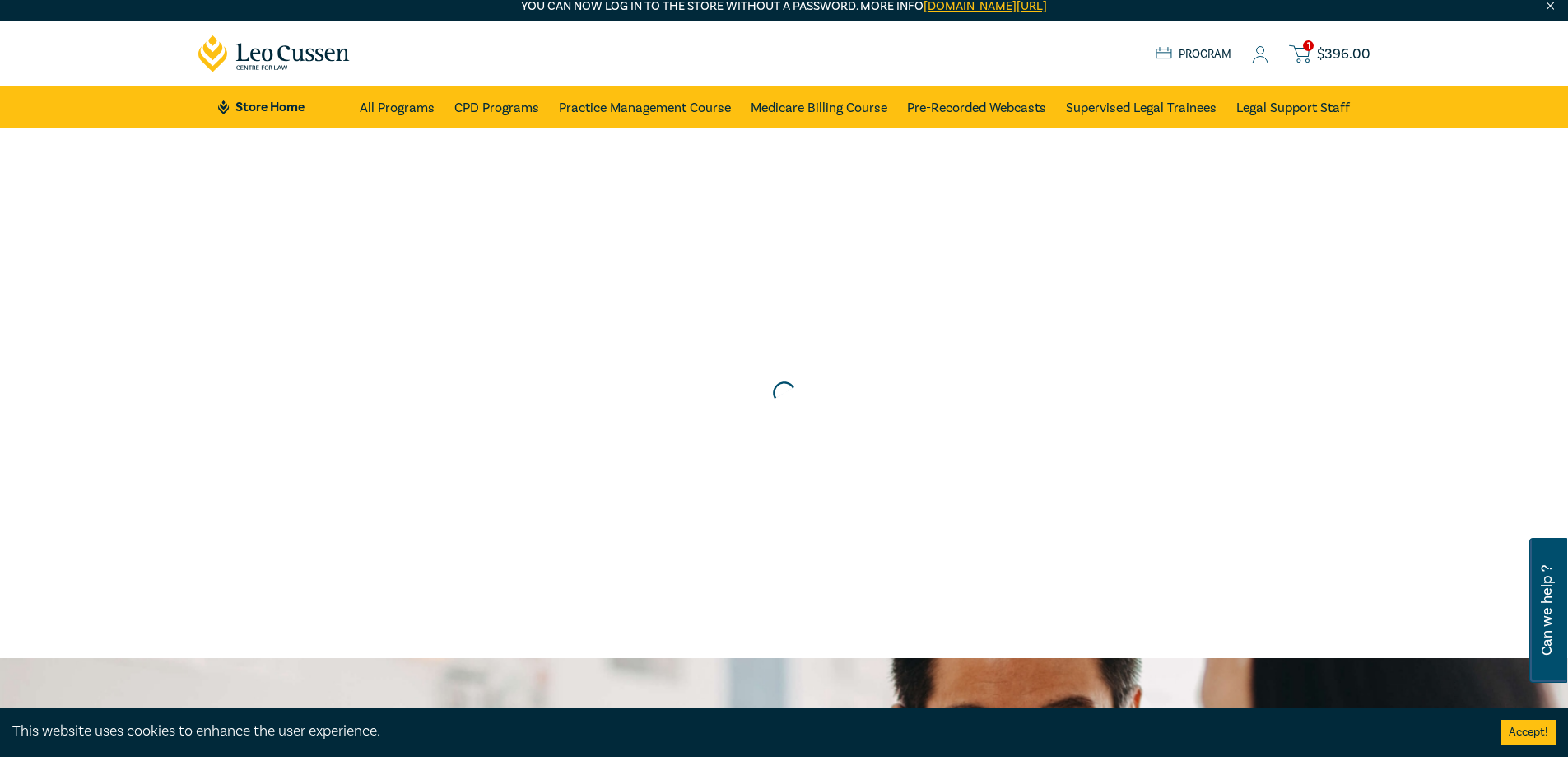
scroll to position [0, 0]
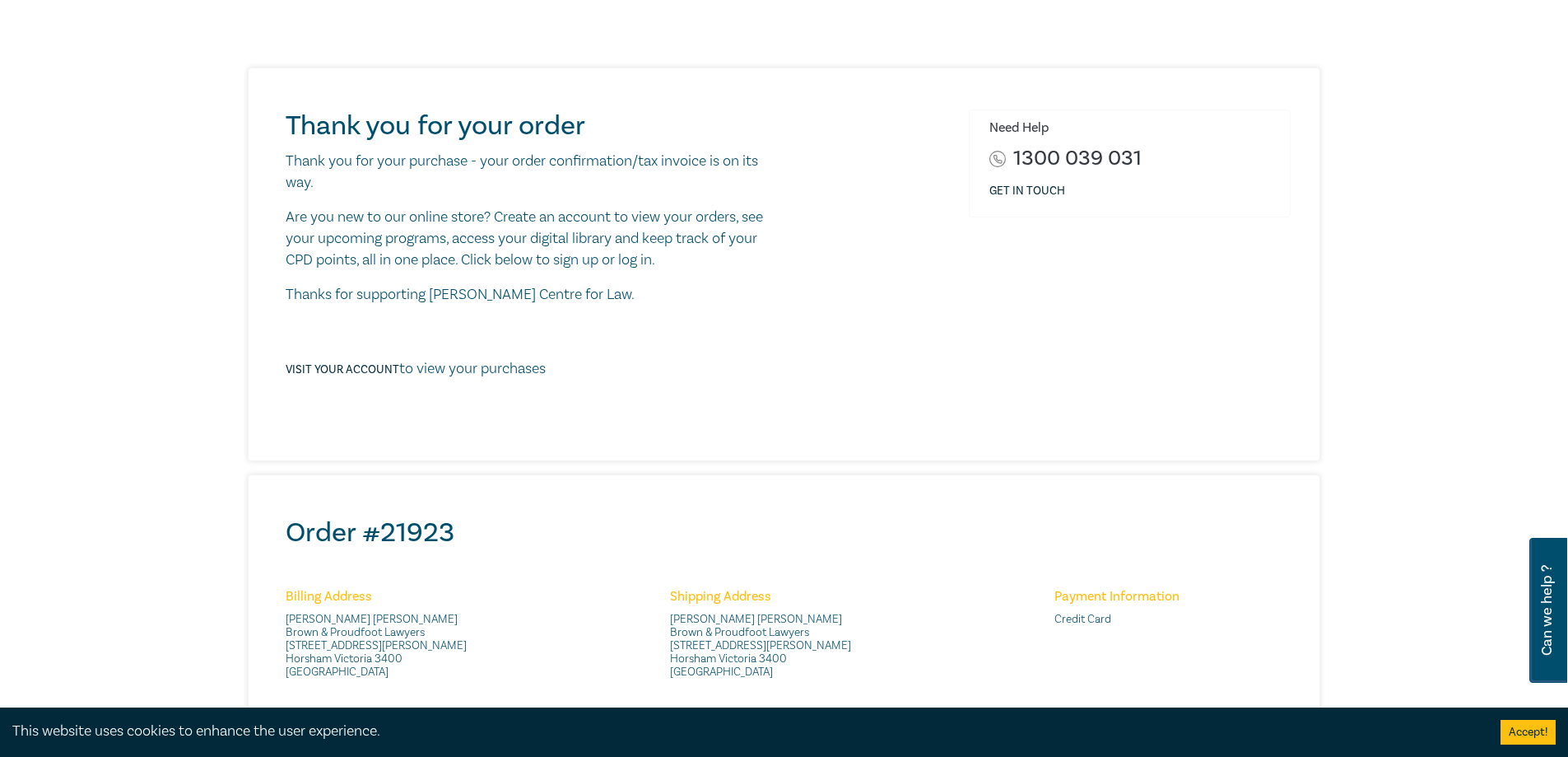
scroll to position [165, 0]
